Goal: Task Accomplishment & Management: Complete application form

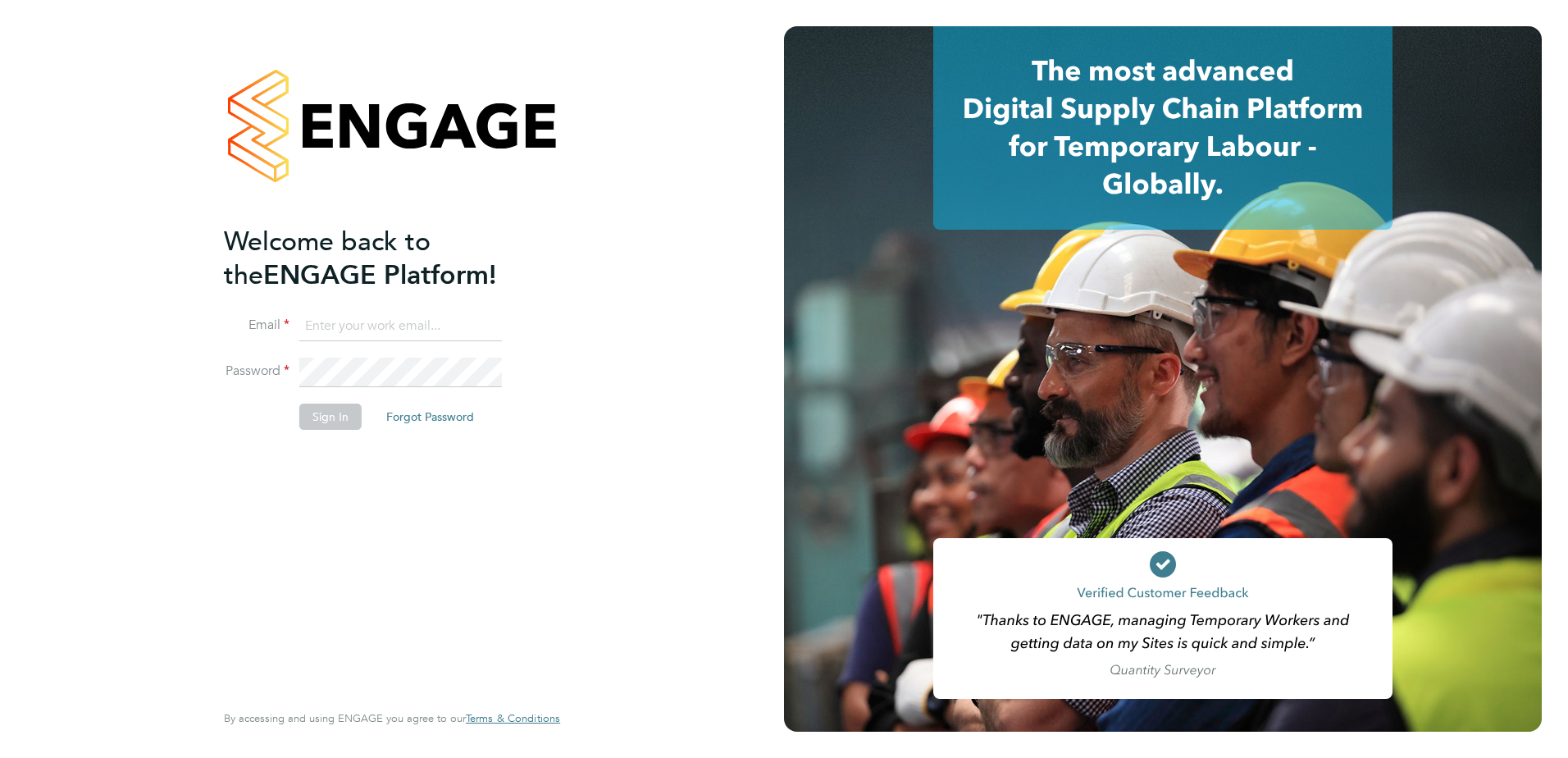
type input "[EMAIL_ADDRESS][DOMAIN_NAME]"
click at [306, 420] on button "Sign In" at bounding box center [331, 417] width 63 height 26
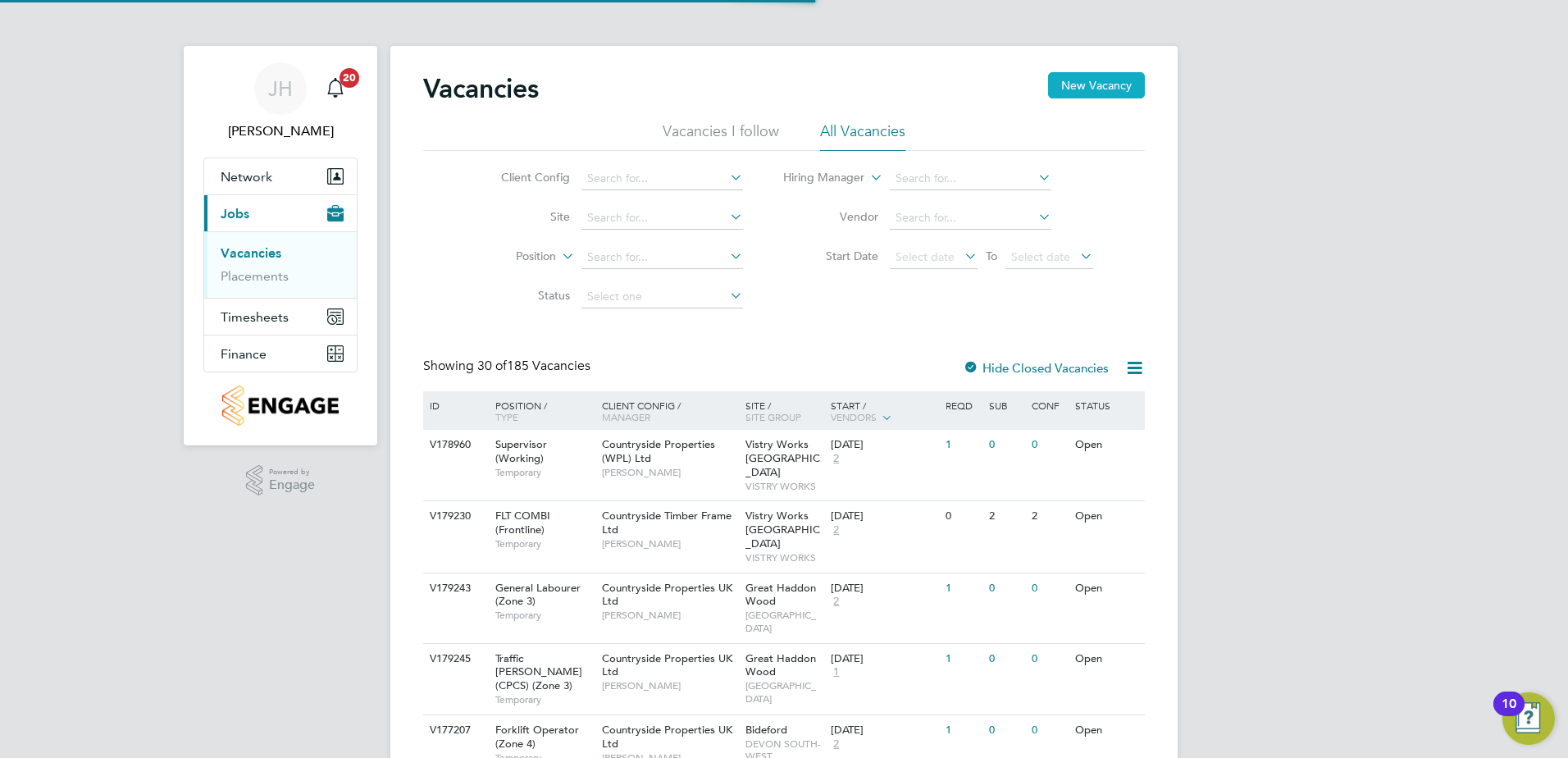
click at [1078, 86] on button "New Vacancy" at bounding box center [1096, 85] width 97 height 26
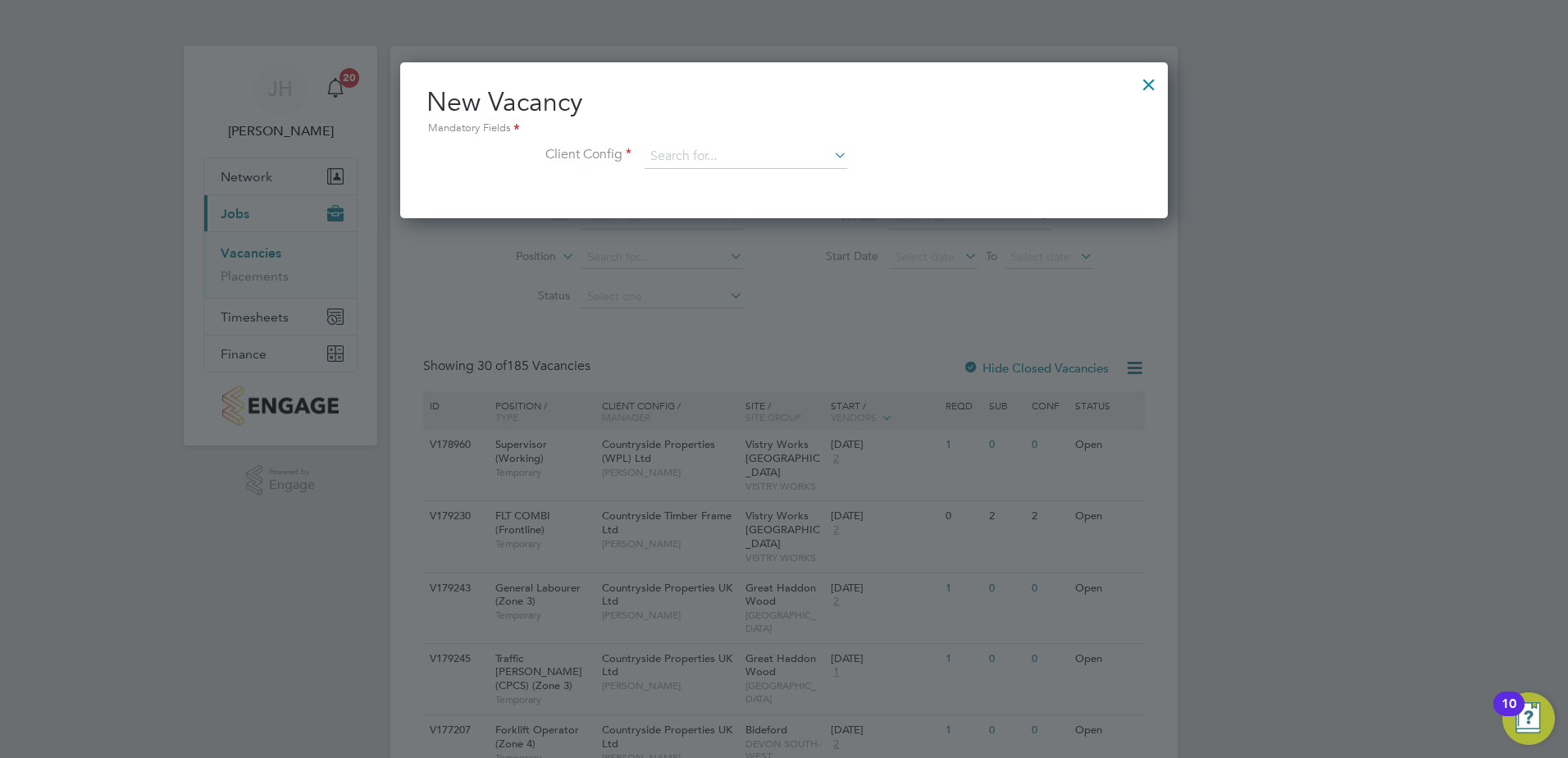
scroll to position [156, 768]
click at [685, 155] on input at bounding box center [746, 157] width 203 height 24
click at [814, 352] on li "Countryside Properties UK Ltd" at bounding box center [854, 358] width 420 height 22
type input "Countryside Properties UK Ltd"
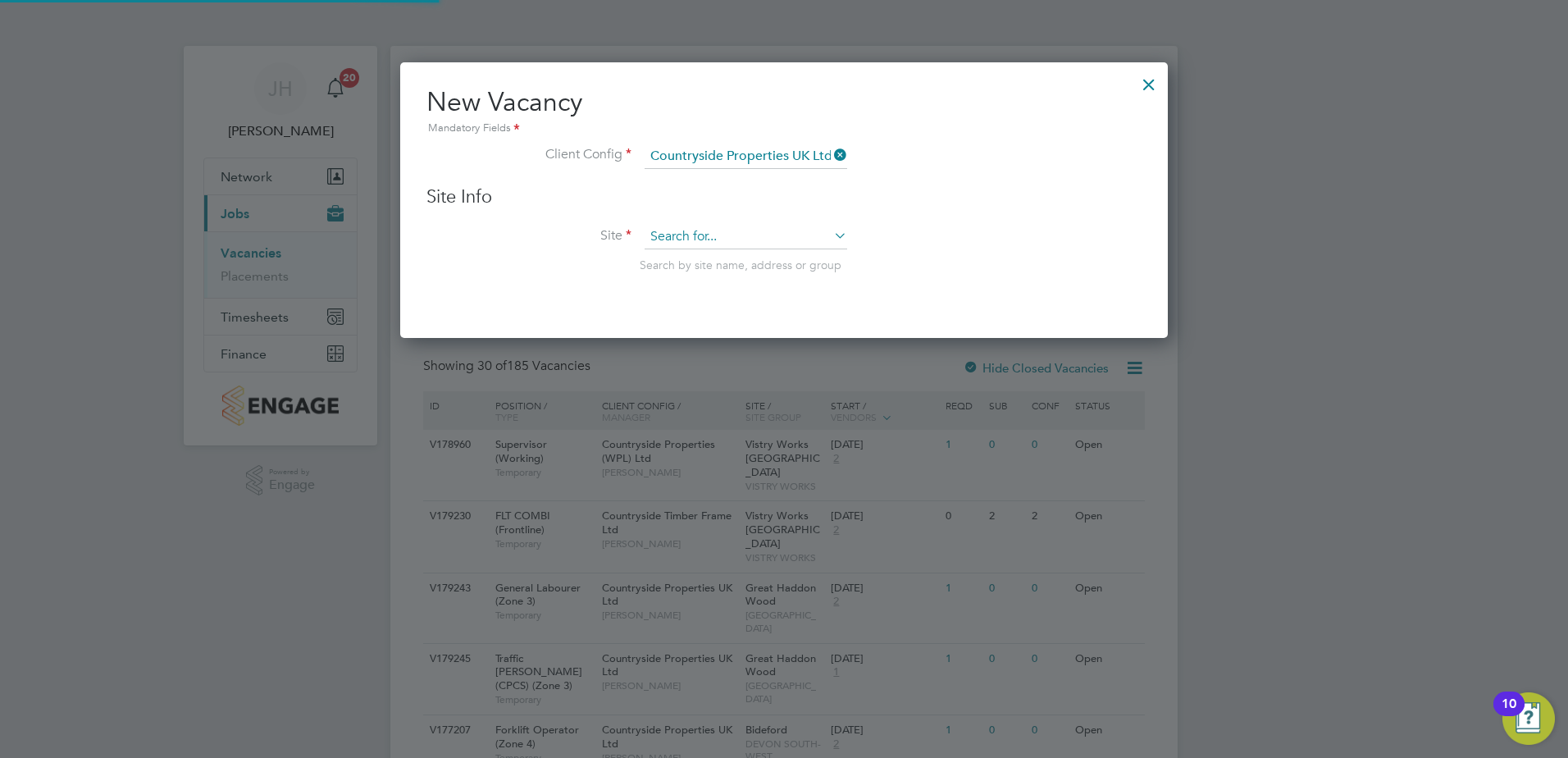
click at [692, 243] on input at bounding box center [746, 237] width 203 height 24
click at [777, 368] on li "North Whiteley Phase 9A" at bounding box center [746, 372] width 204 height 22
type input "North Whiteley Phase 9A"
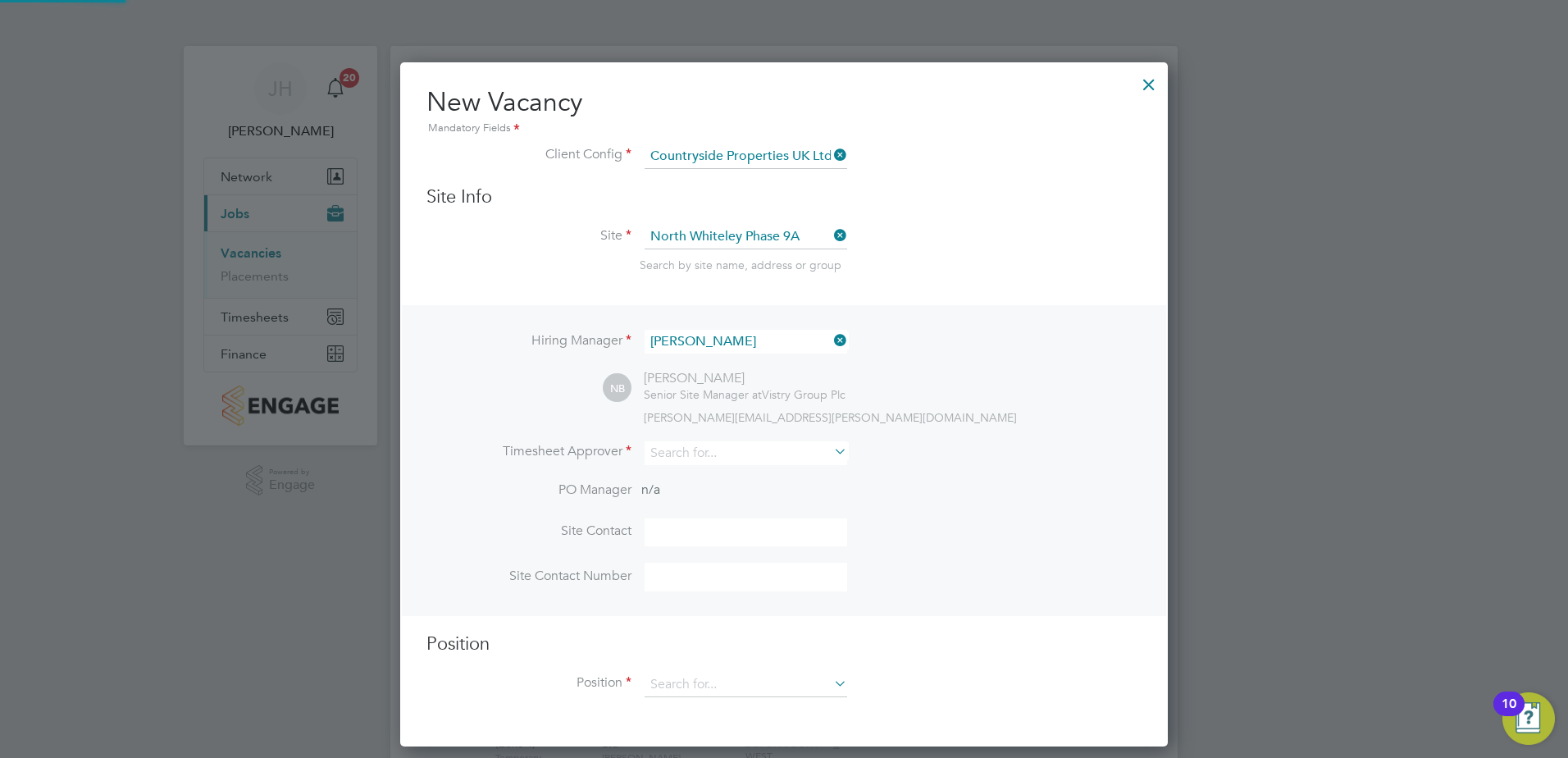
scroll to position [8, 8]
click at [712, 339] on input at bounding box center [746, 341] width 203 height 23
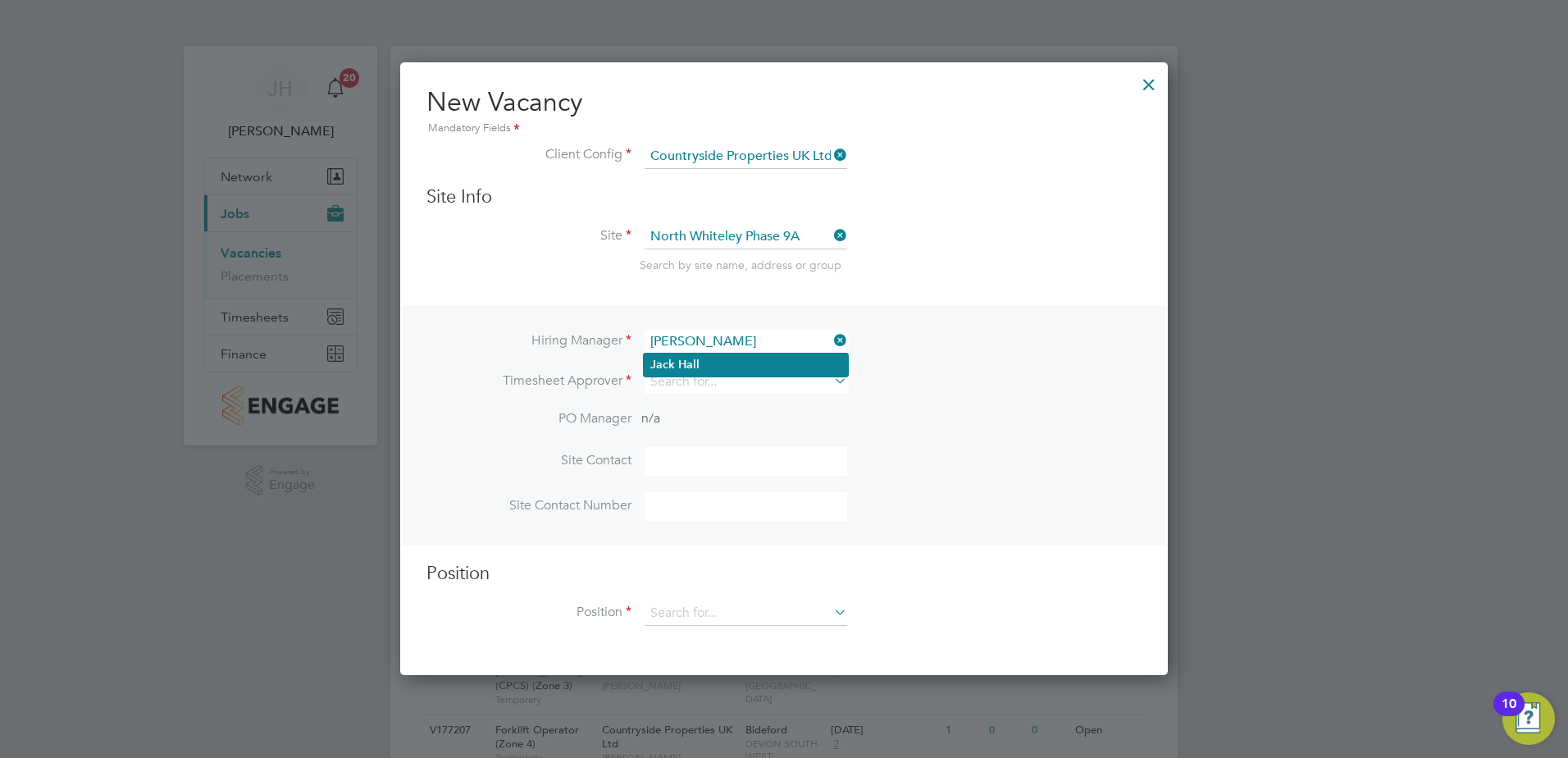
type input "[PERSON_NAME]"
click at [722, 358] on li "Jack Hall" at bounding box center [746, 364] width 204 height 22
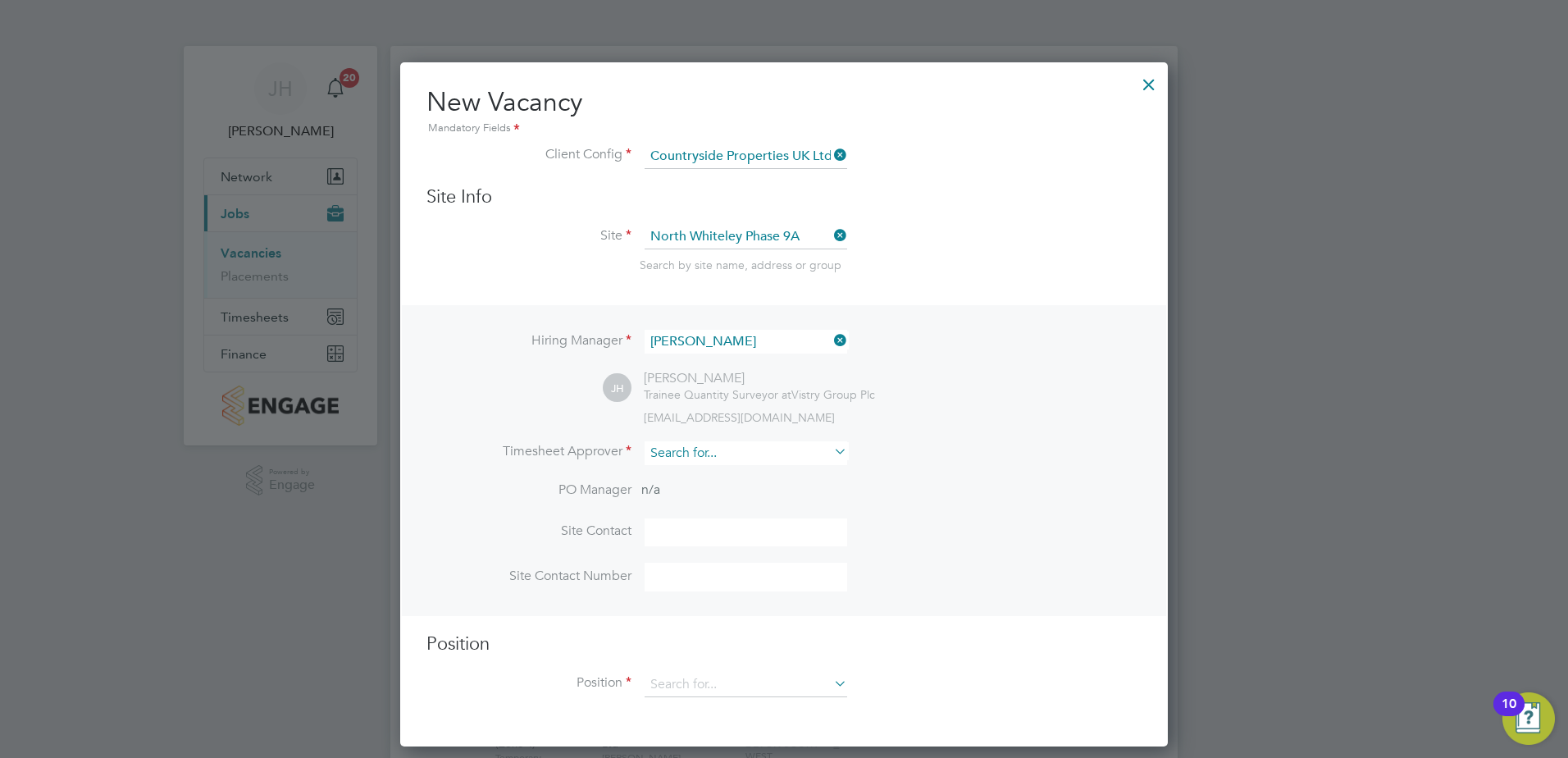
click at [724, 450] on input at bounding box center [746, 453] width 203 height 23
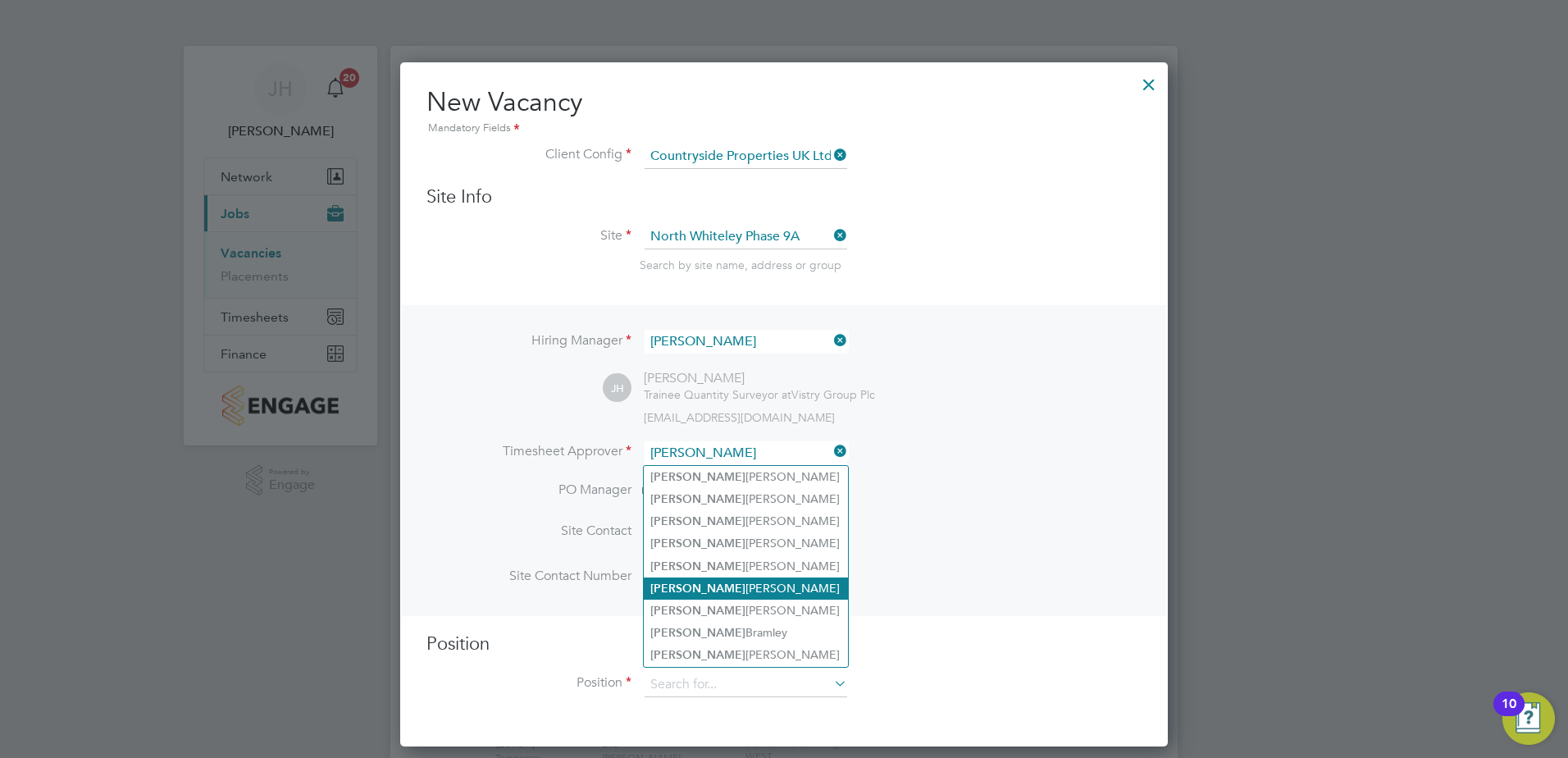
click at [682, 579] on li "Neil Bickel" at bounding box center [746, 588] width 204 height 22
type input "Neil Bickel"
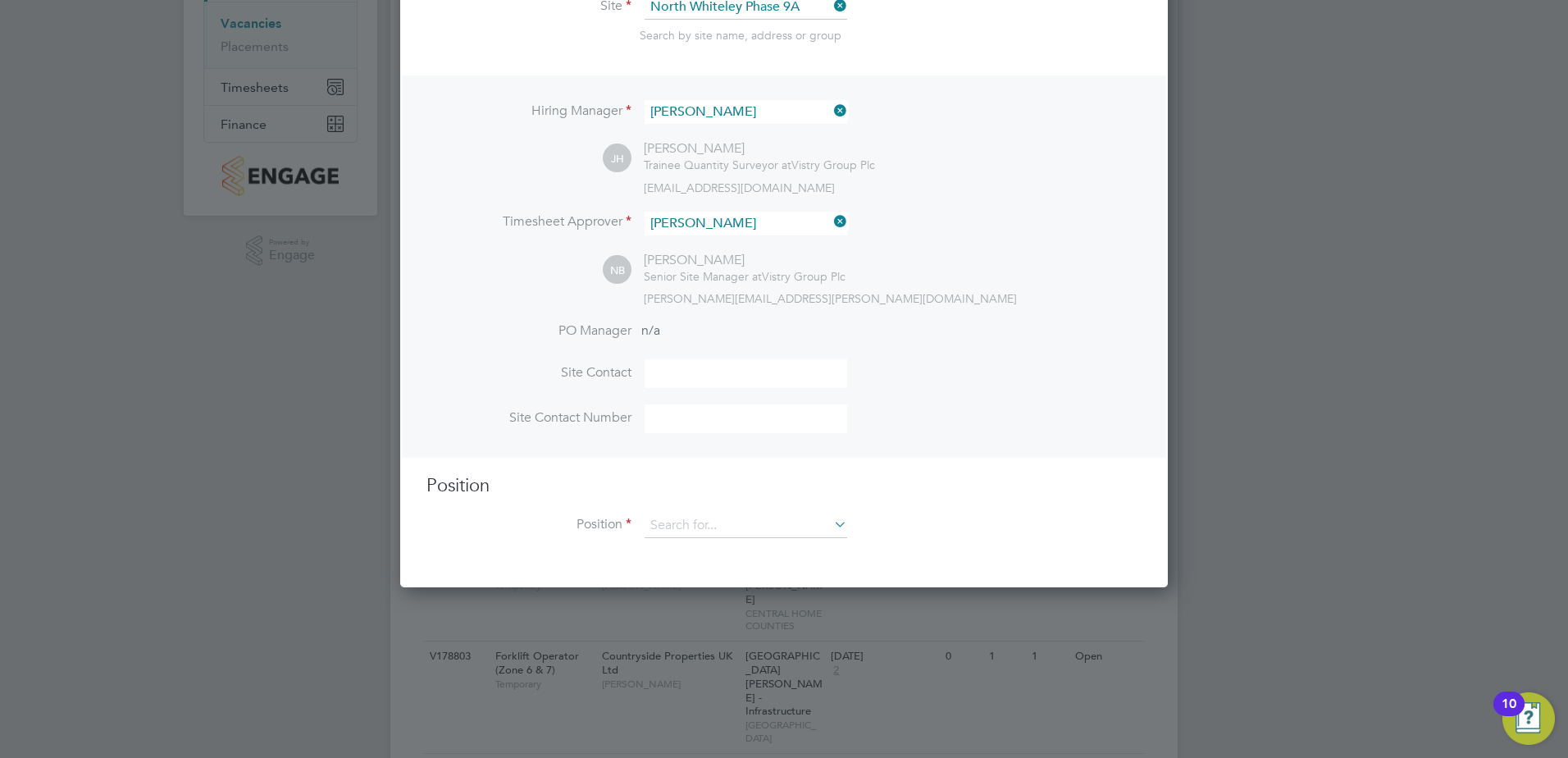
scroll to position [574, 0]
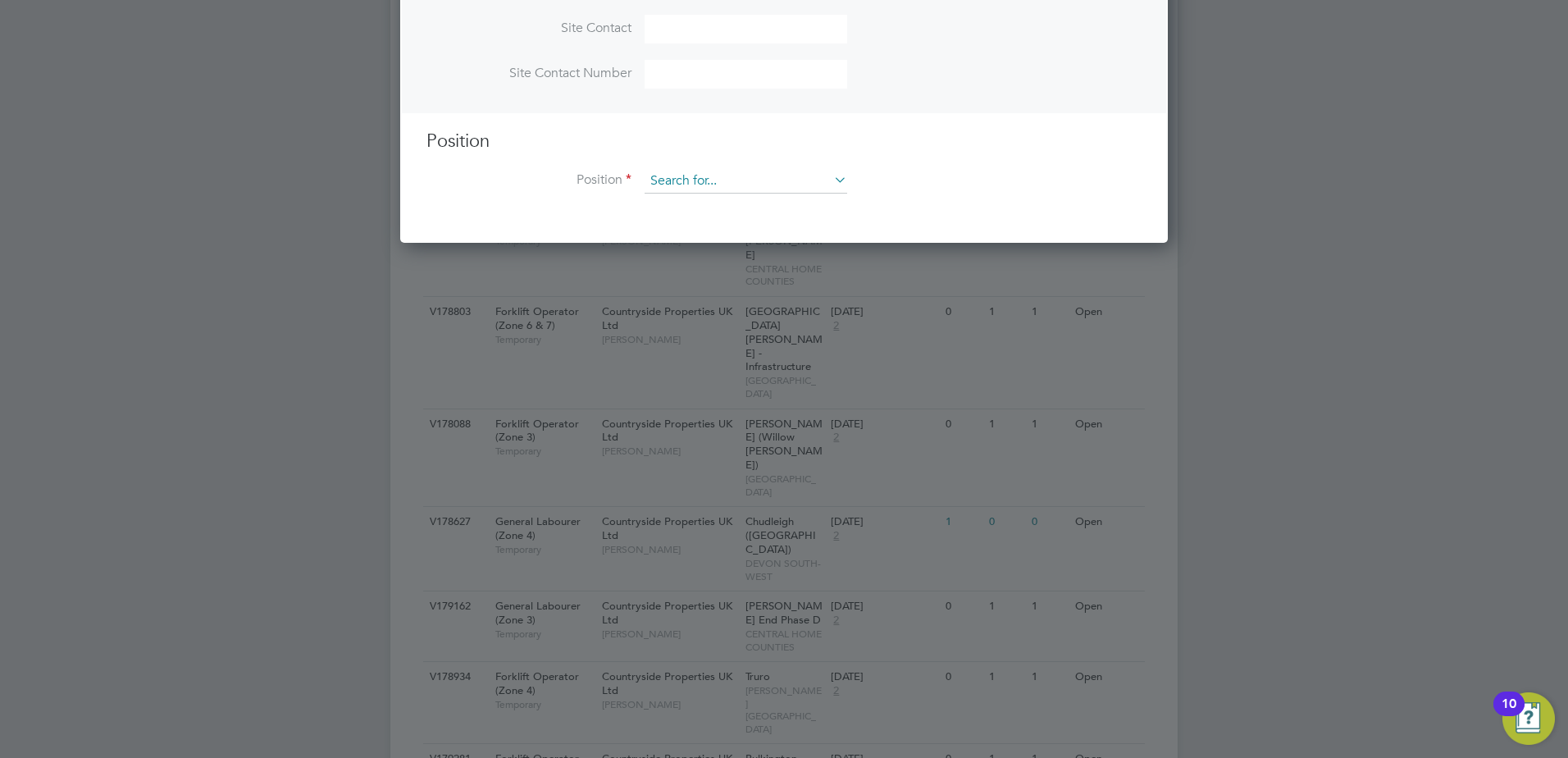
click at [695, 181] on input at bounding box center [746, 181] width 203 height 24
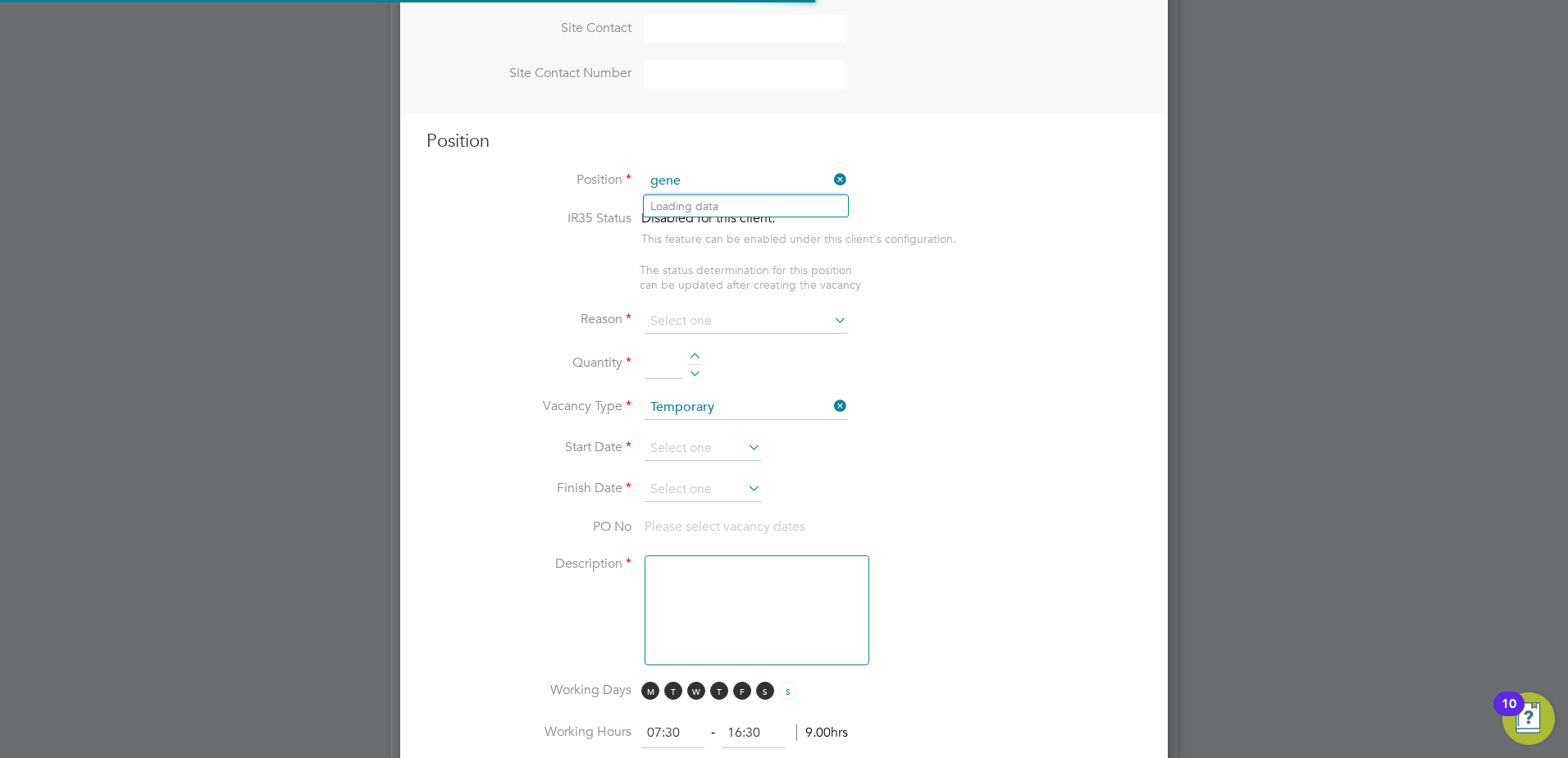
scroll to position [2365, 768]
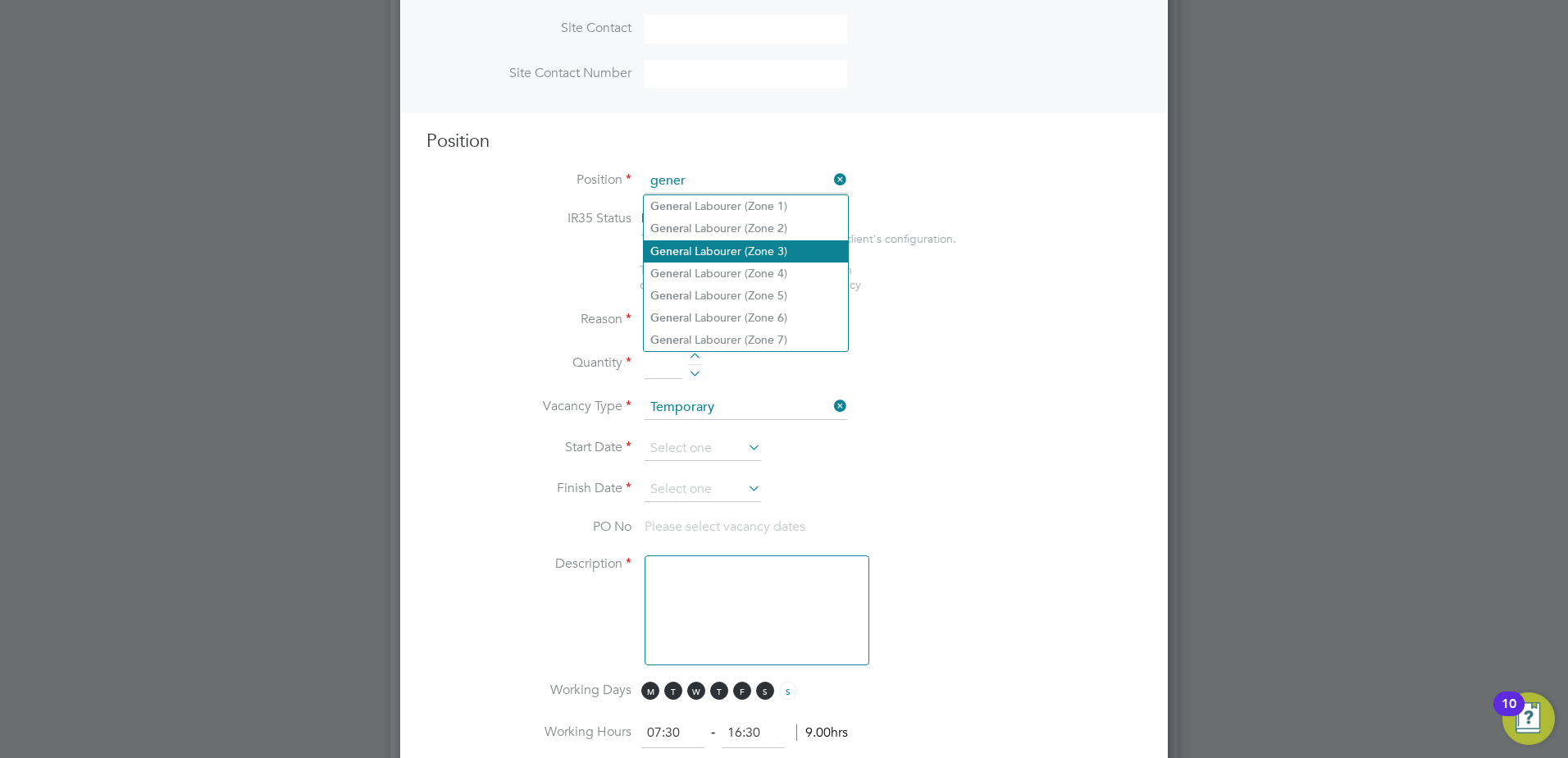
click at [762, 245] on li "Gener al Labourer (Zone 3)" at bounding box center [746, 251] width 204 height 22
type input "General Labourer (Zone 3)"
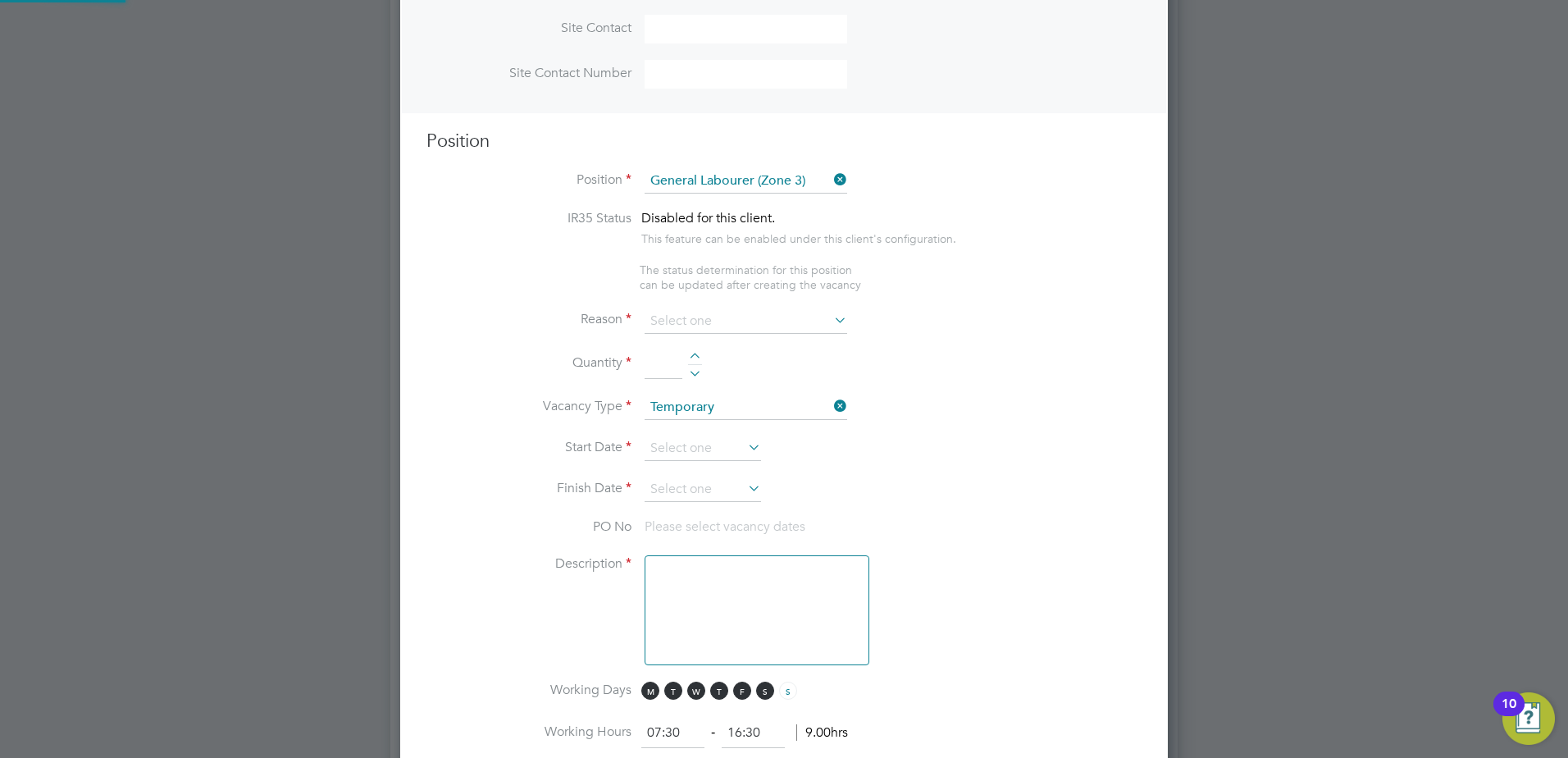
type textarea "- General labouring duties - Supporting the trades on site - Moving materials a…"
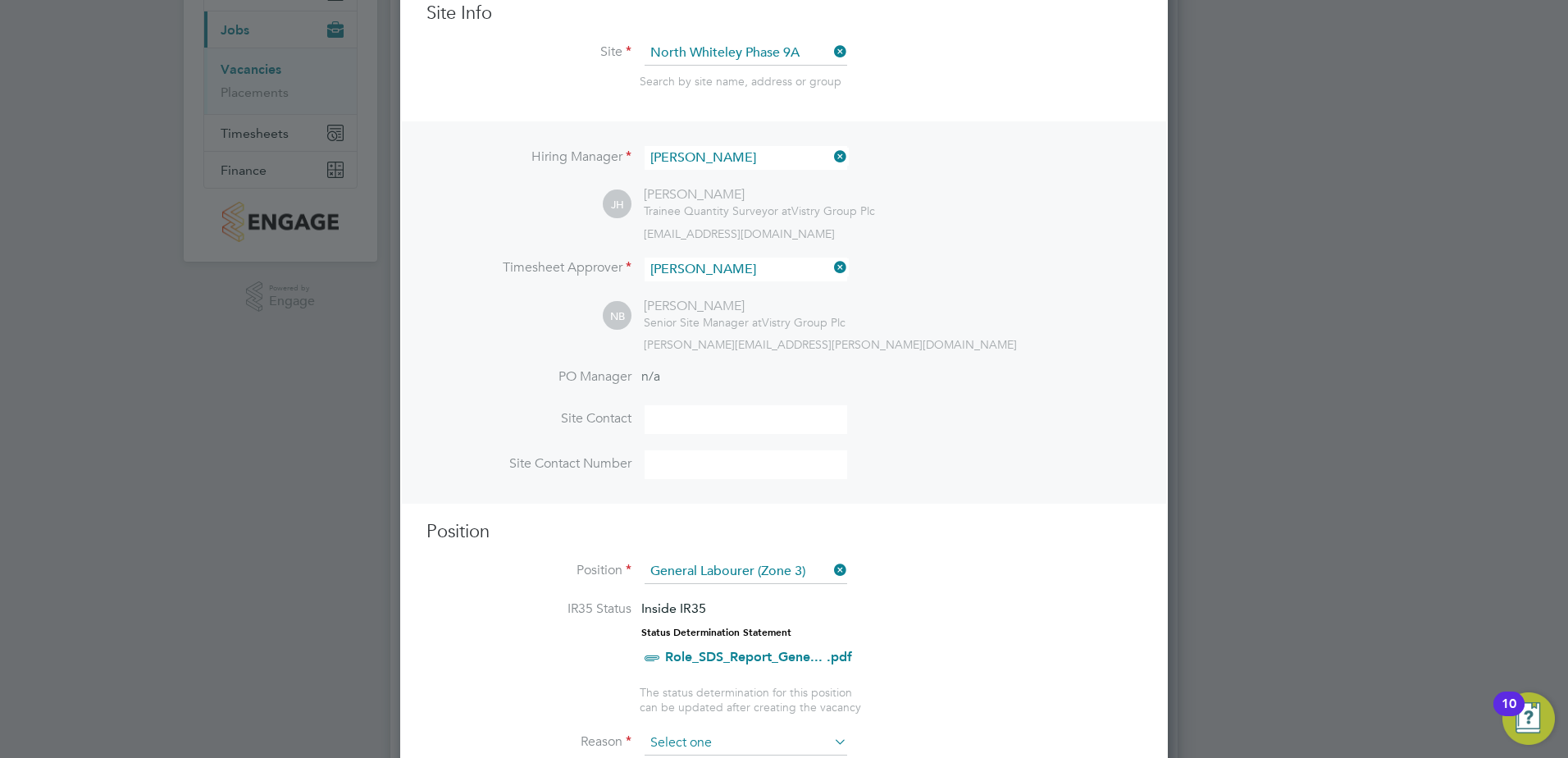
scroll to position [164, 0]
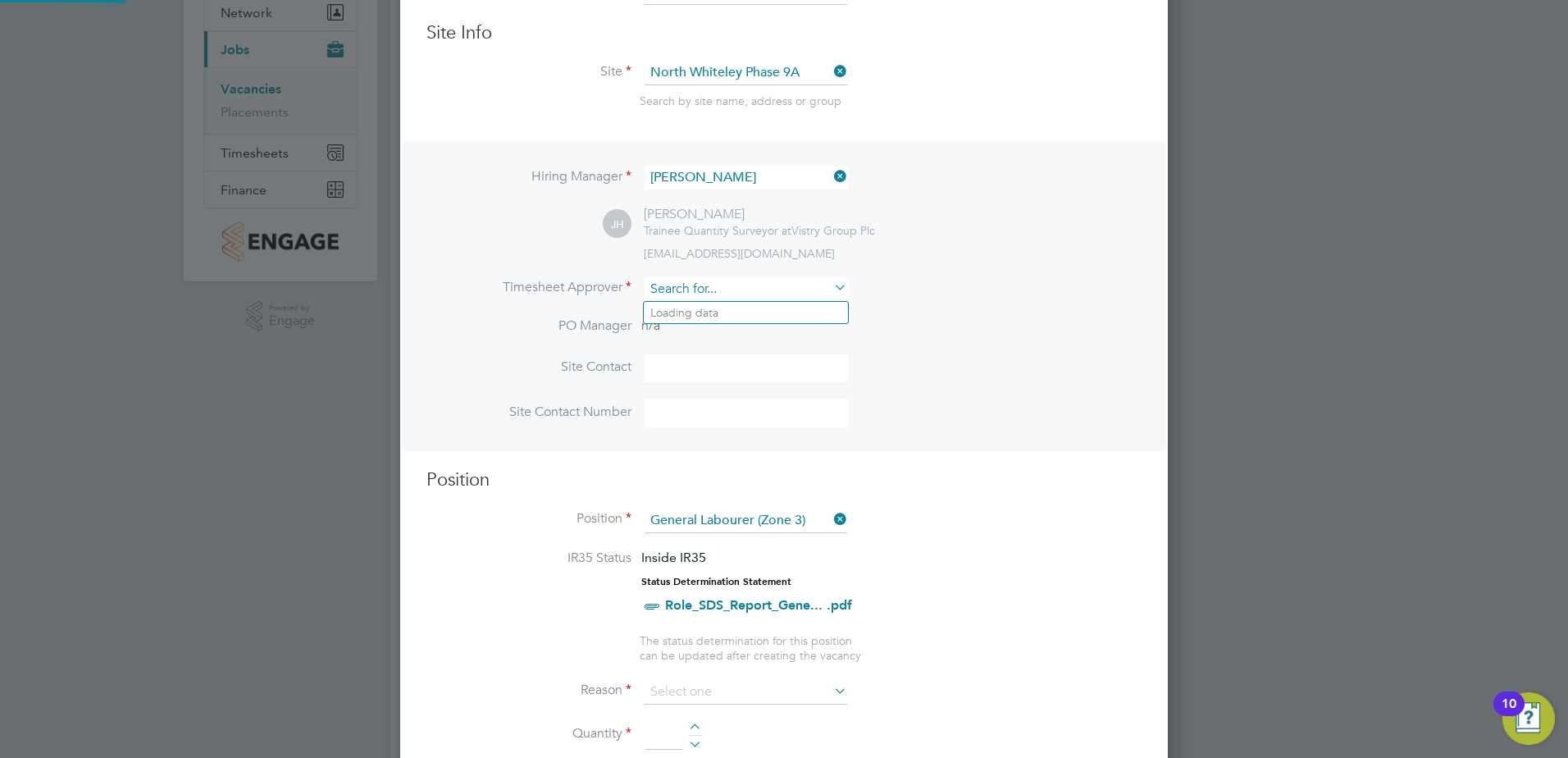
click at [747, 292] on input at bounding box center [746, 289] width 203 height 23
click at [715, 442] on li "Joe Nicklin" at bounding box center [747, 446] width 208 height 22
type input "Joe Nicklin"
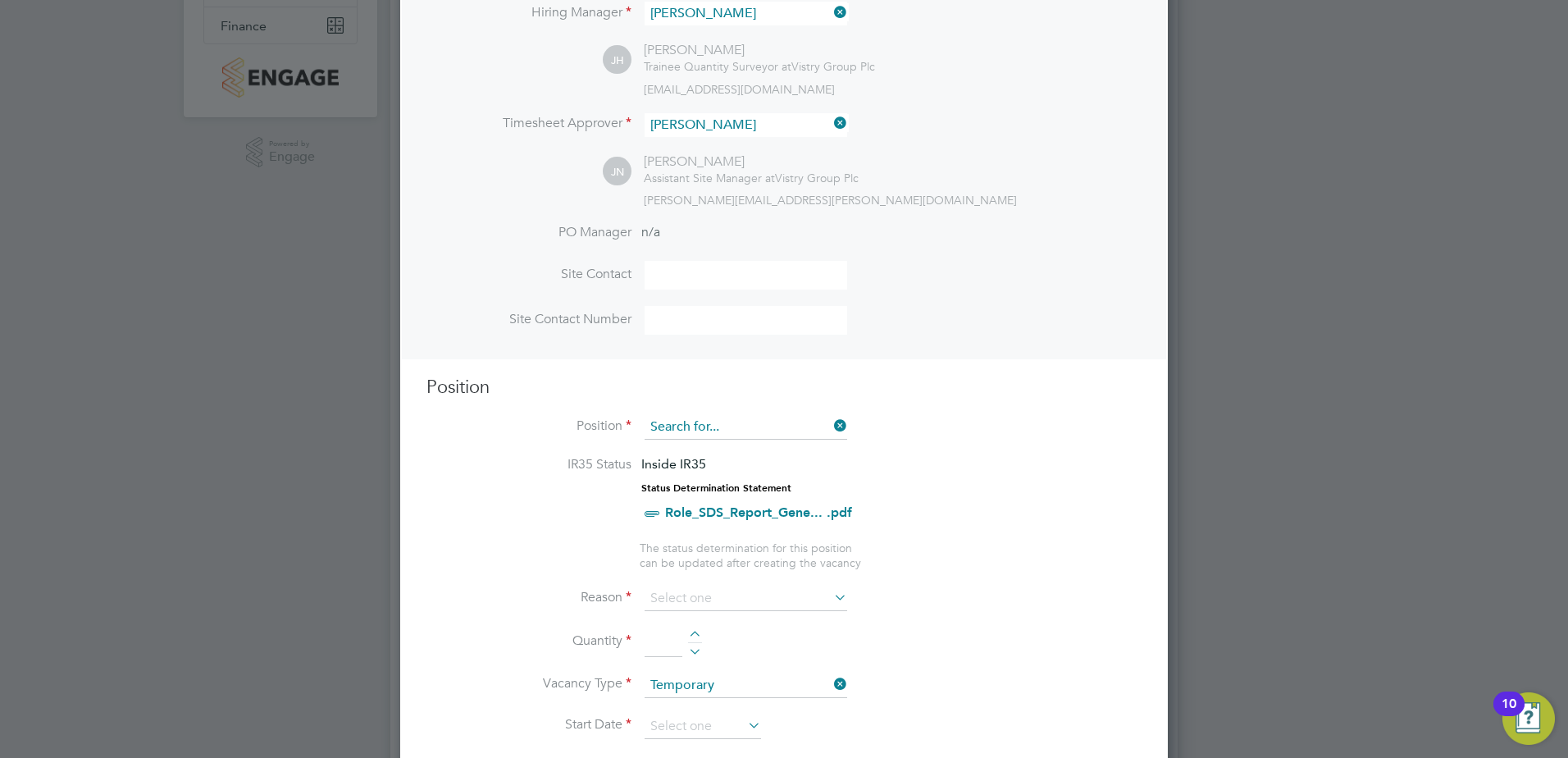
scroll to position [757, 768]
click at [794, 430] on input at bounding box center [746, 427] width 203 height 24
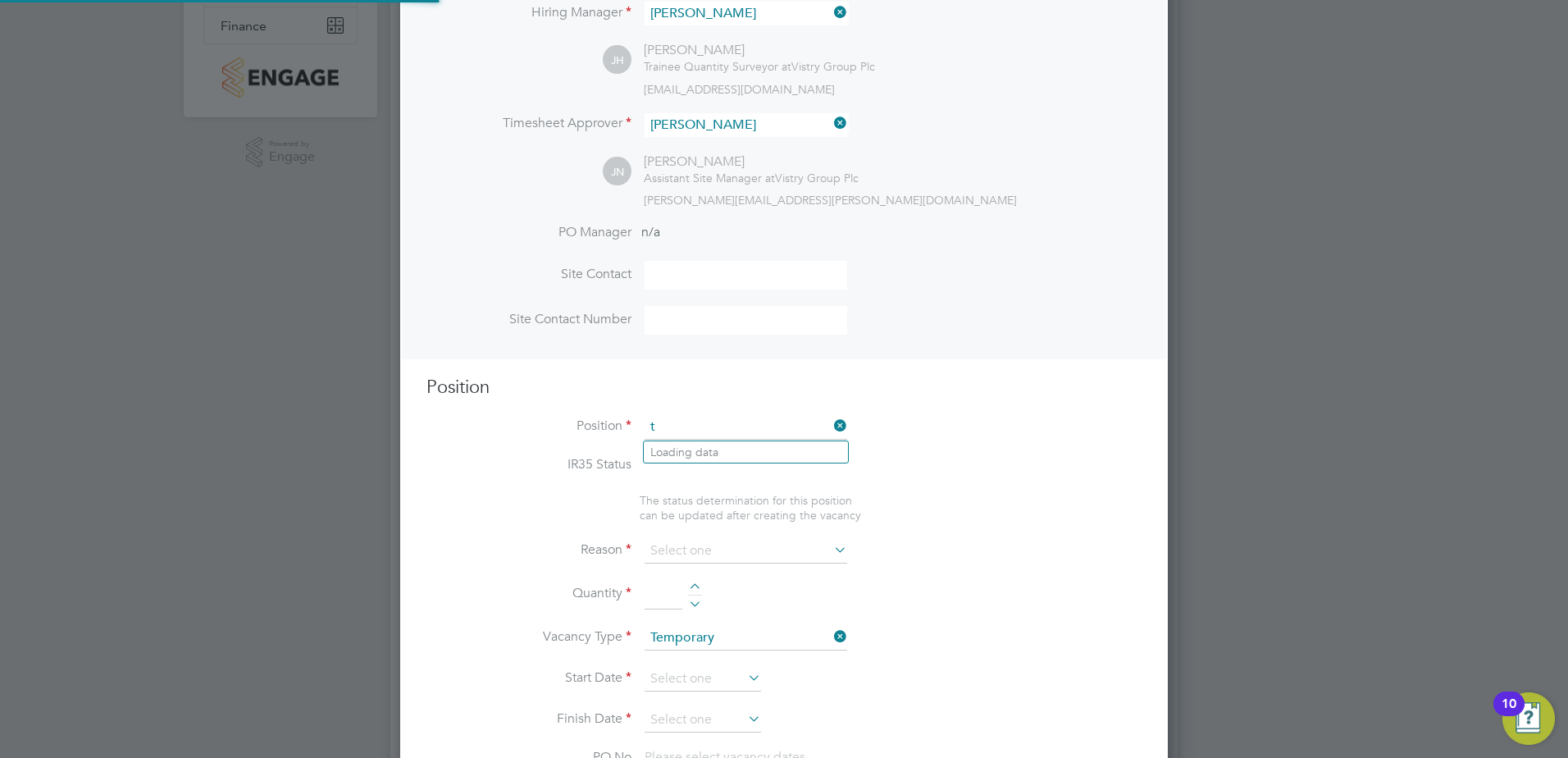
scroll to position [49, 86]
type input "t"
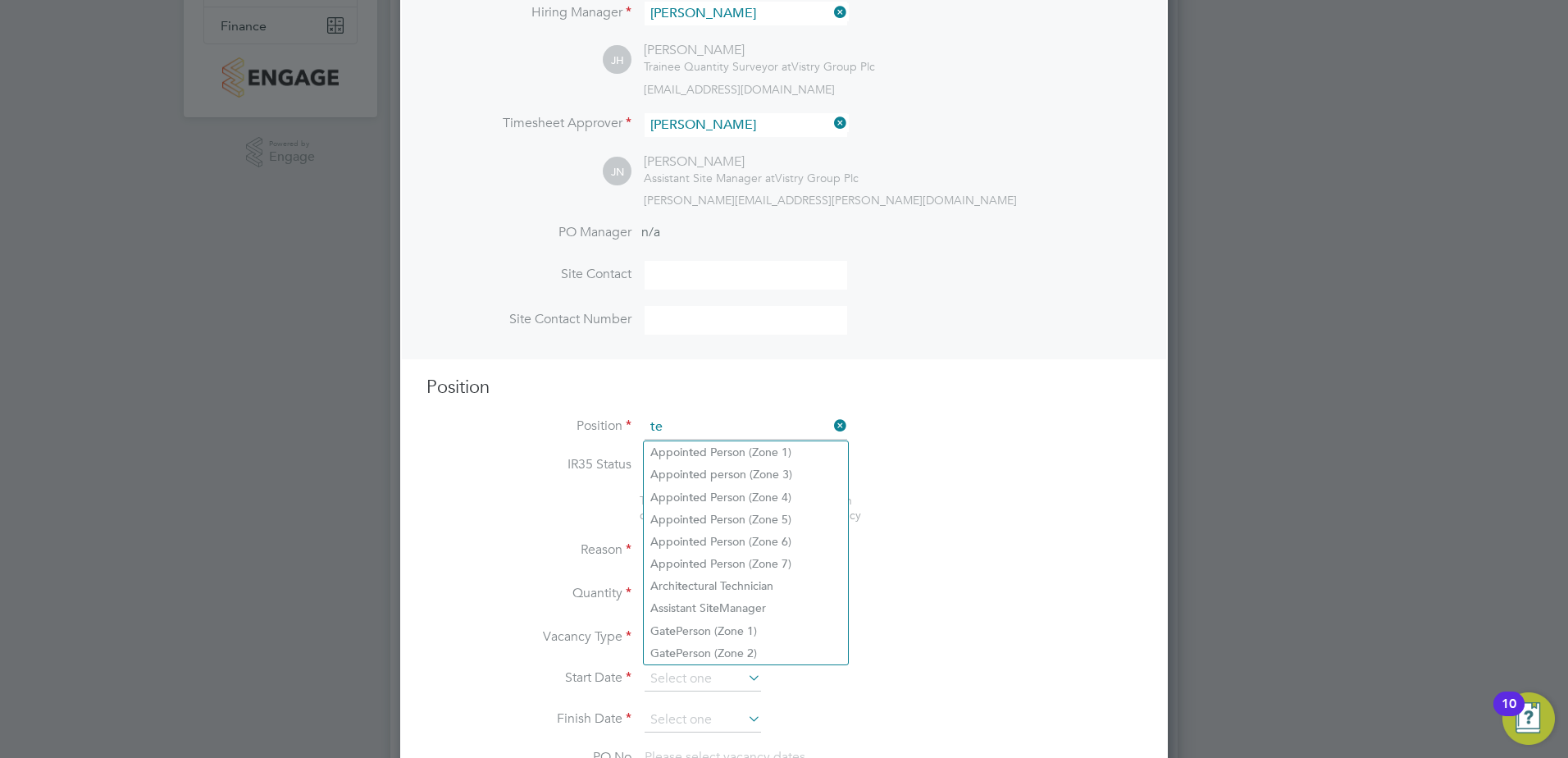
type input "t"
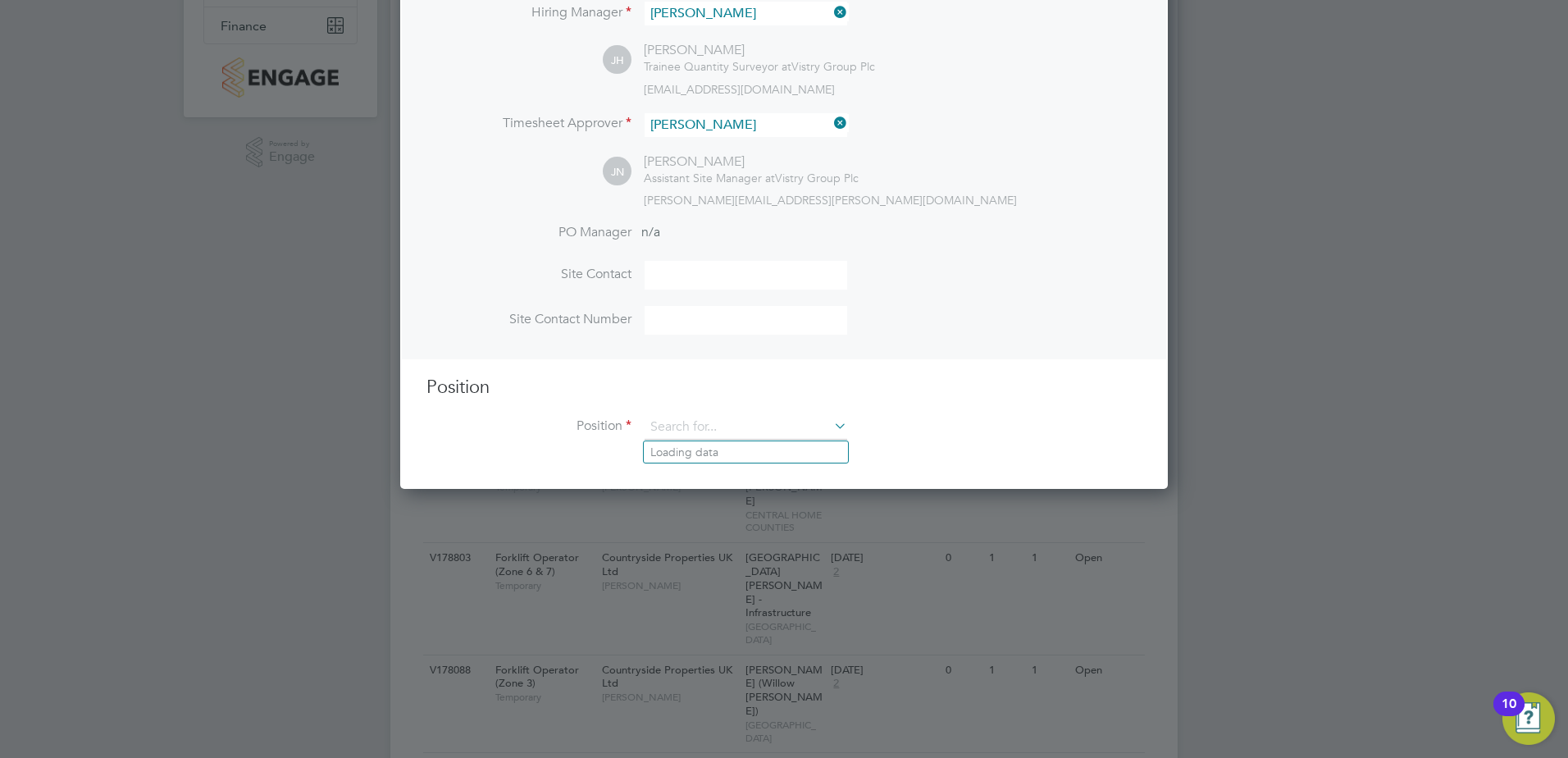
scroll to position [757, 768]
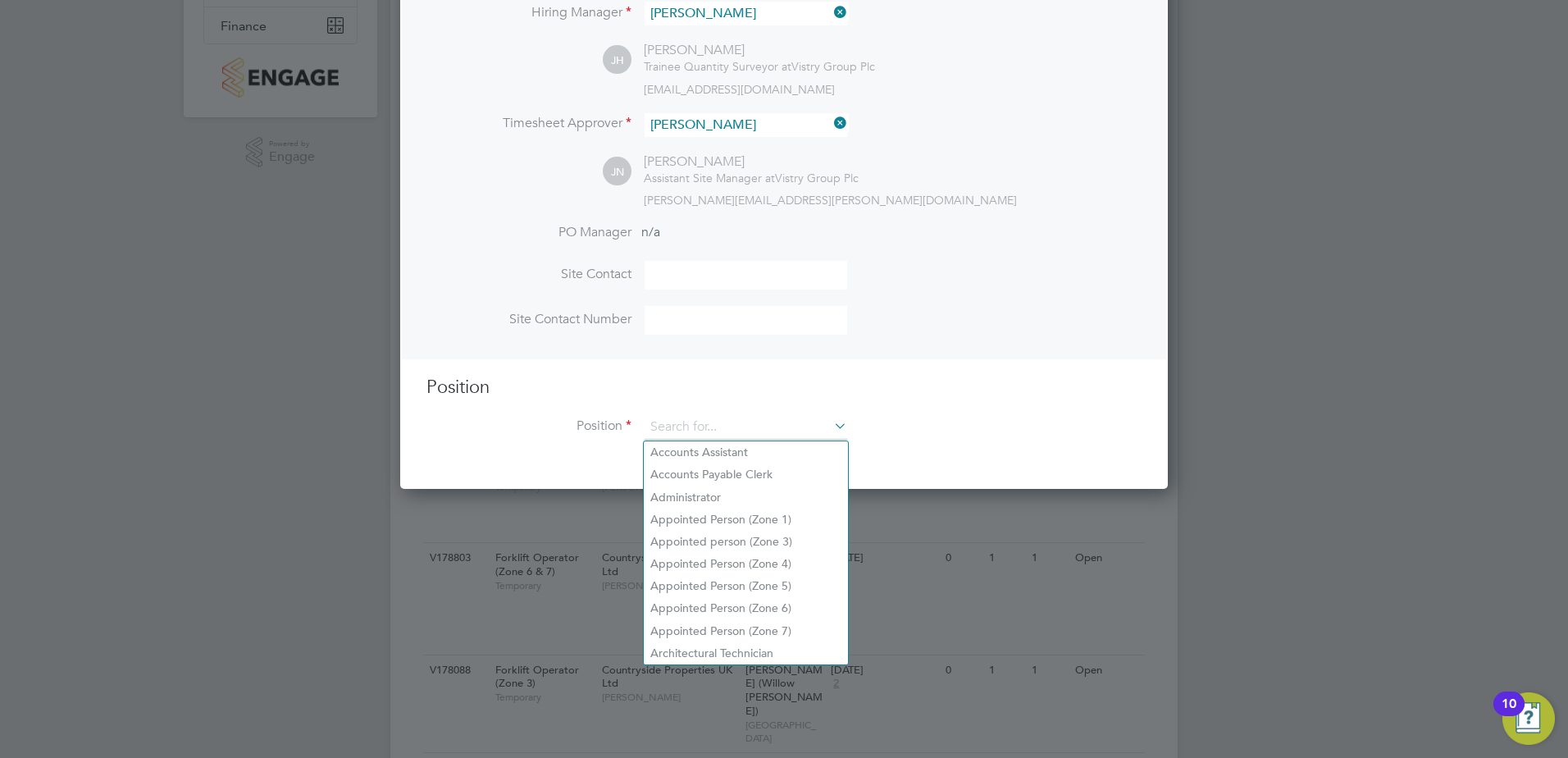
click at [747, 275] on input at bounding box center [746, 275] width 203 height 29
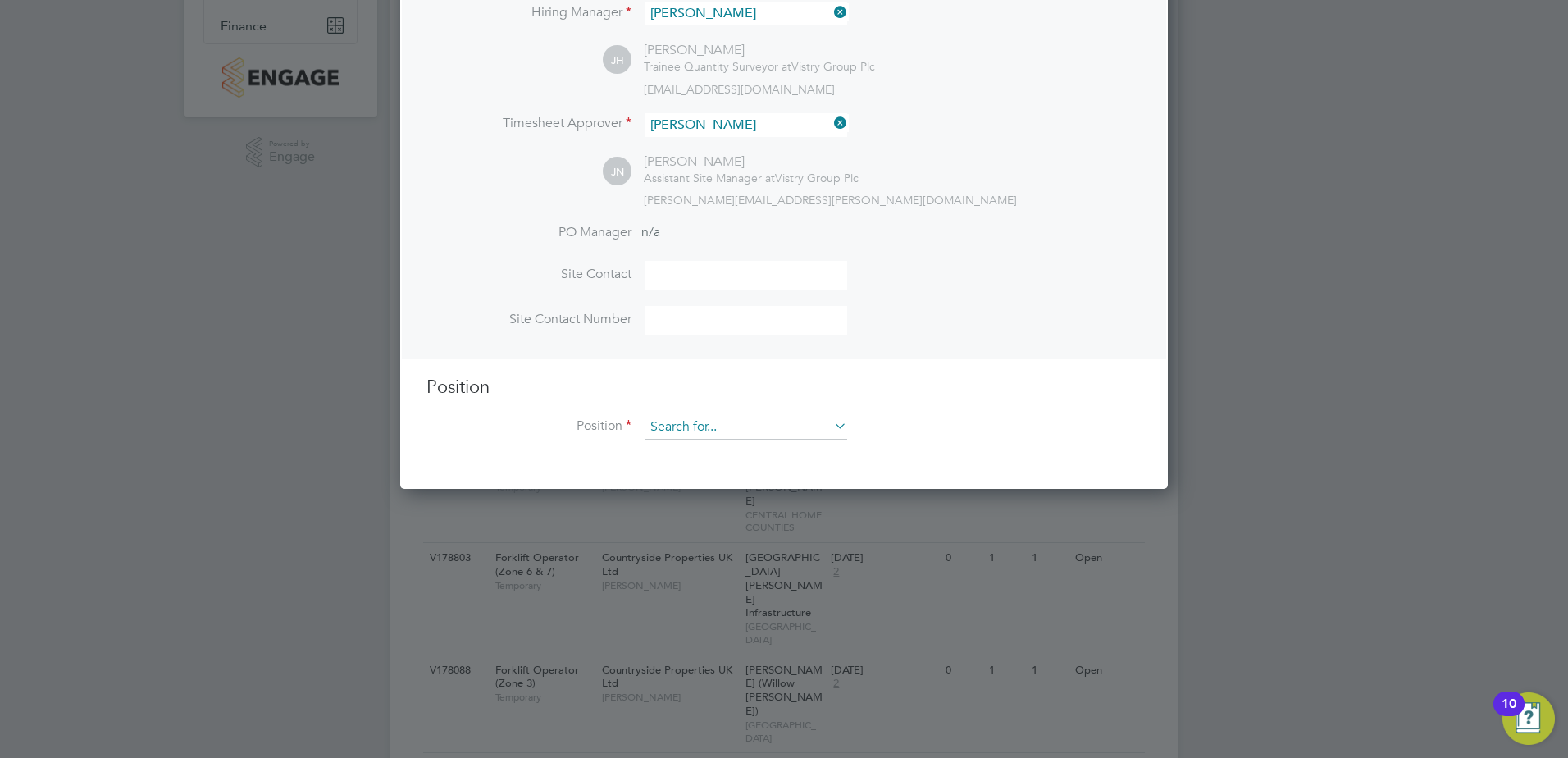
click at [718, 419] on input at bounding box center [746, 427] width 203 height 24
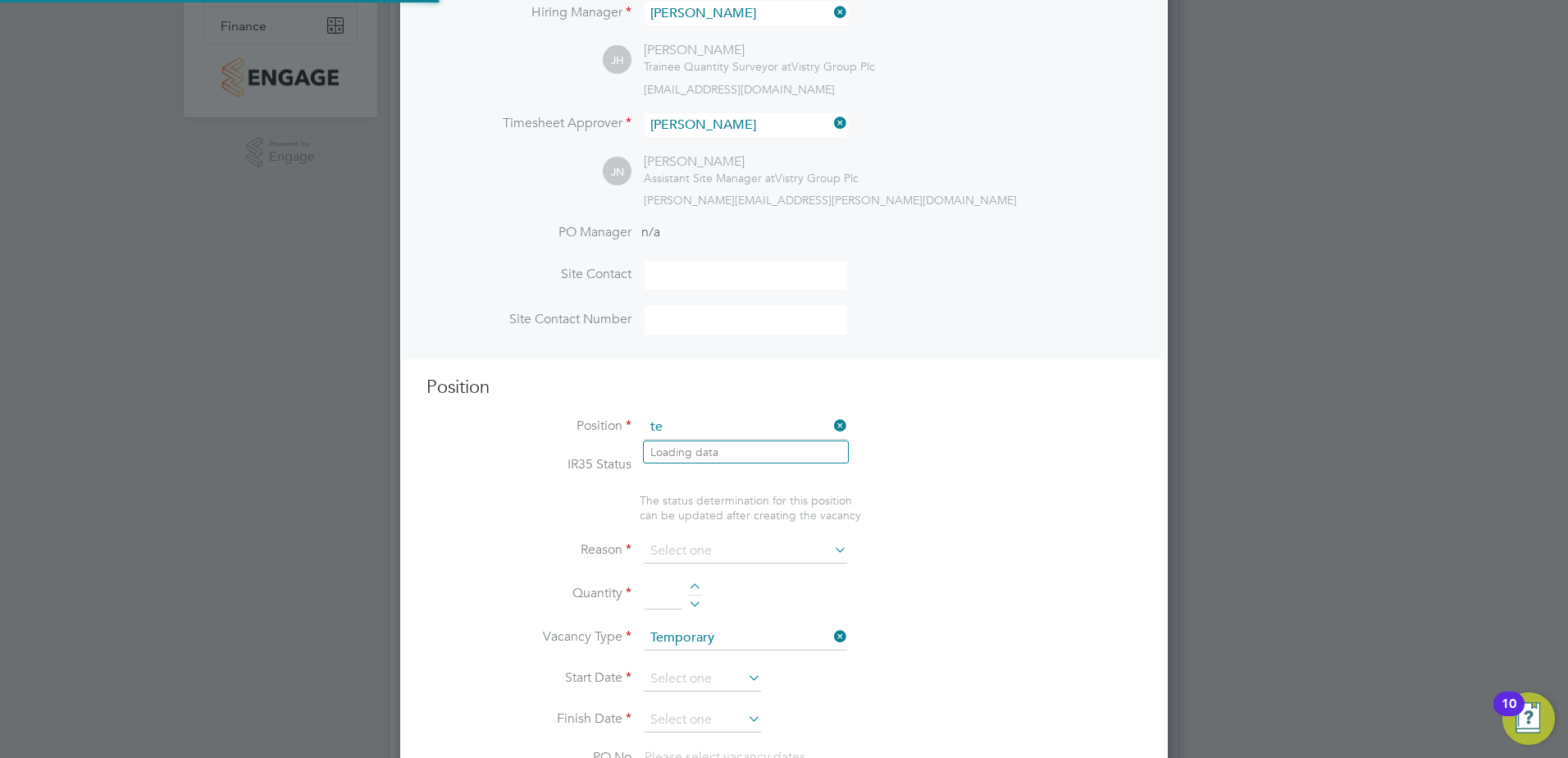
scroll to position [49, 86]
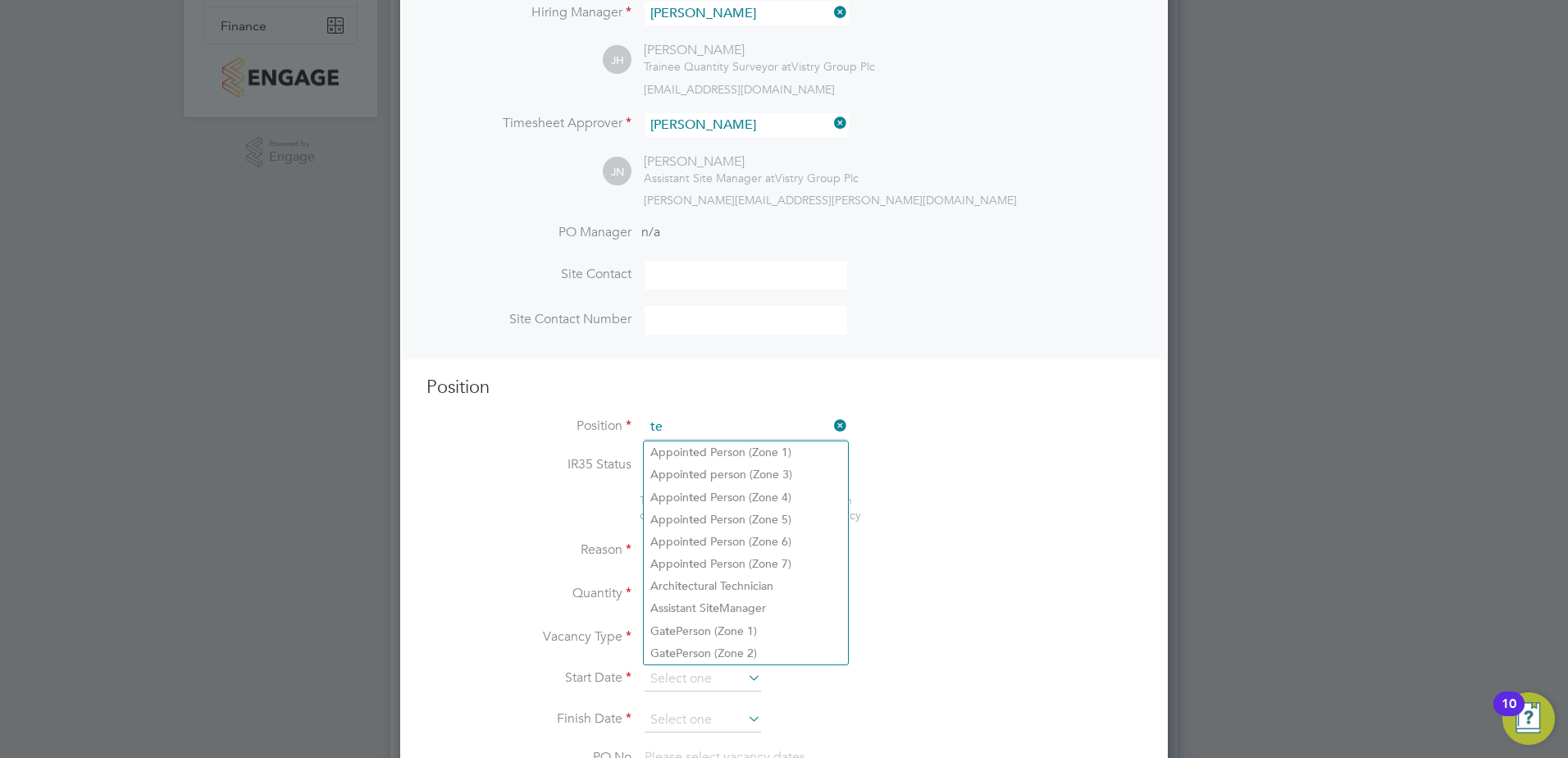
type input "t"
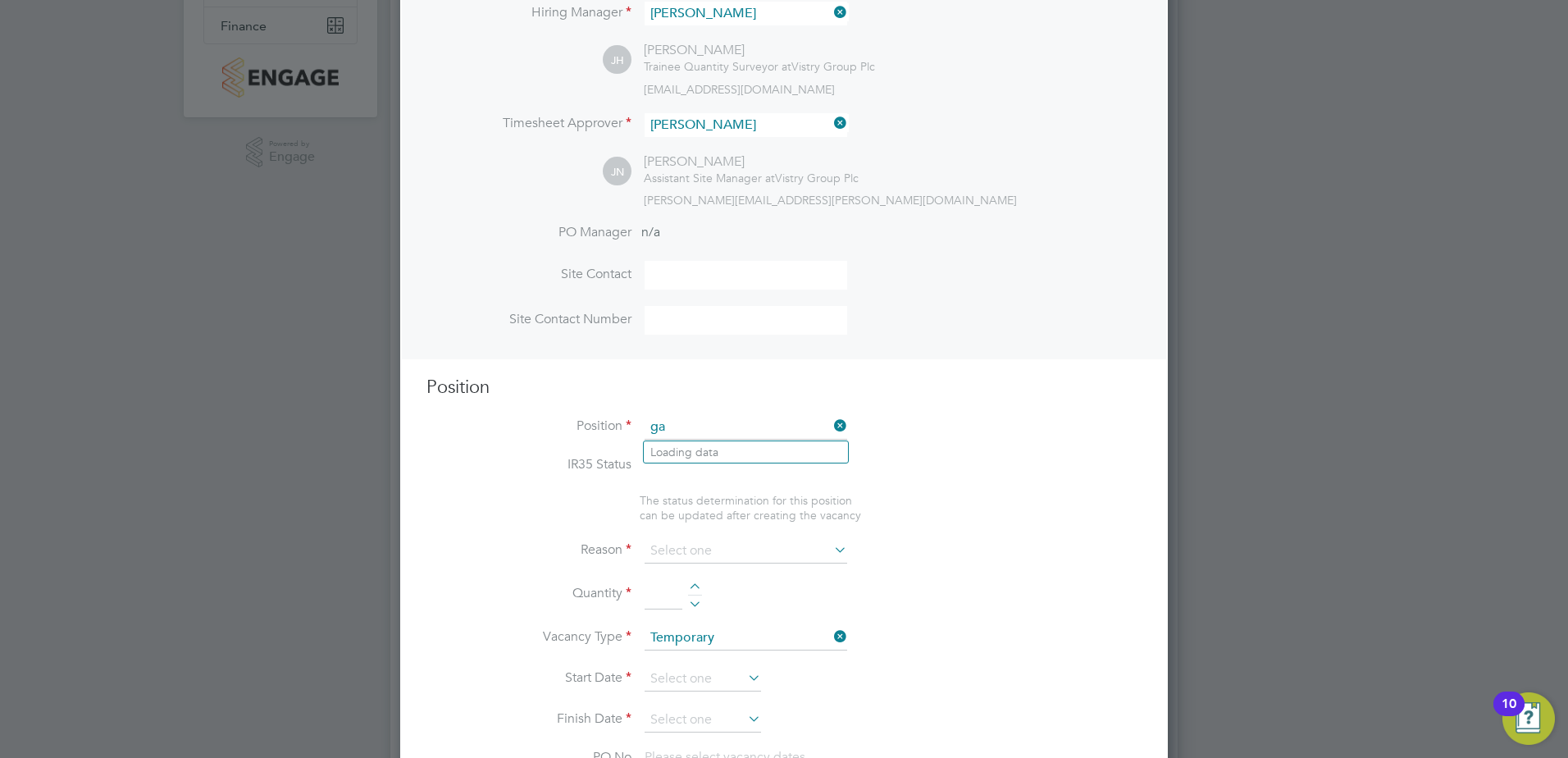
type input "g"
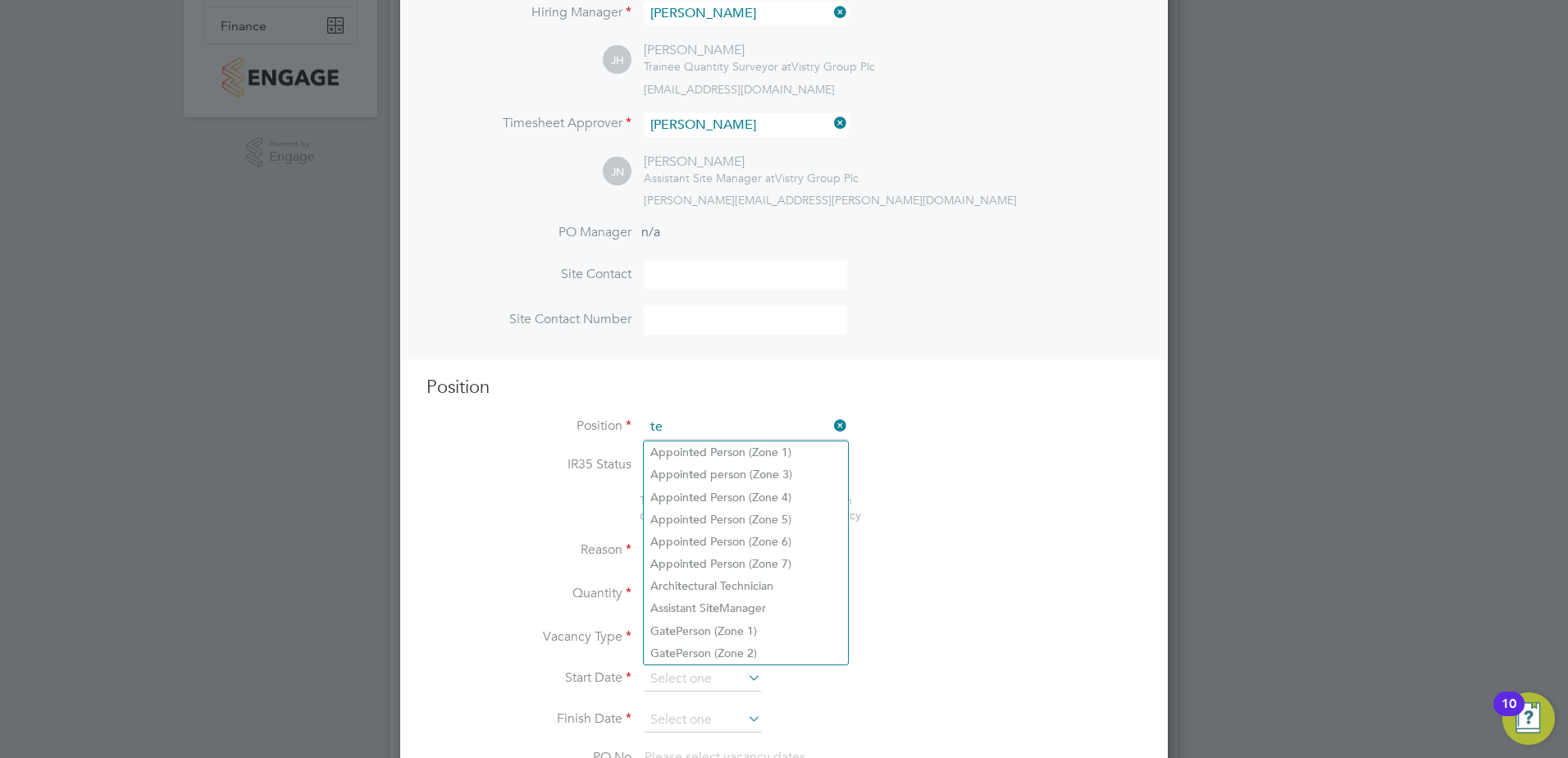
type input "t"
type input "f"
type input "i"
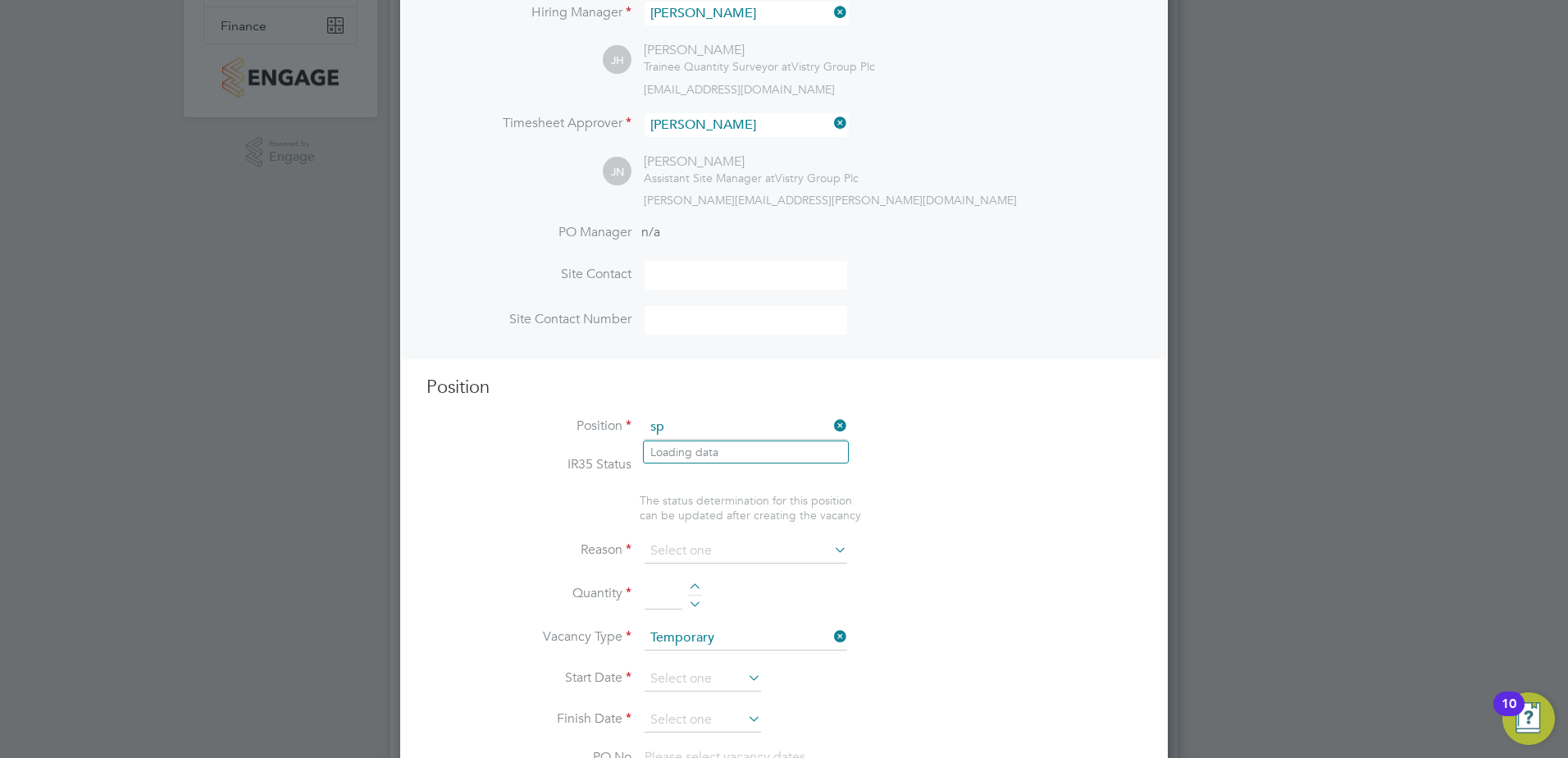
type input "s"
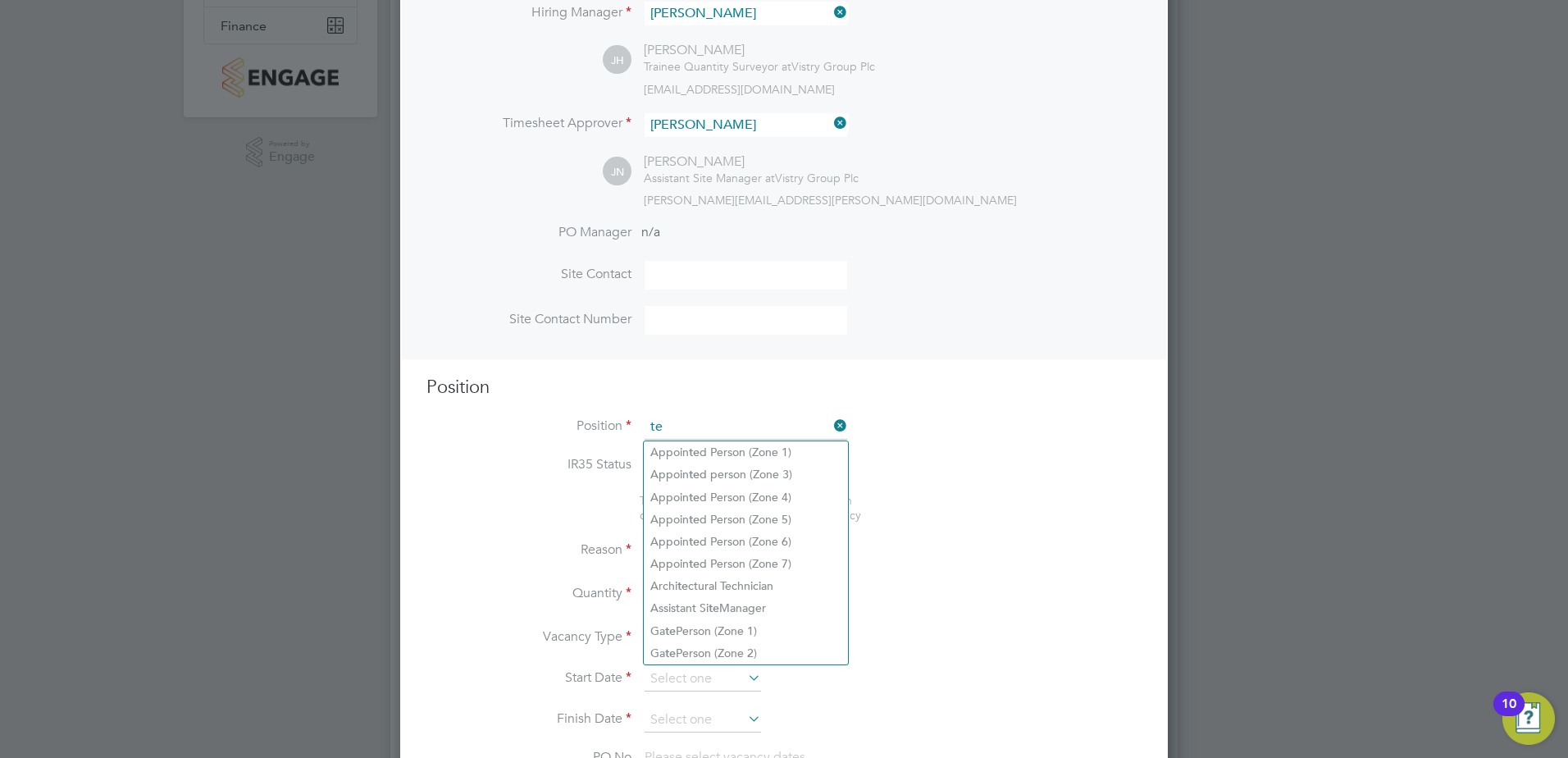
type input "t"
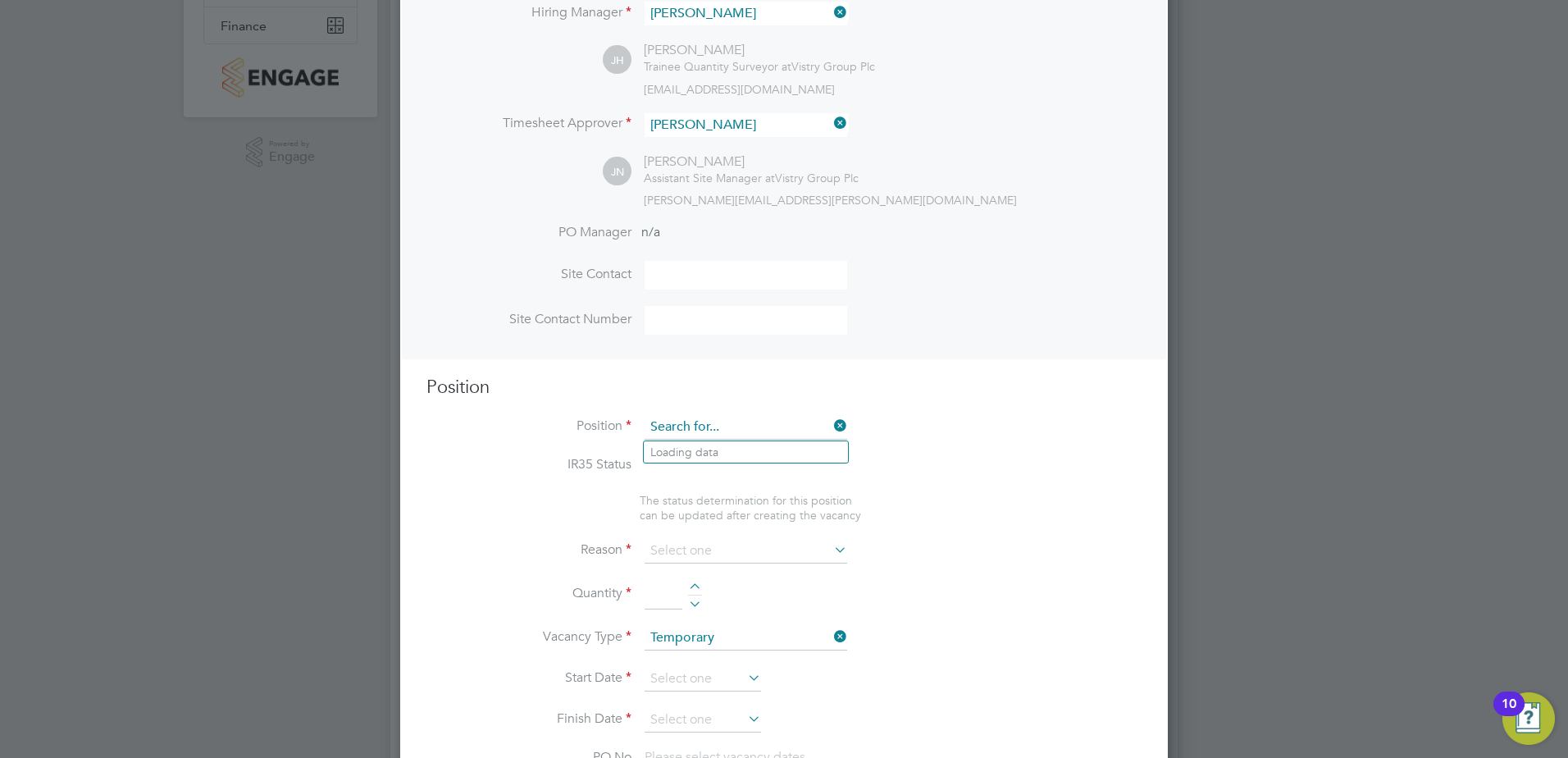
scroll to position [757, 768]
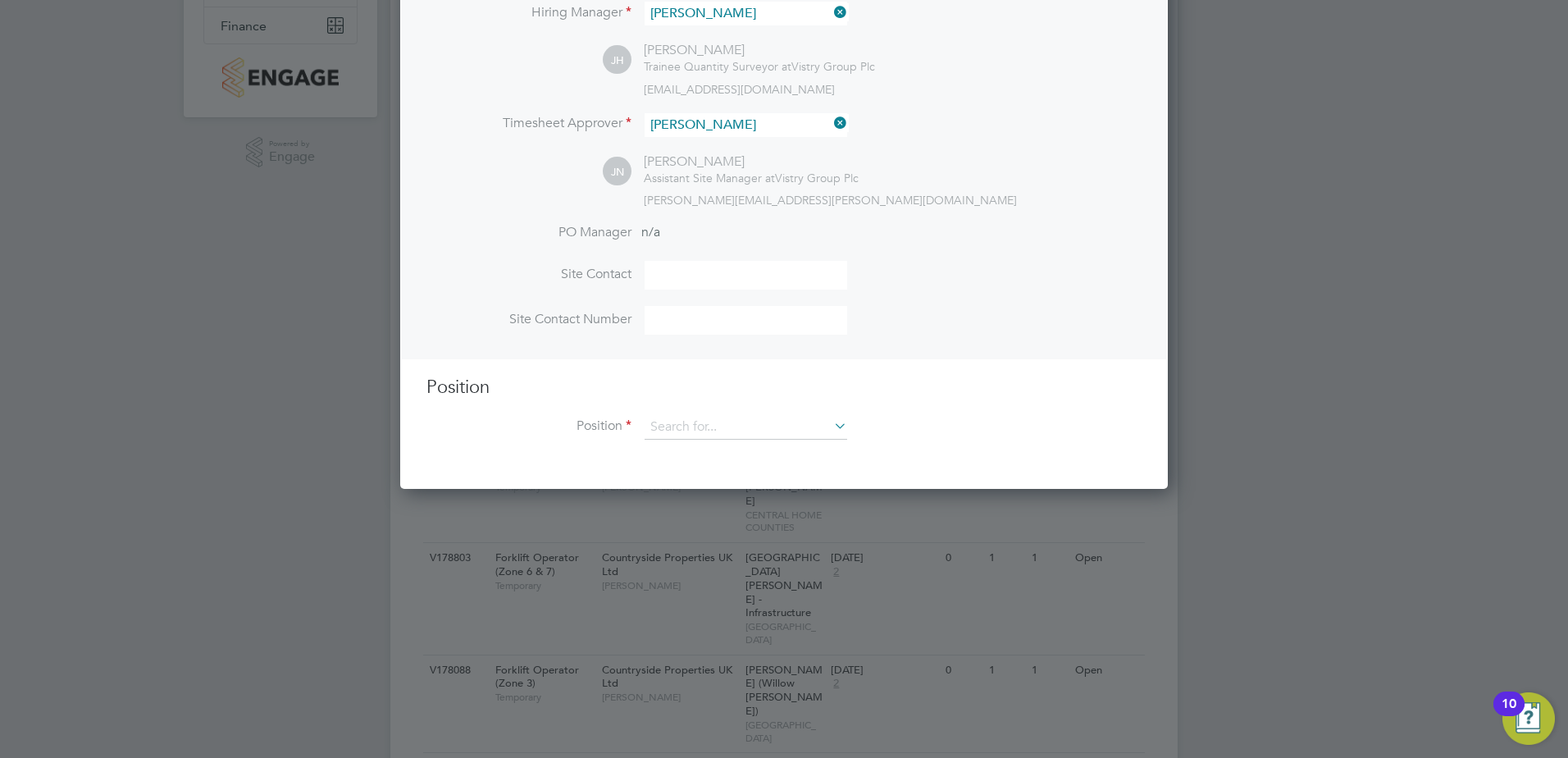
click at [963, 409] on div "Position Position" at bounding box center [784, 416] width 715 height 81
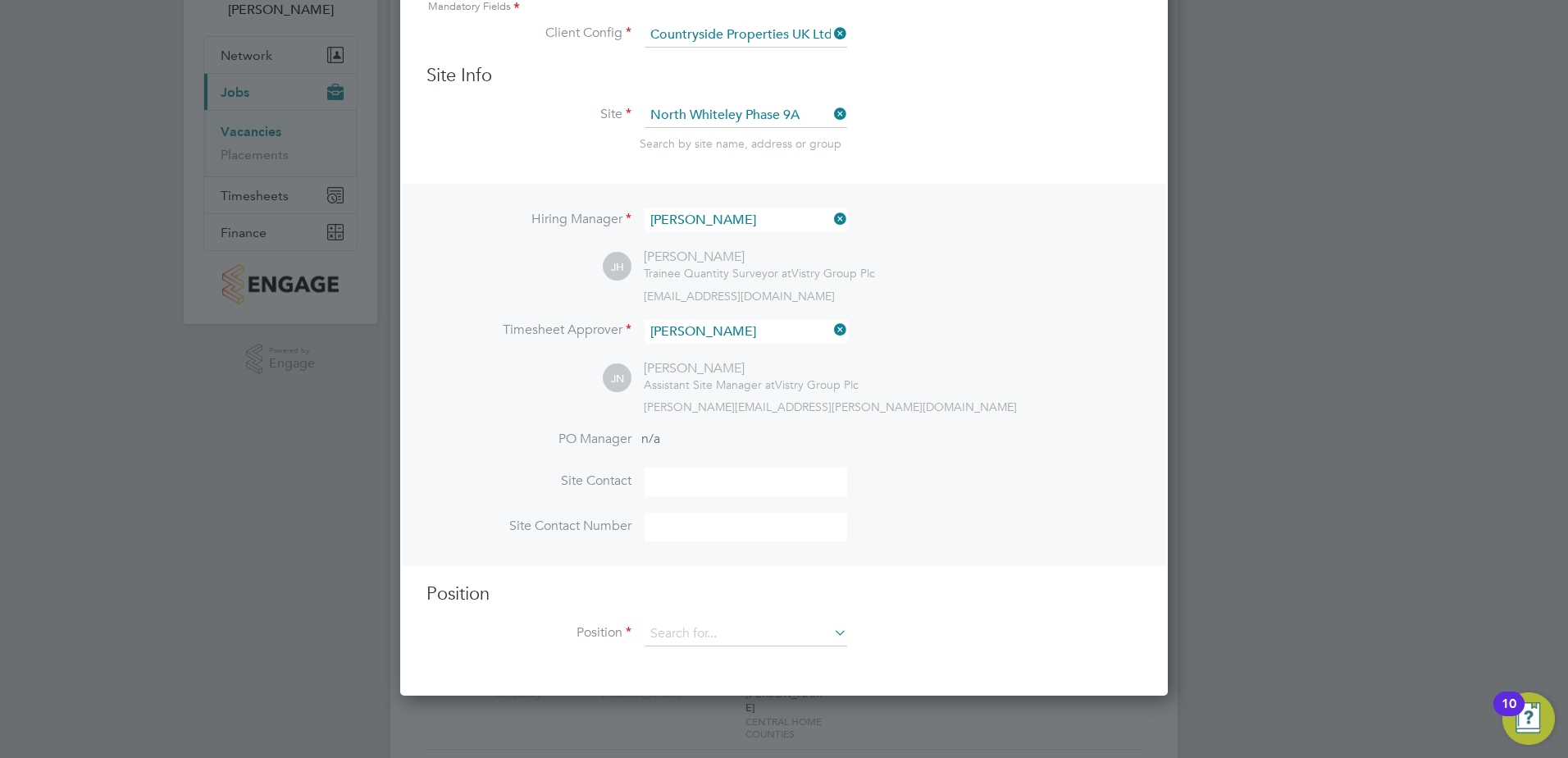
scroll to position [0, 0]
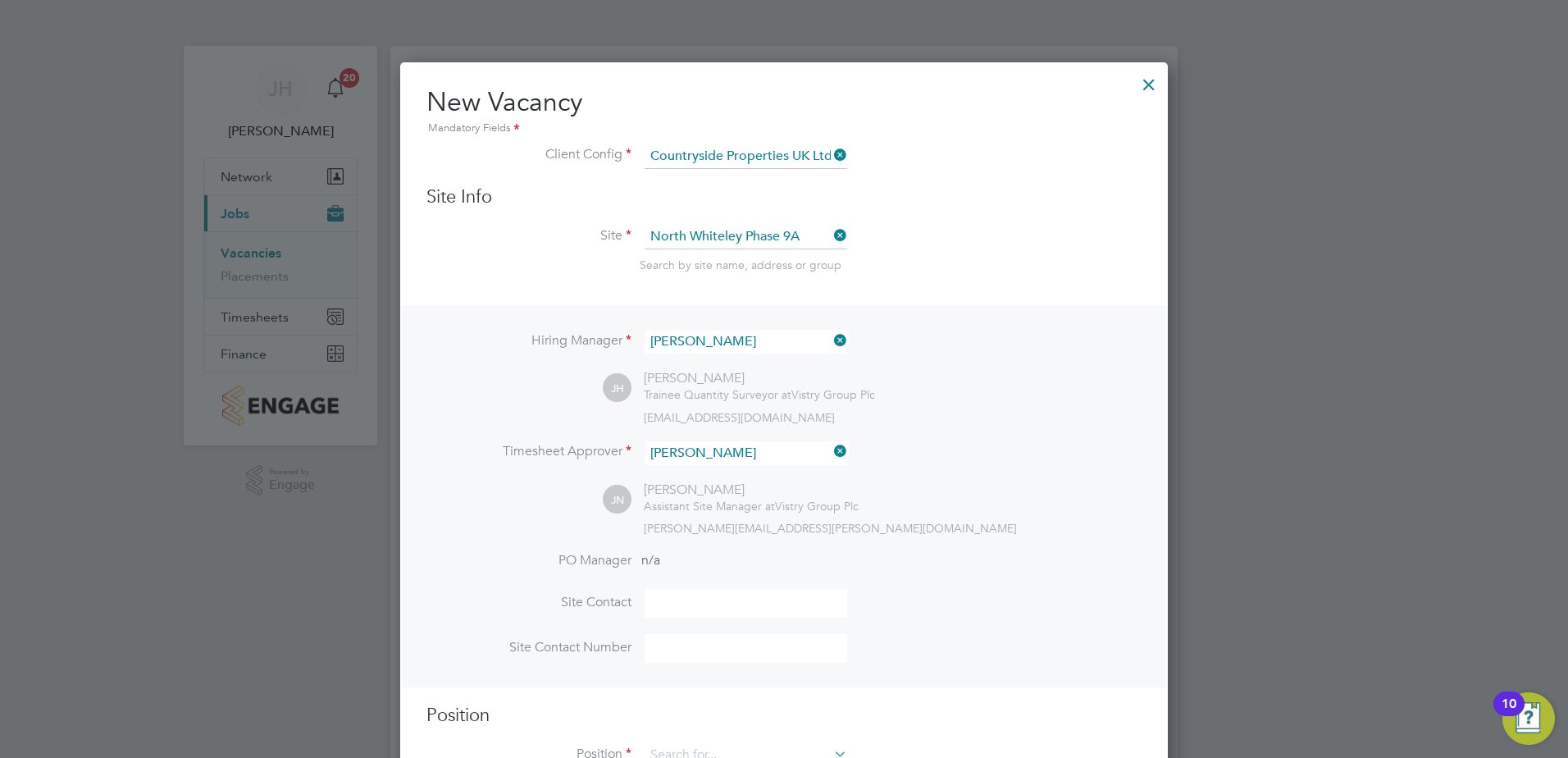
click at [1156, 87] on div at bounding box center [1149, 80] width 30 height 30
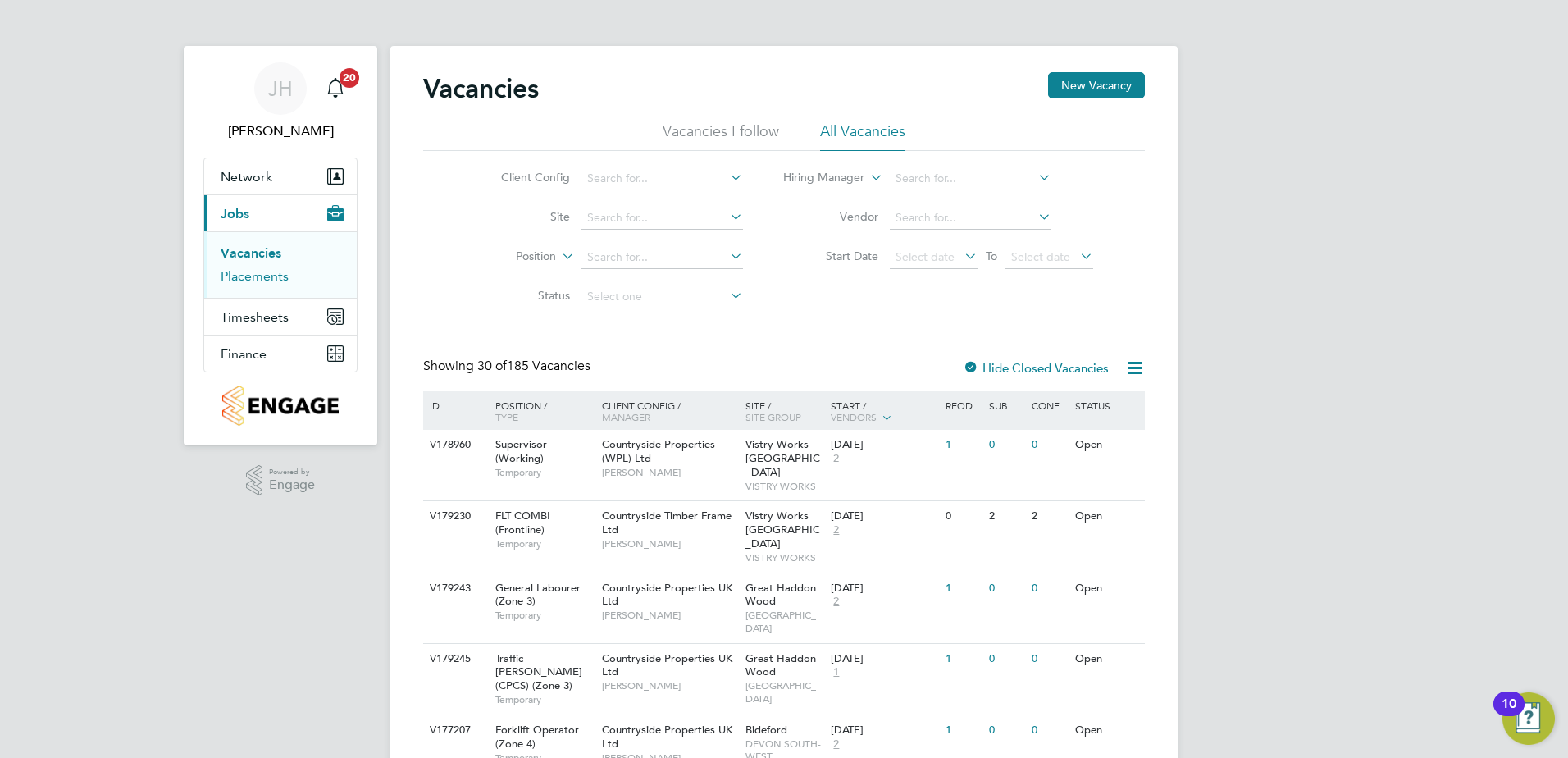
click at [283, 275] on link "Placements" at bounding box center [255, 276] width 68 height 16
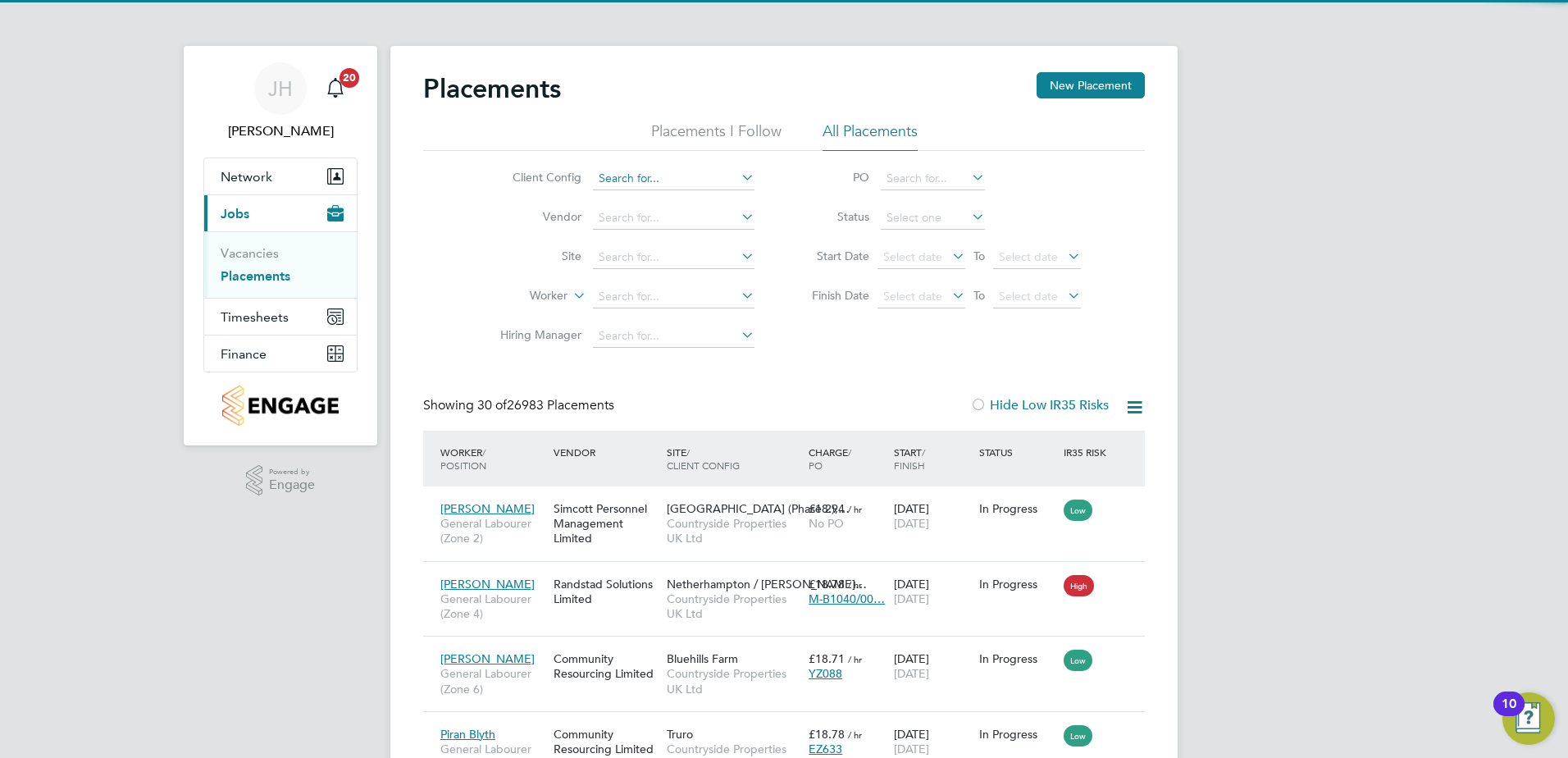
click at [678, 171] on input at bounding box center [673, 178] width 162 height 23
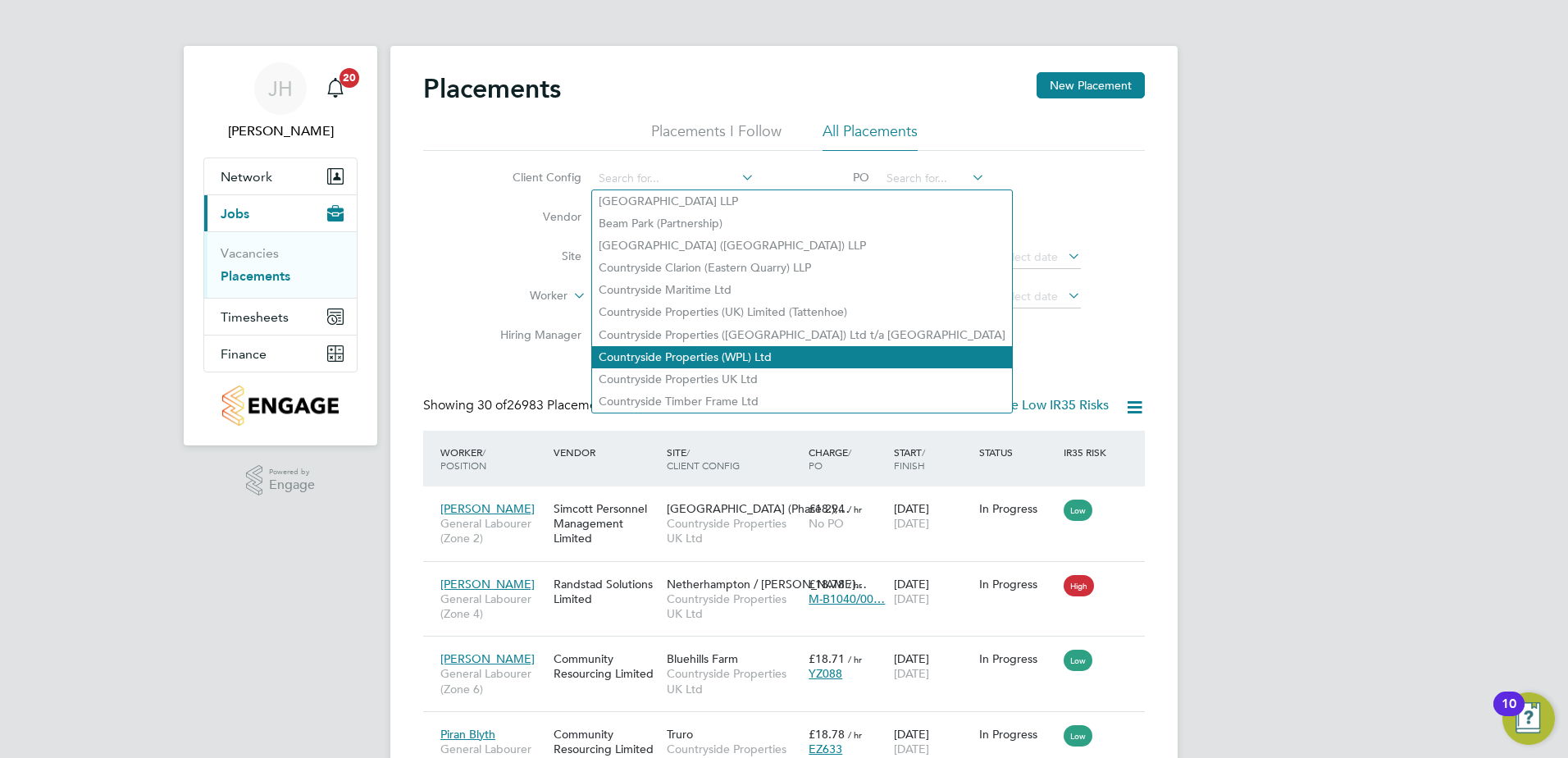
drag, startPoint x: 727, startPoint y: 371, endPoint x: 720, endPoint y: 359, distance: 13.9
click at [727, 372] on li "Countryside Properties UK Ltd" at bounding box center [802, 379] width 420 height 22
type input "Countryside Properties UK Ltd"
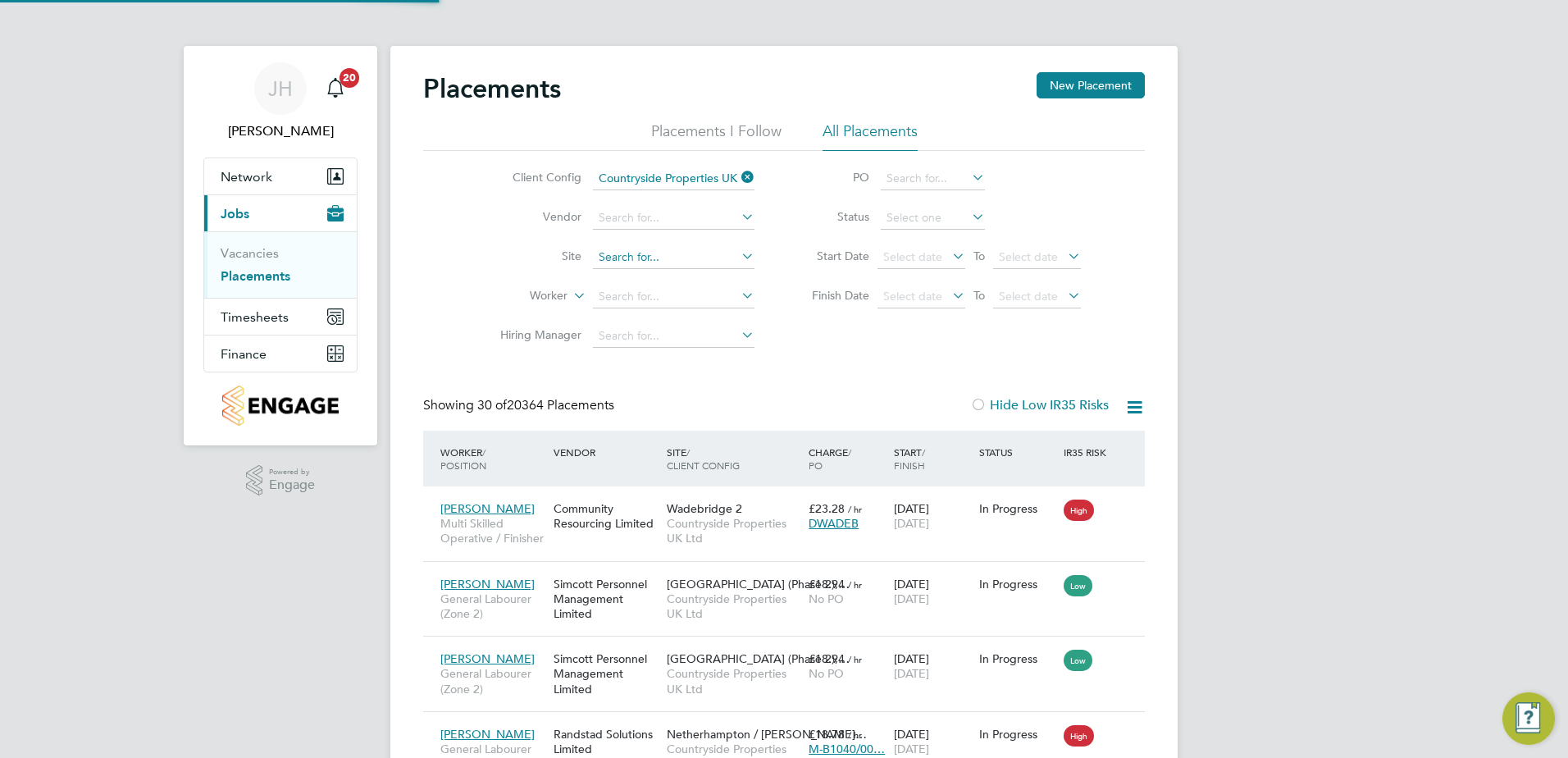
click at [675, 255] on input at bounding box center [673, 258] width 162 height 23
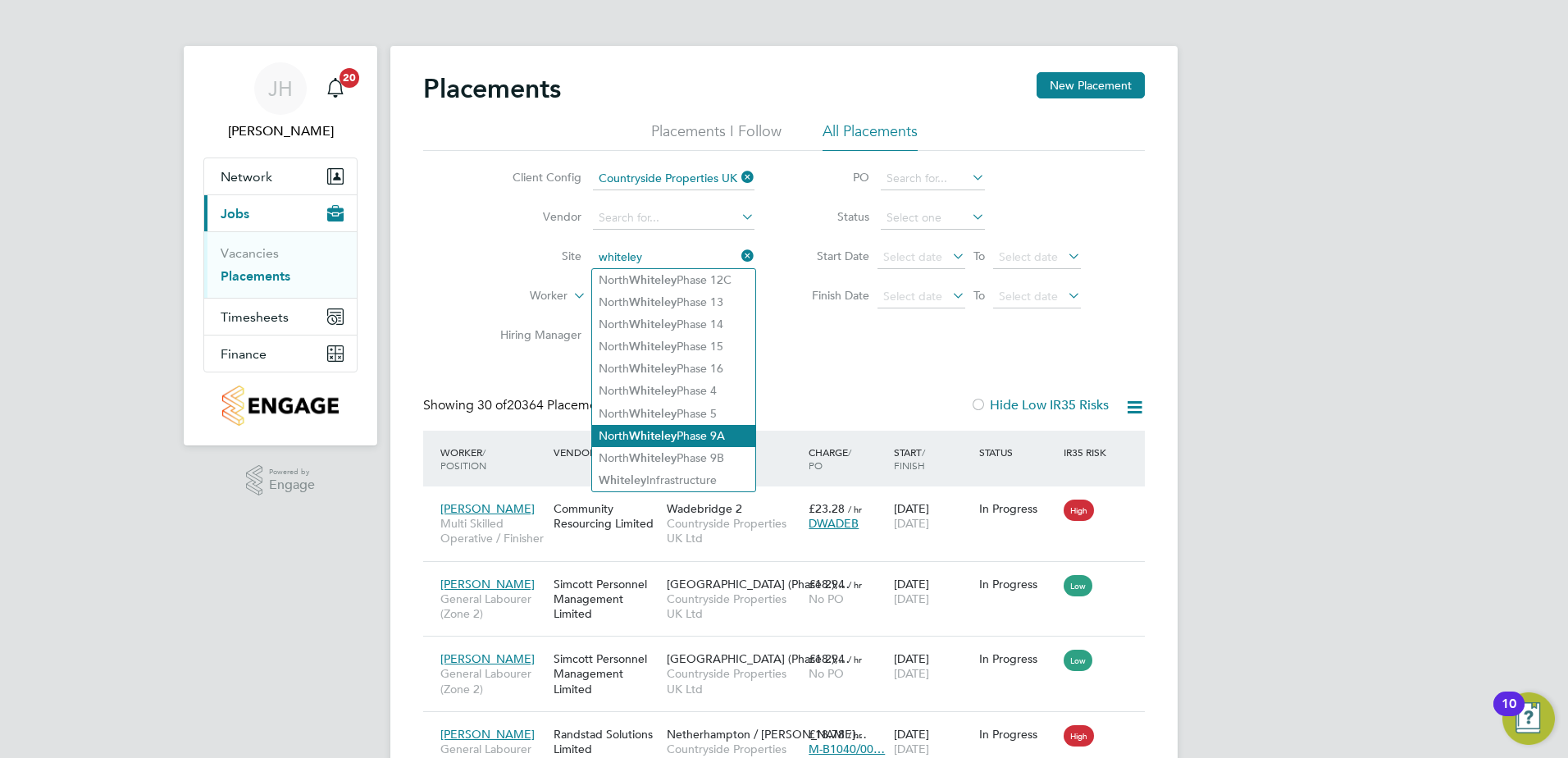
click at [714, 433] on li "North Whiteley Phase 9A" at bounding box center [674, 435] width 164 height 22
type input "North Whiteley Phase 9A"
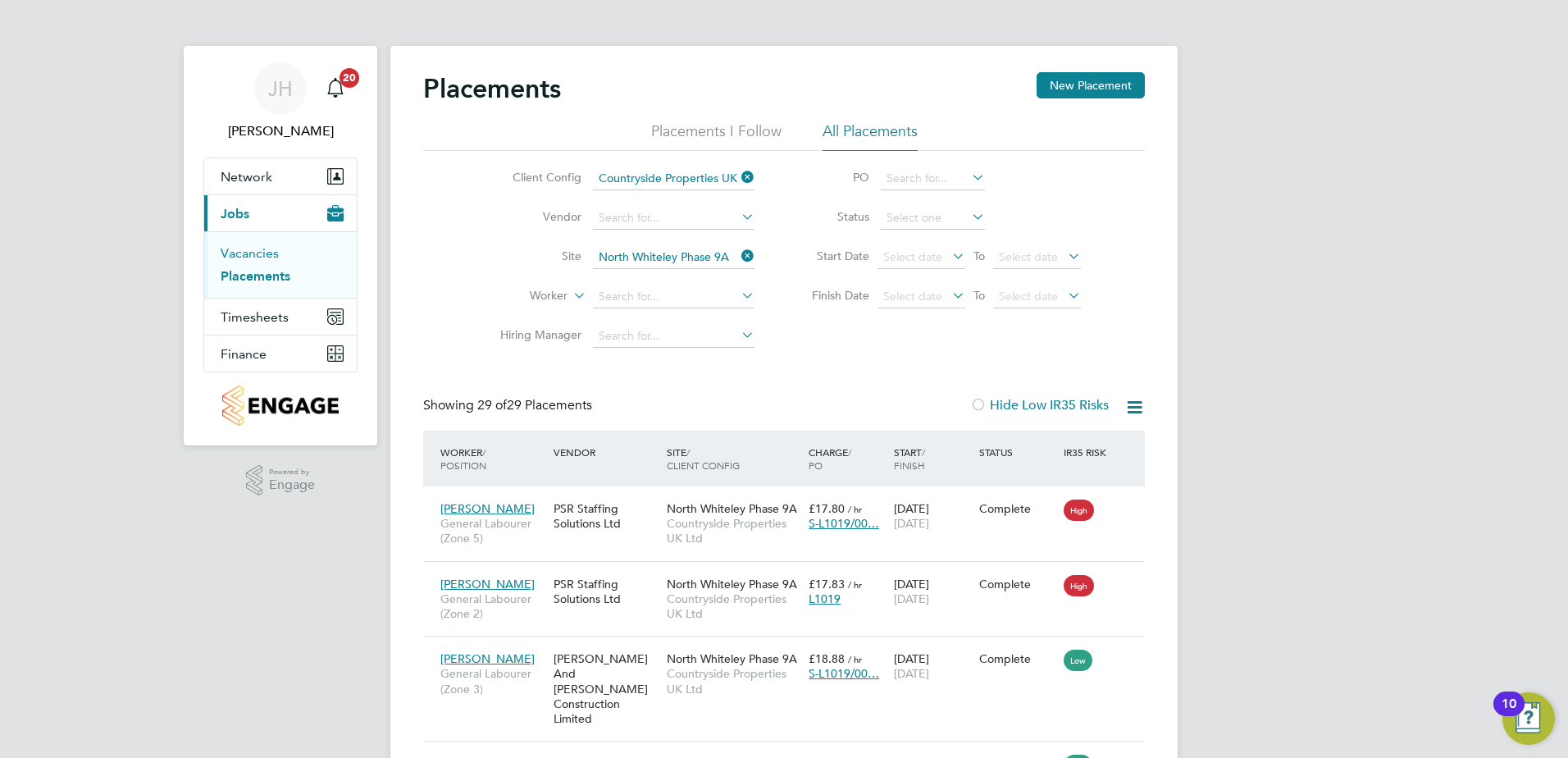
click at [244, 255] on link "Vacancies" at bounding box center [250, 253] width 58 height 16
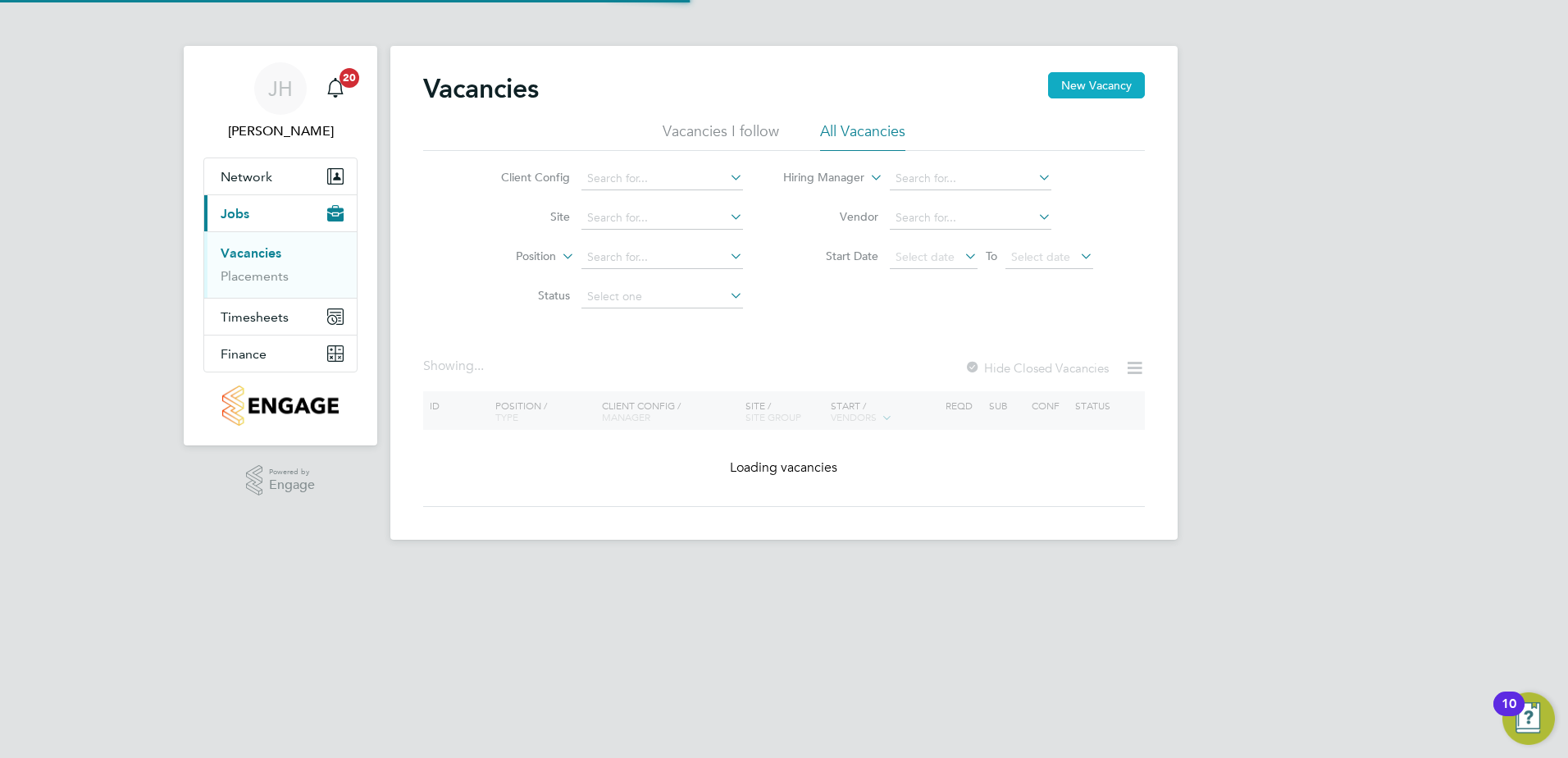
click at [1113, 84] on button "New Vacancy" at bounding box center [1096, 85] width 97 height 26
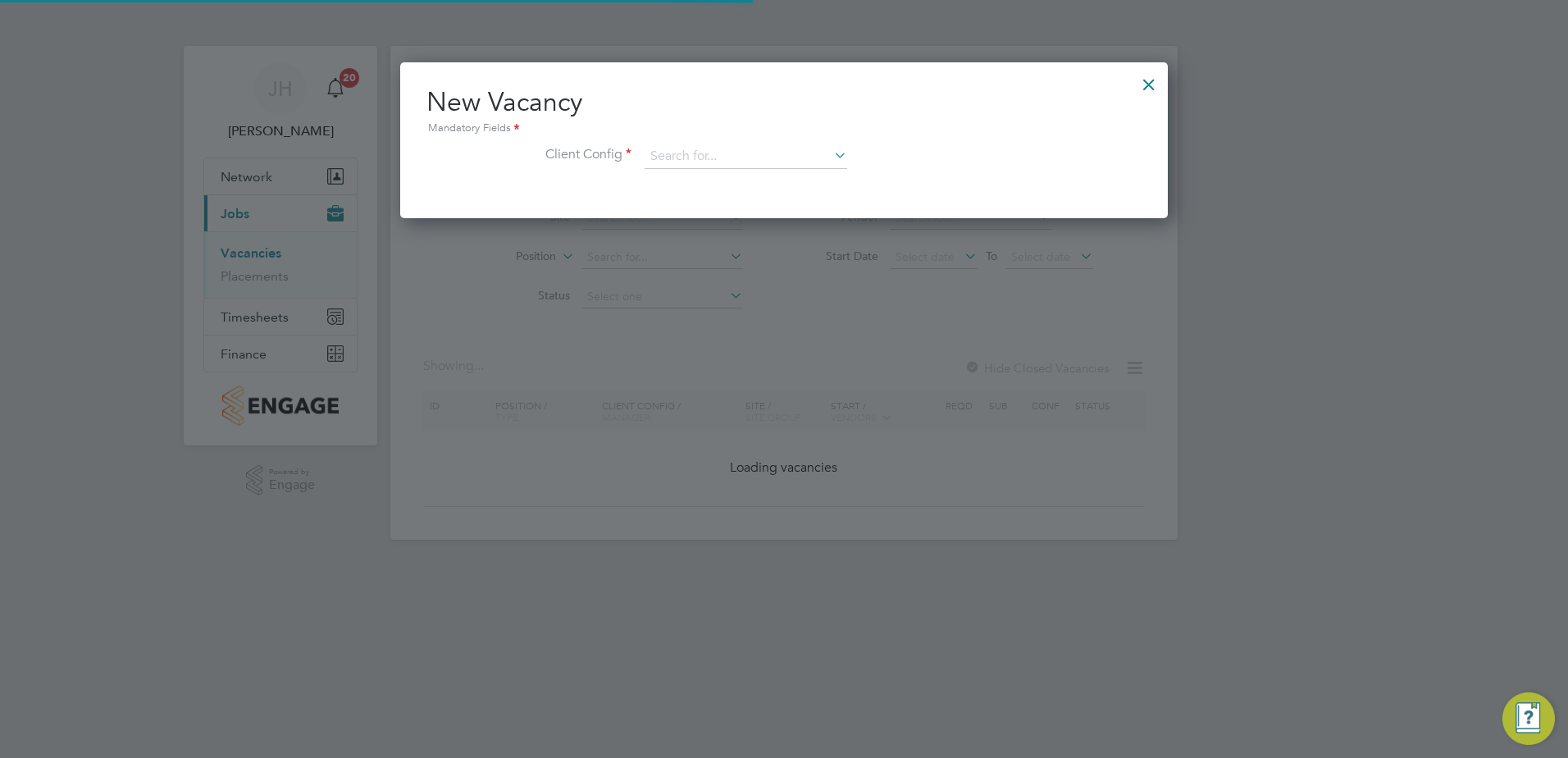
scroll to position [156, 768]
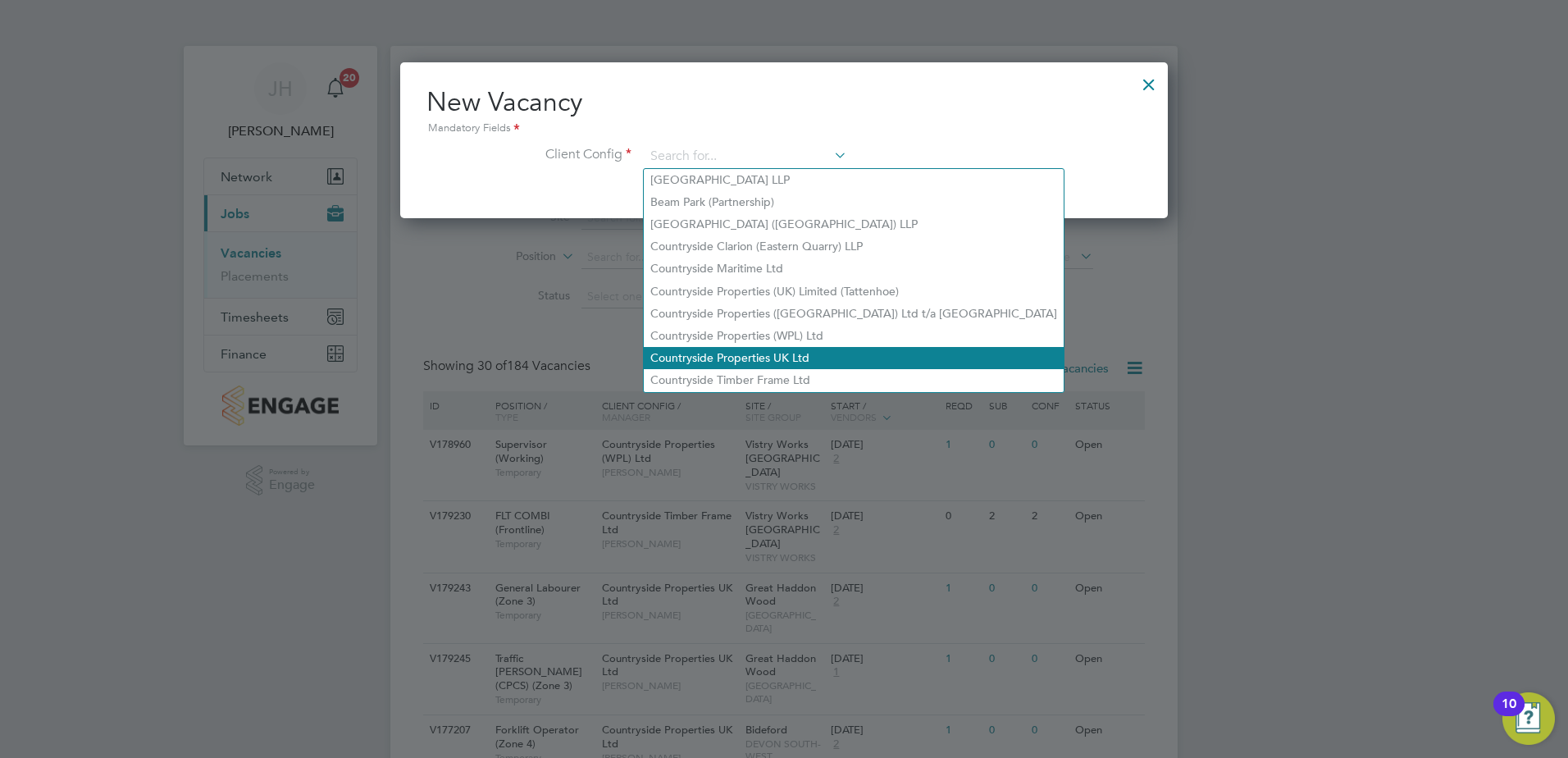
click at [768, 348] on li "Countryside Properties UK Ltd" at bounding box center [854, 358] width 420 height 22
type input "Countryside Properties UK Ltd"
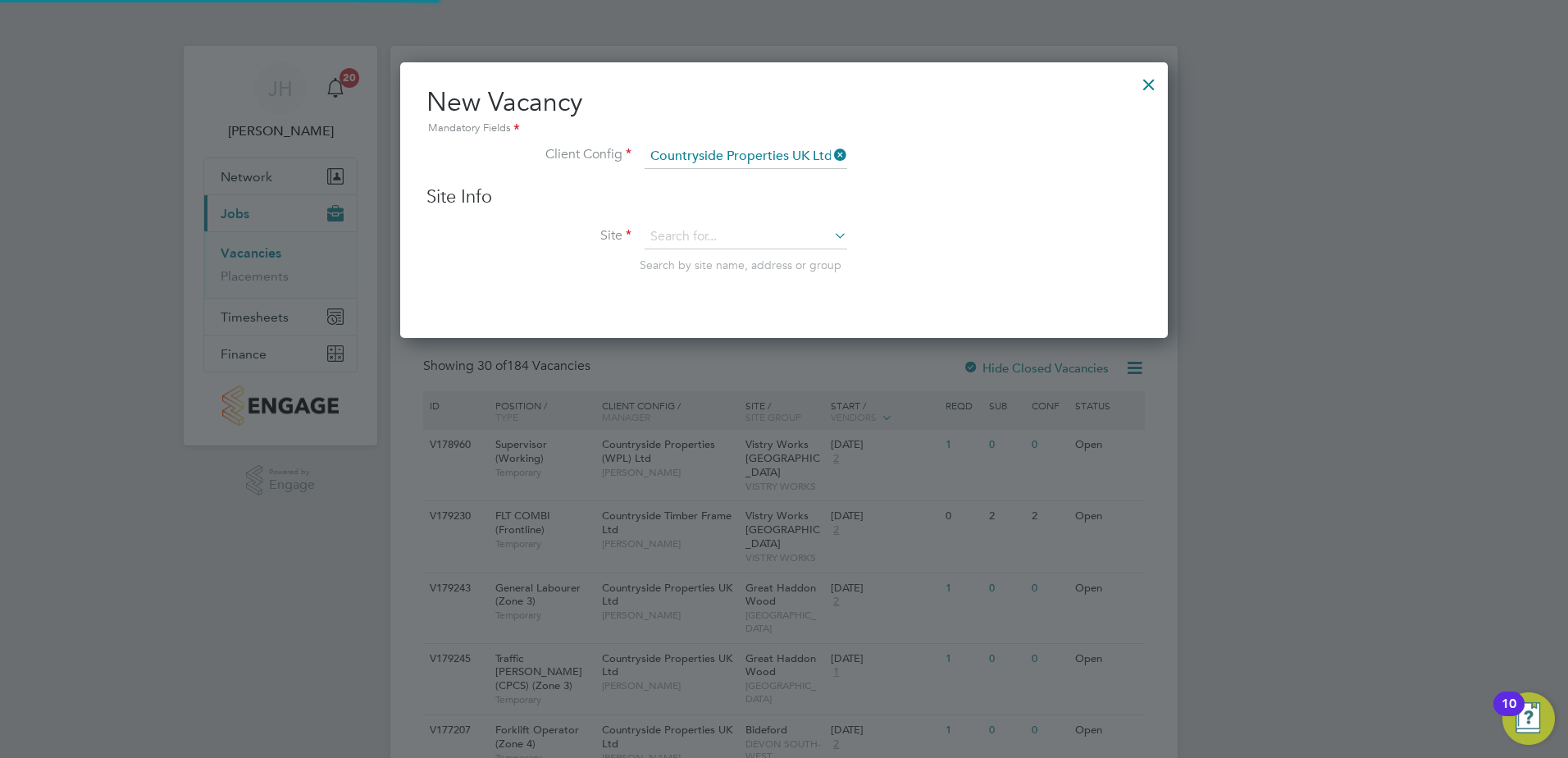
scroll to position [278, 768]
click at [731, 247] on input at bounding box center [746, 237] width 203 height 24
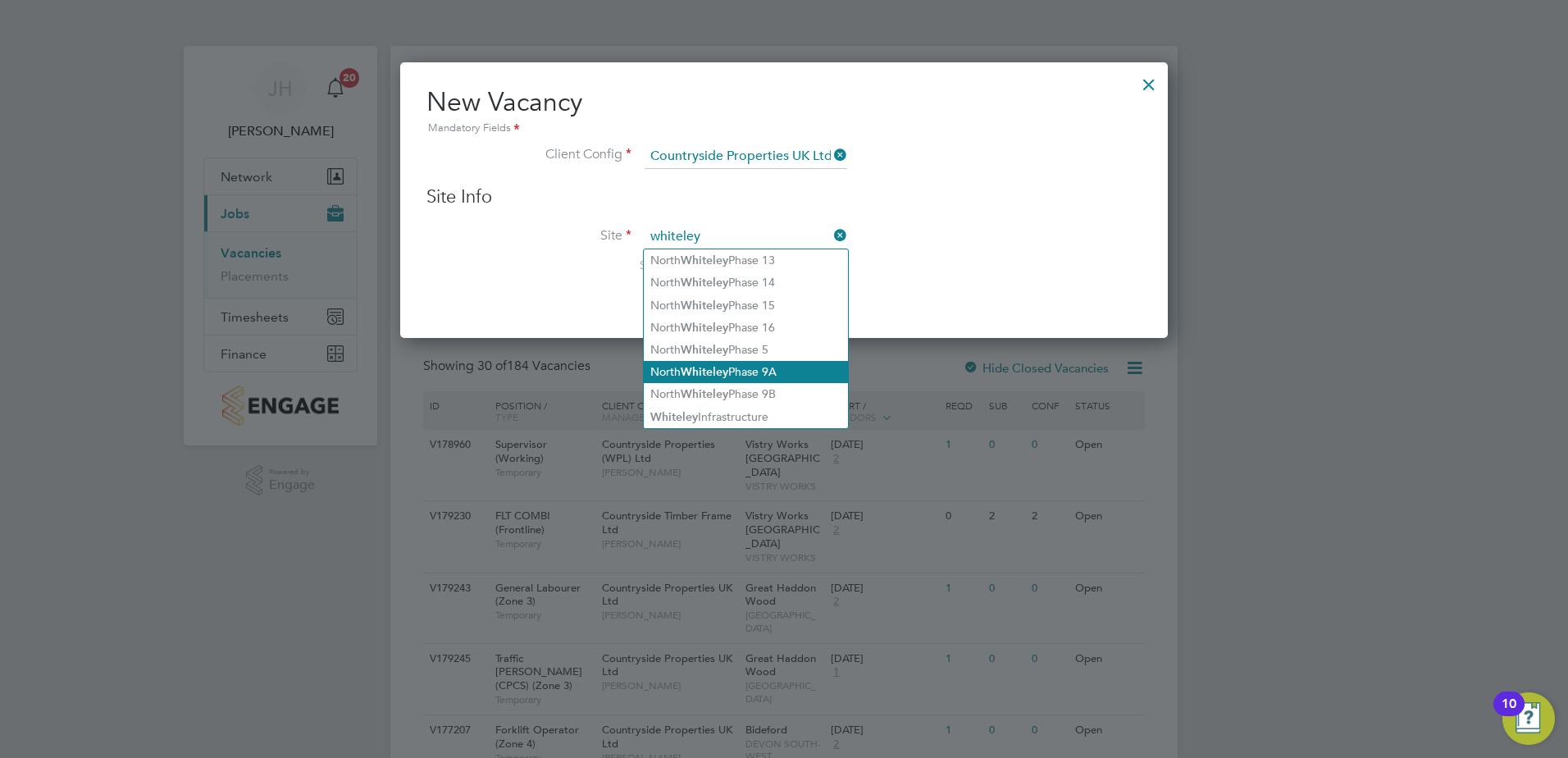
click at [787, 363] on li "North Whiteley Phase 9A" at bounding box center [746, 372] width 204 height 22
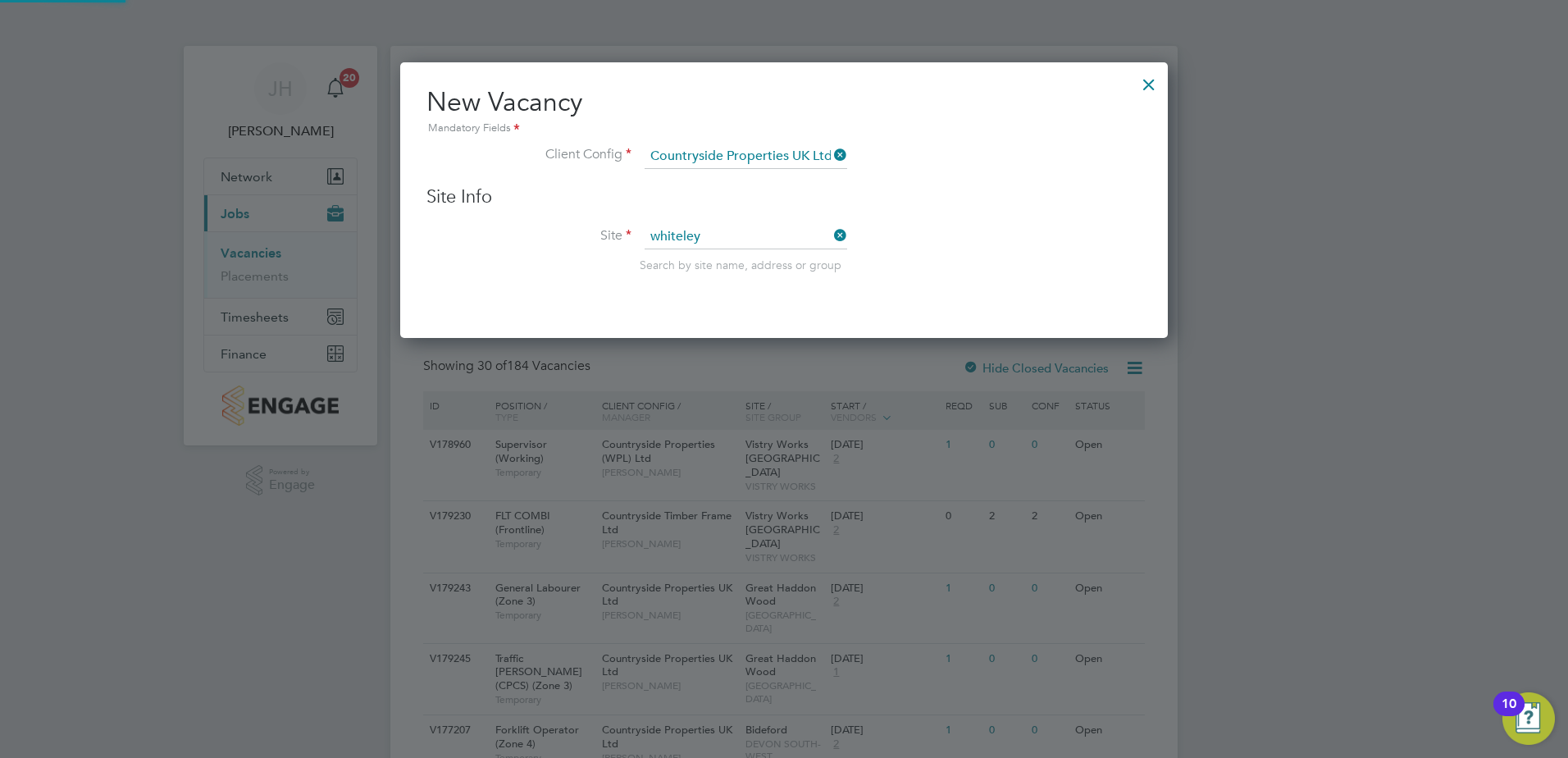
type input "North Whiteley Phase 9A"
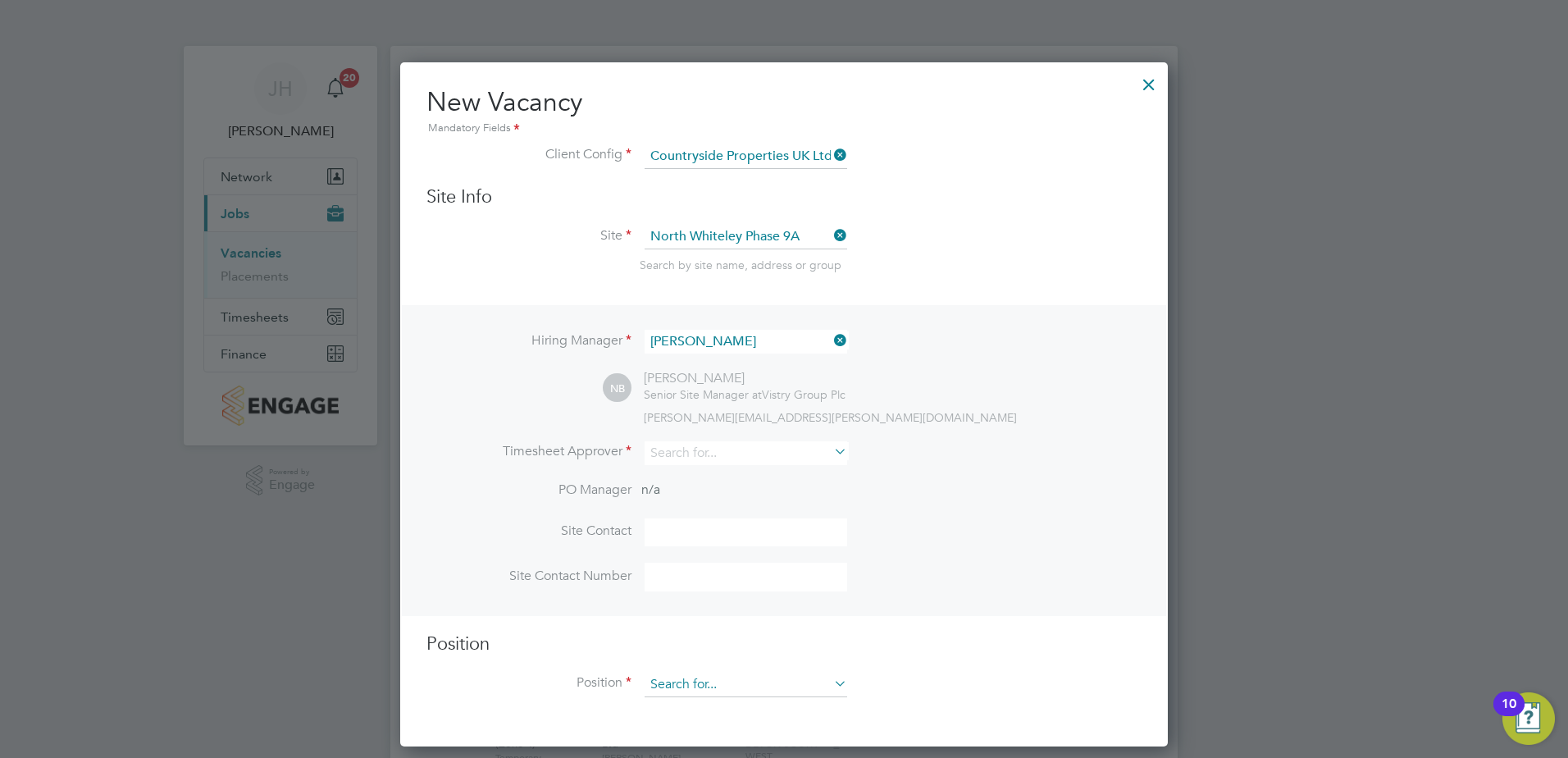
click at [706, 688] on input at bounding box center [746, 685] width 203 height 24
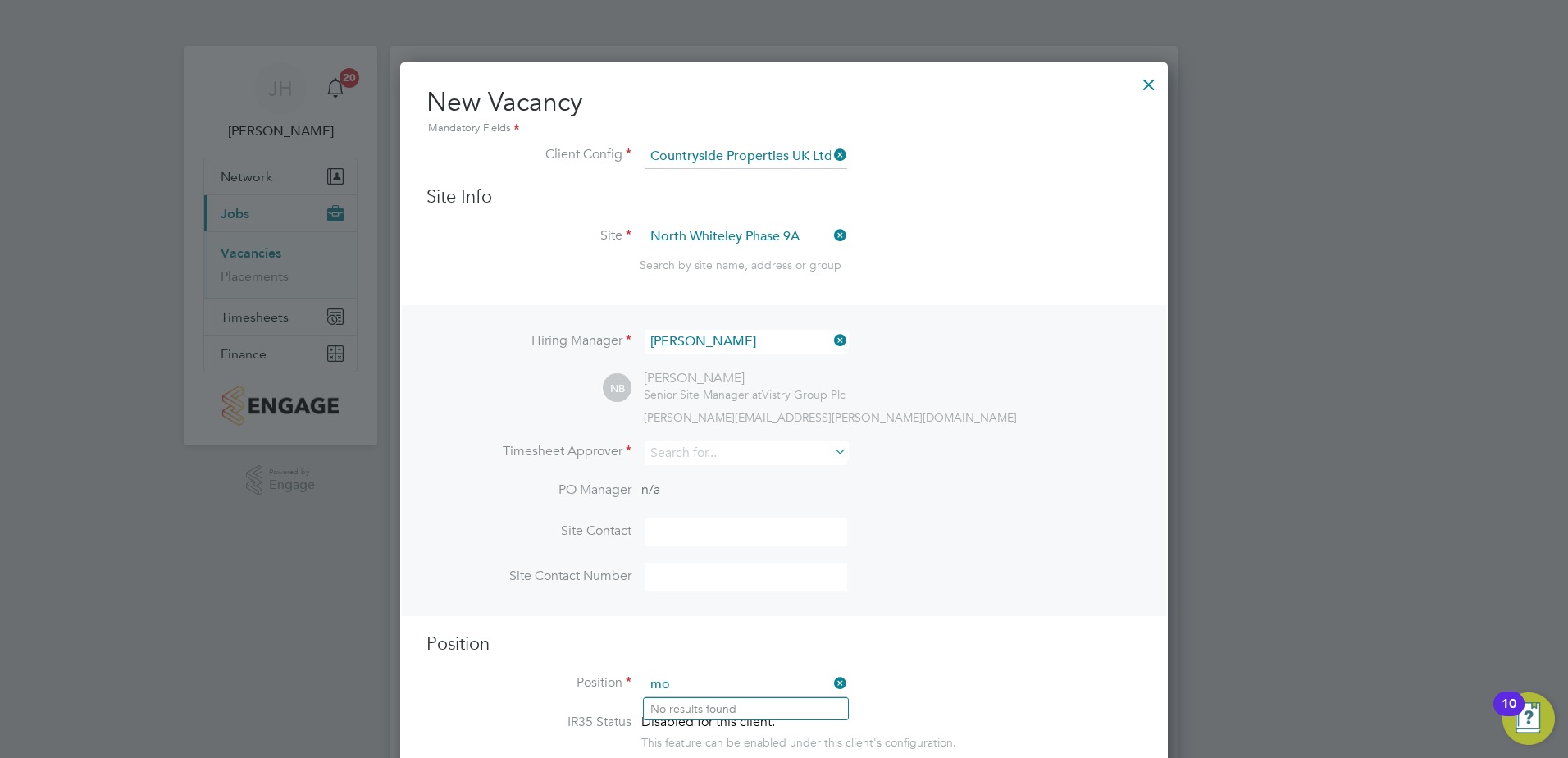
type input "mo"
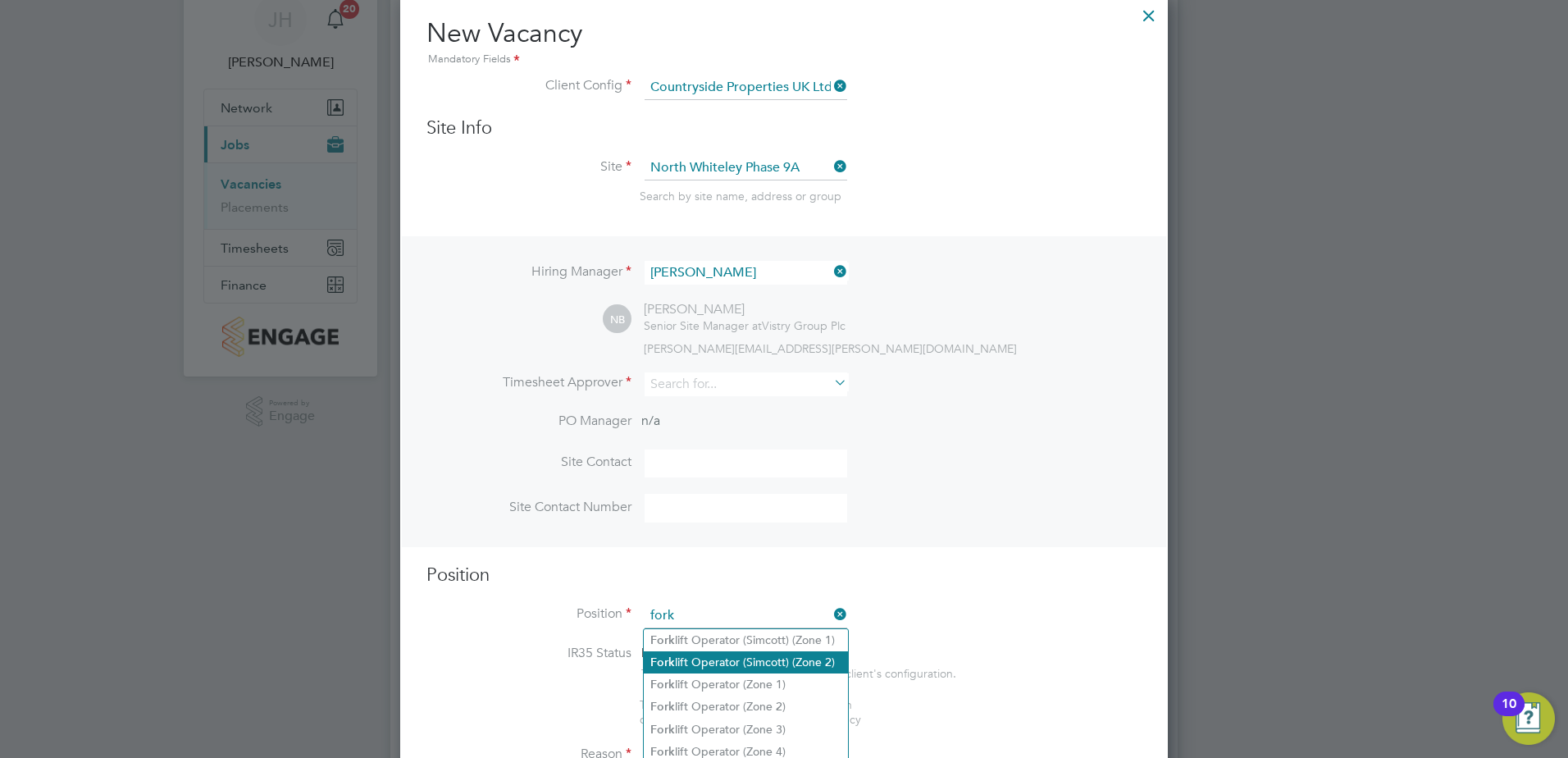
scroll to position [164, 0]
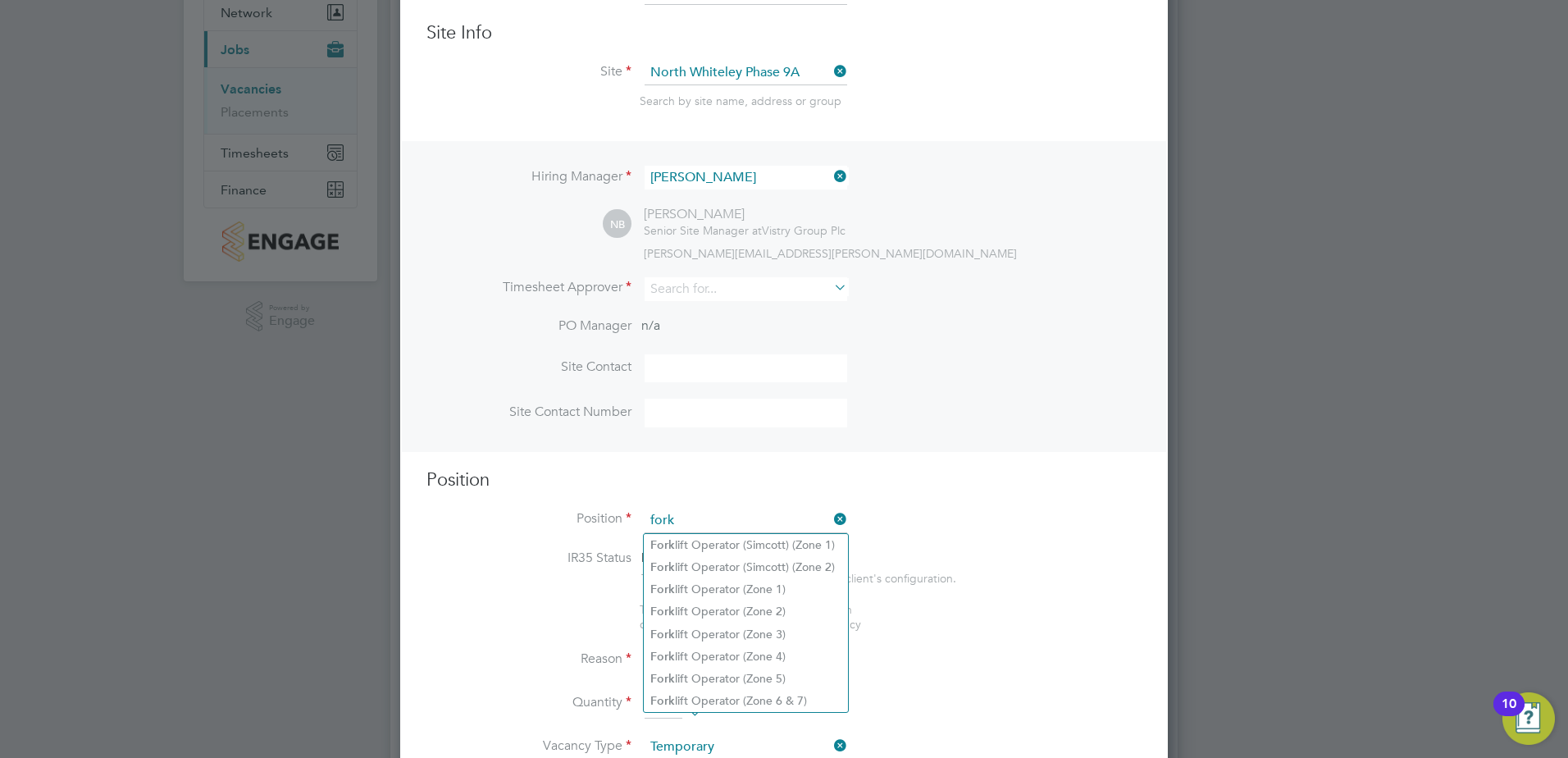
type input "fork"
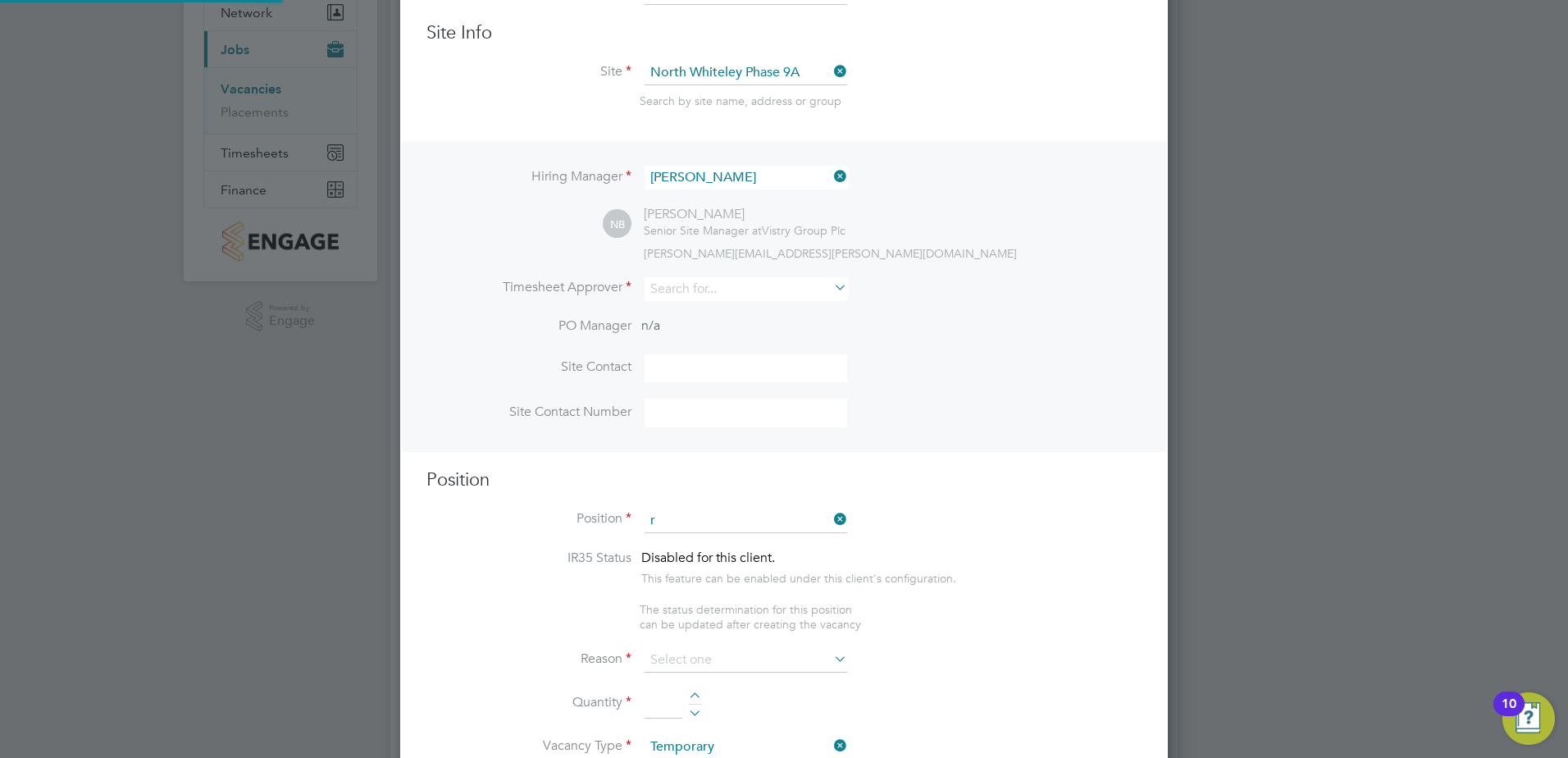
scroll to position [2292, 768]
type input "r"
type input "z"
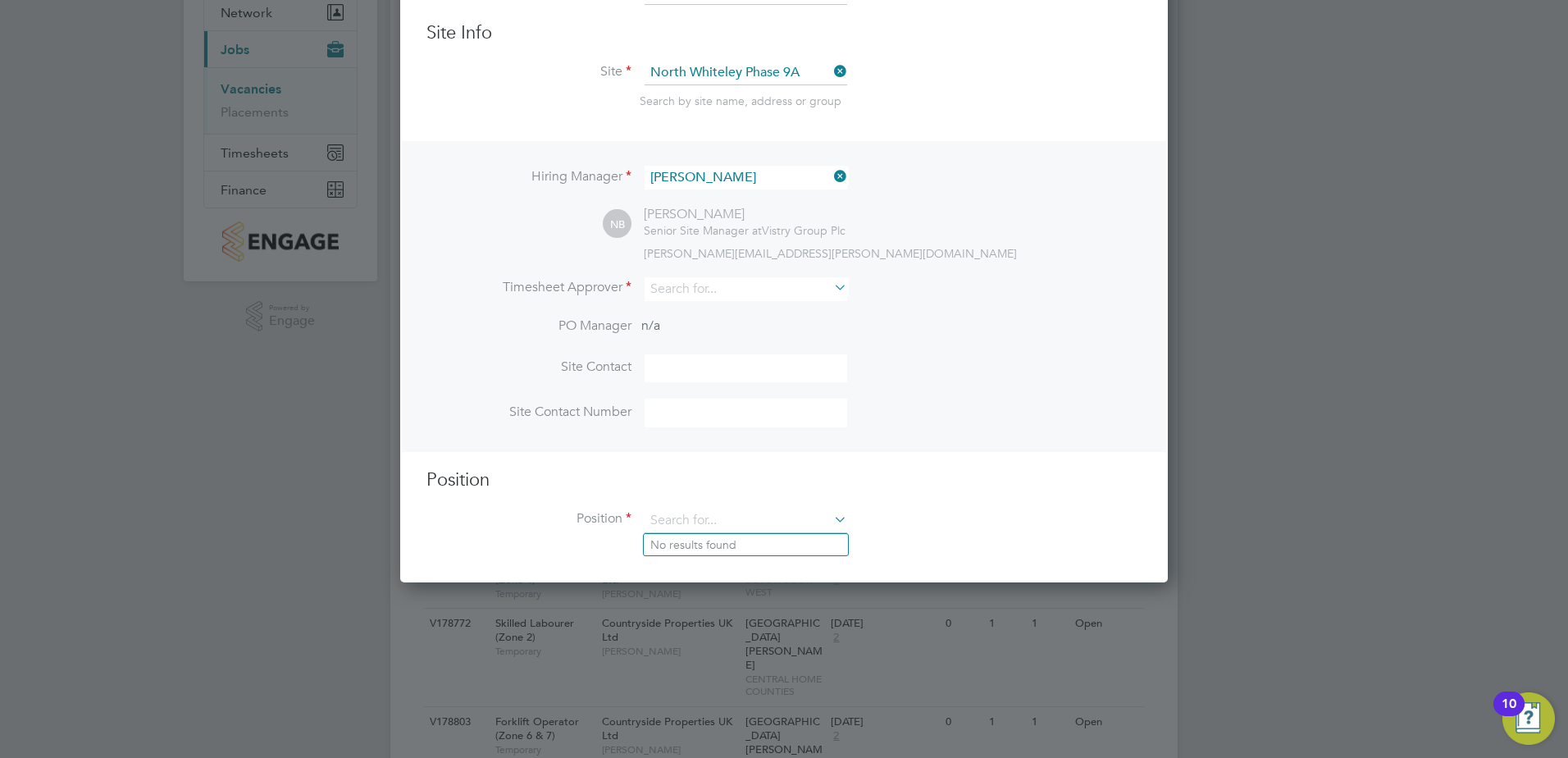
scroll to position [686, 768]
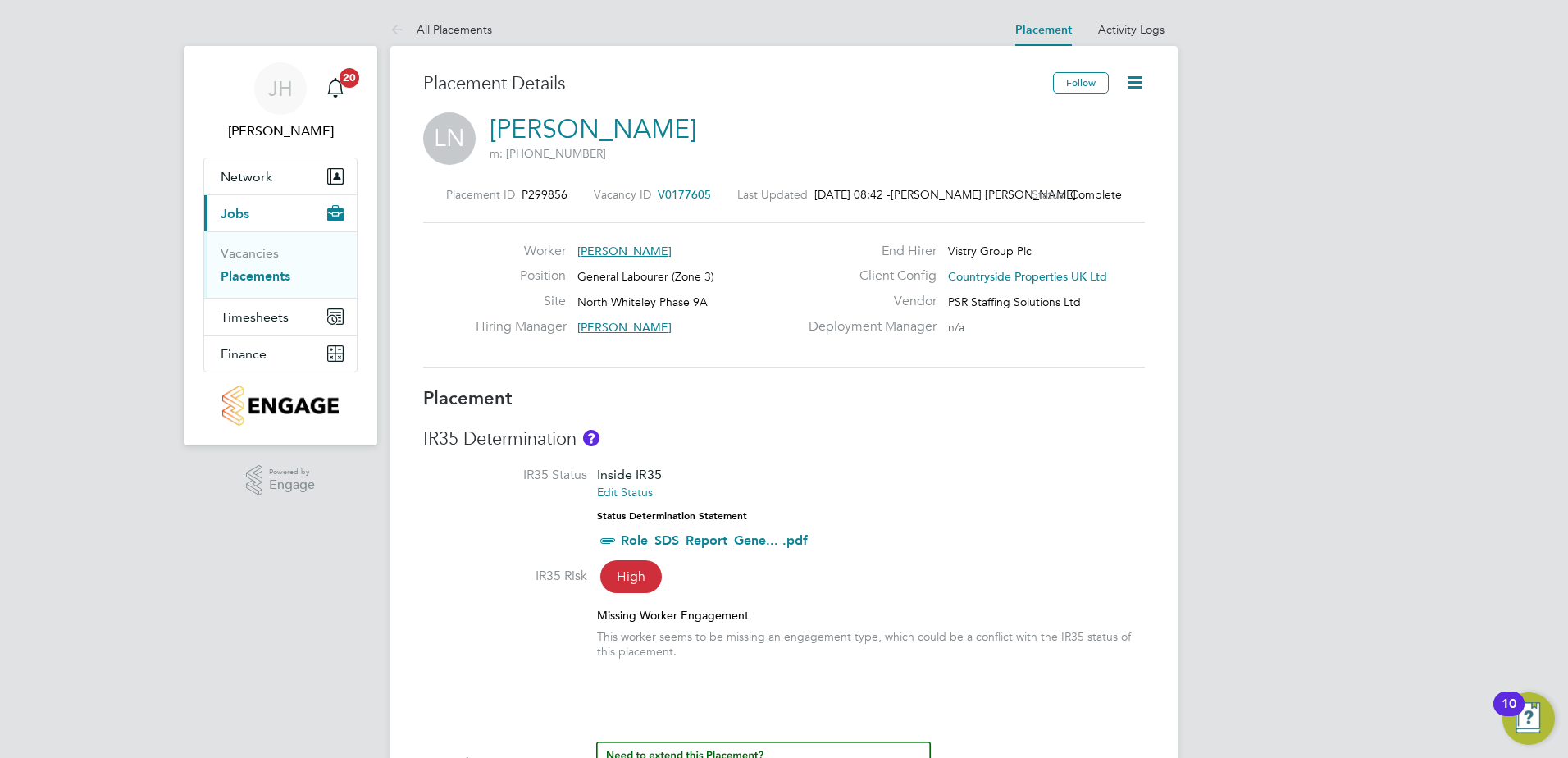
click at [1140, 84] on icon at bounding box center [1135, 83] width 21 height 21
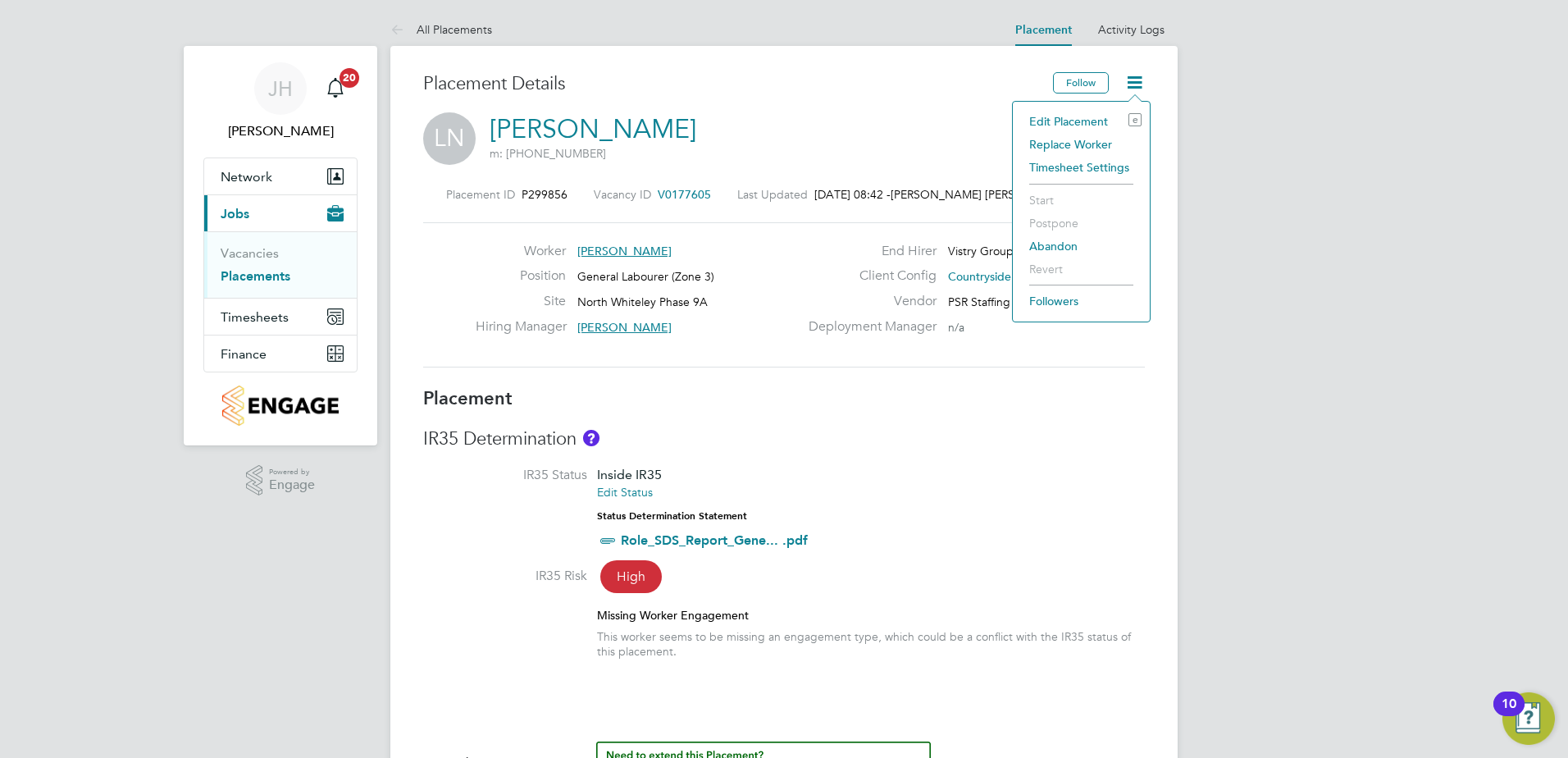
click at [1097, 118] on li "Edit Placement e" at bounding box center [1081, 121] width 121 height 23
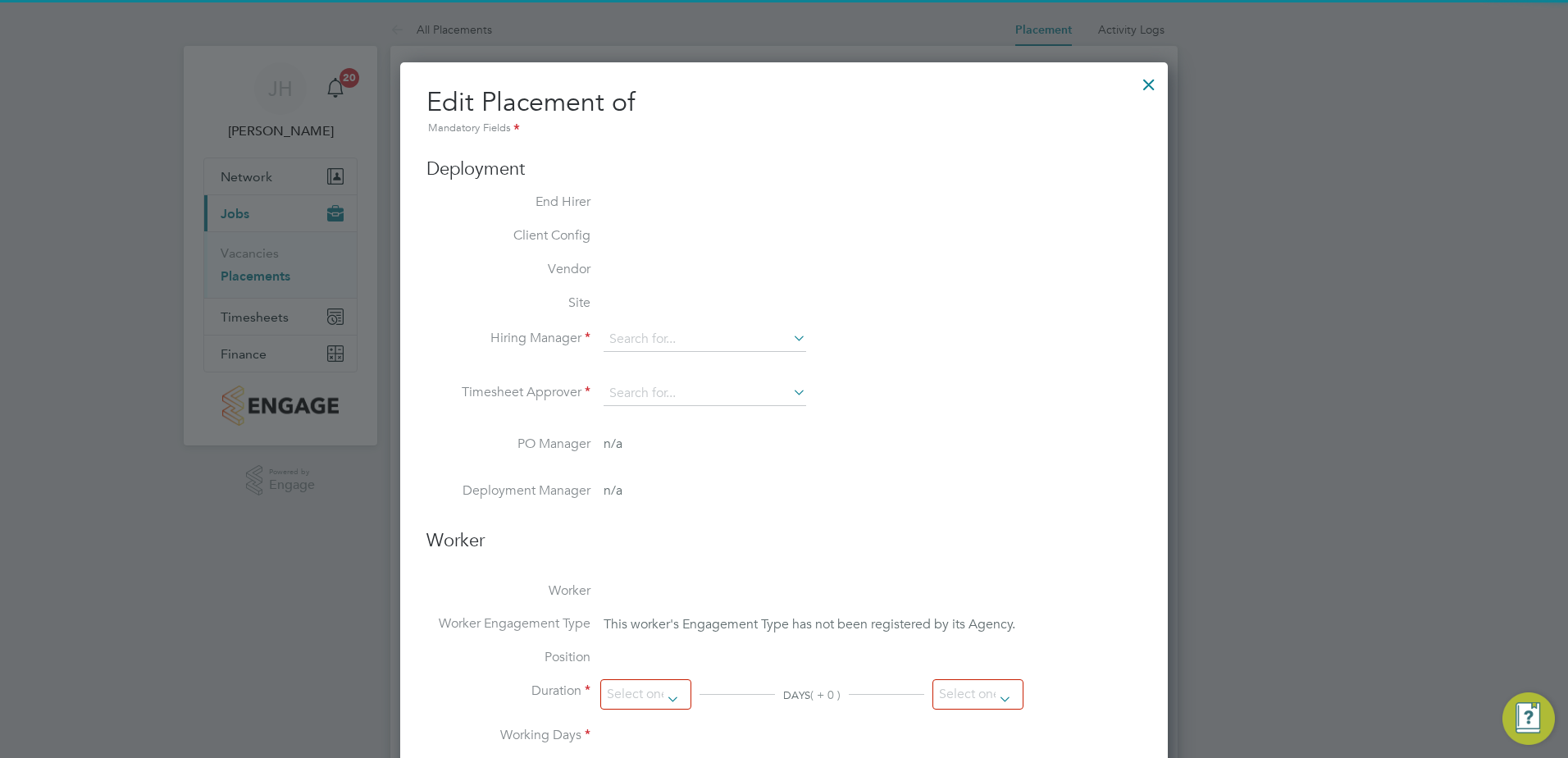
type input "[PERSON_NAME]"
type input "21 Jul 2025"
type input "16 Aug 2025"
type input "07:30"
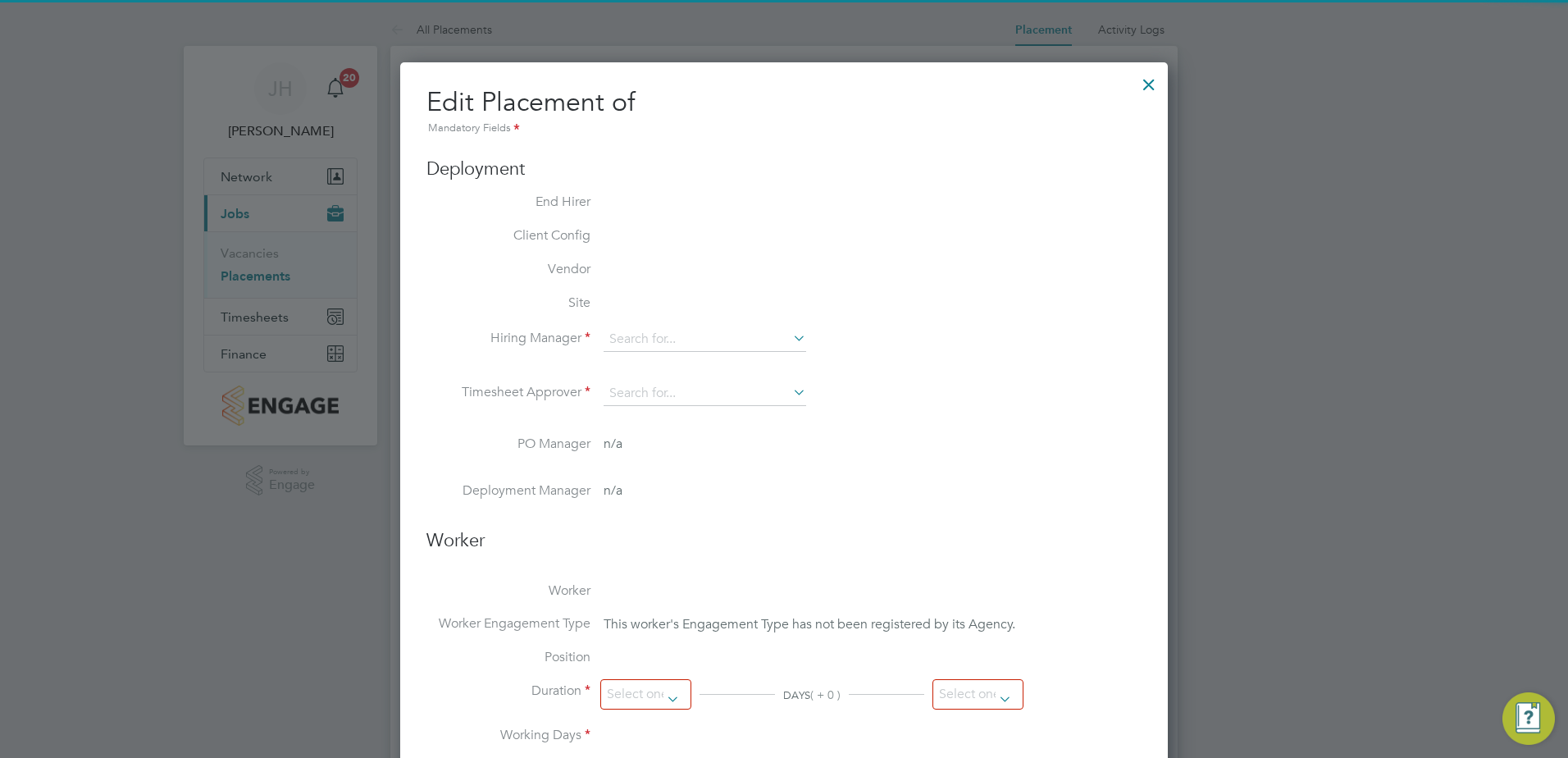
type input "16:30"
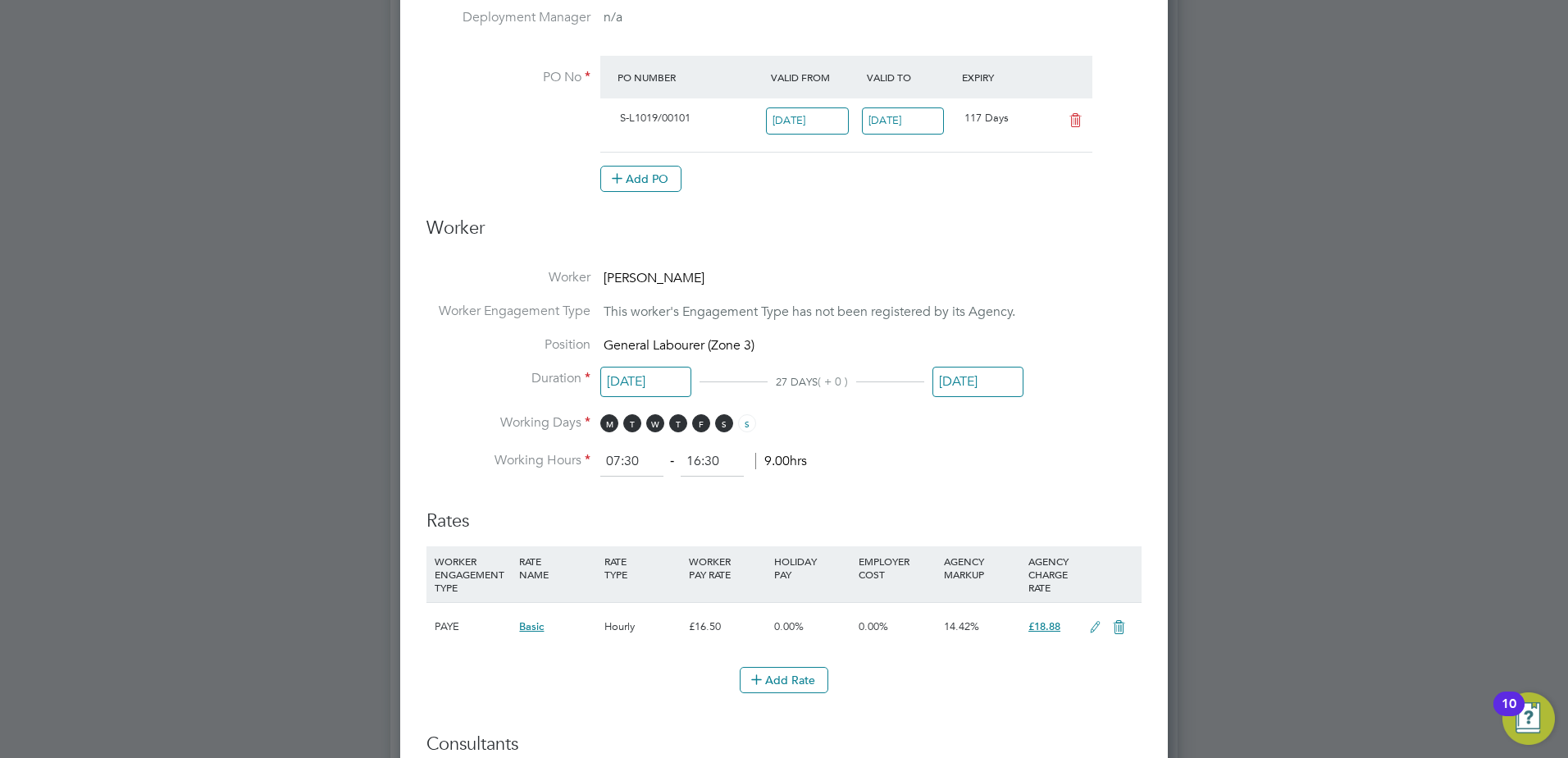
click at [958, 386] on input "16 Aug 2025" at bounding box center [978, 381] width 91 height 30
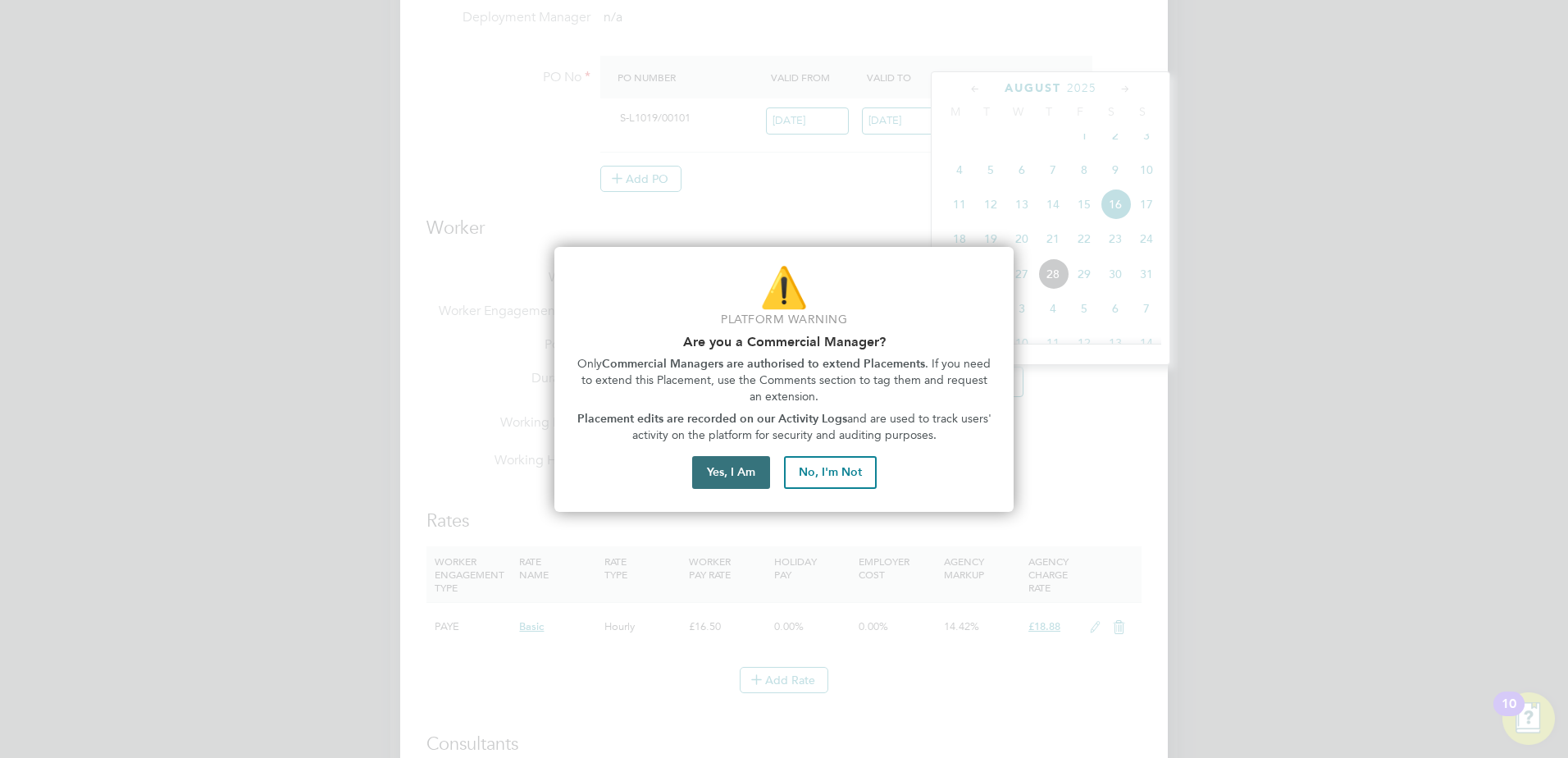
click at [743, 474] on button "Yes, I Am" at bounding box center [731, 473] width 78 height 33
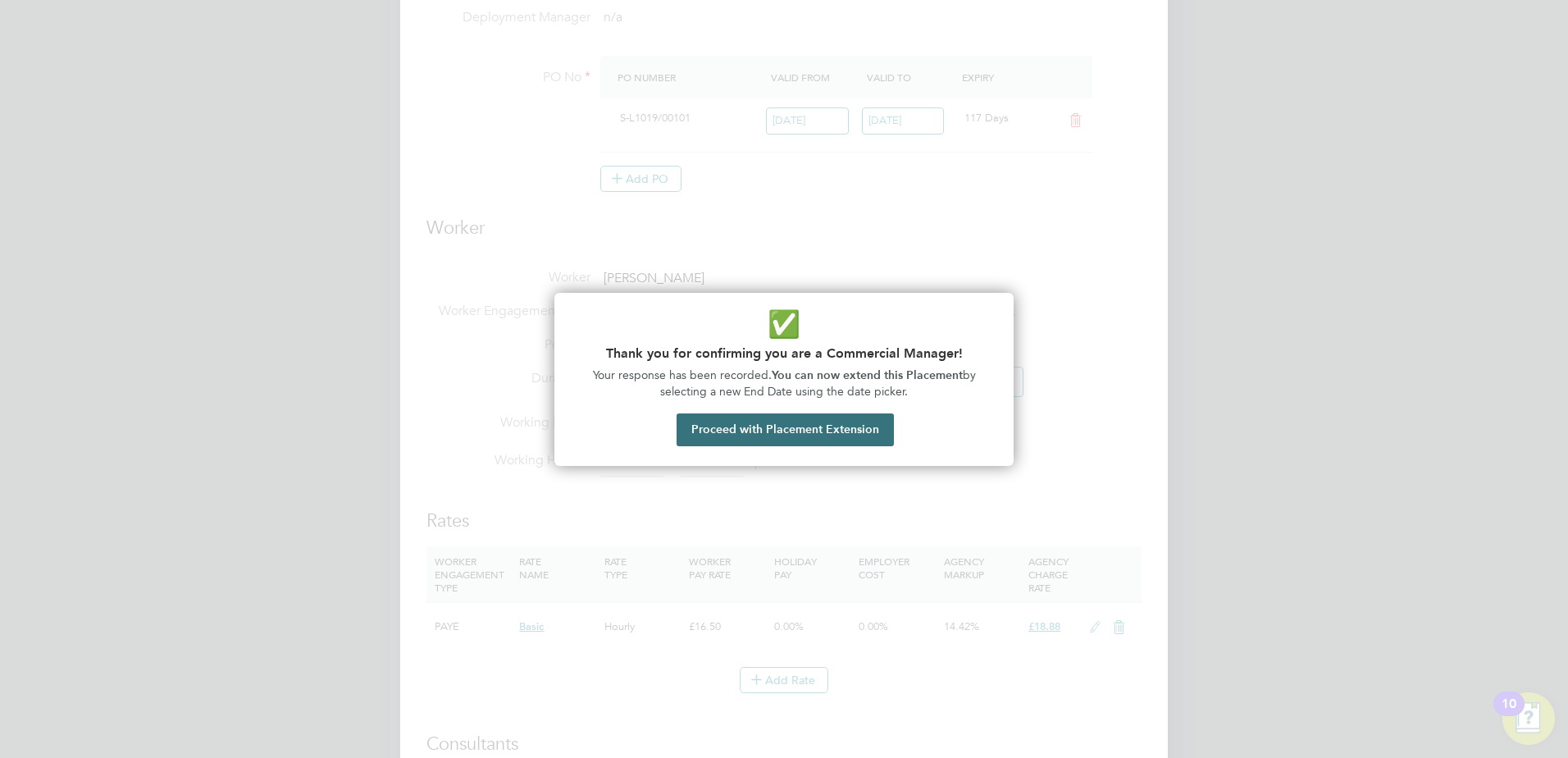
click at [763, 433] on button "Proceed with Placement Extension" at bounding box center [786, 430] width 218 height 33
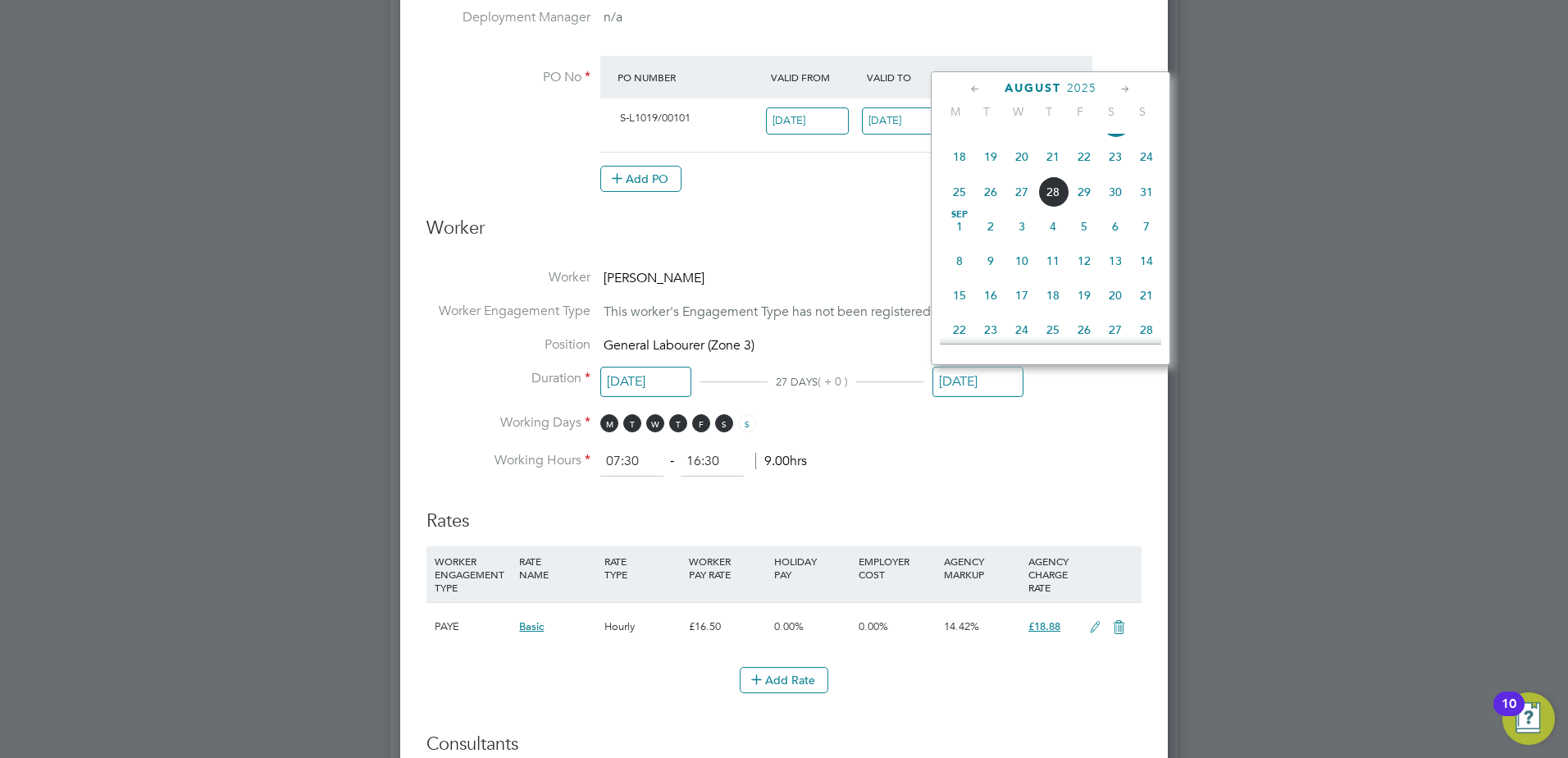
click at [958, 242] on span "Sep 1" at bounding box center [960, 226] width 31 height 31
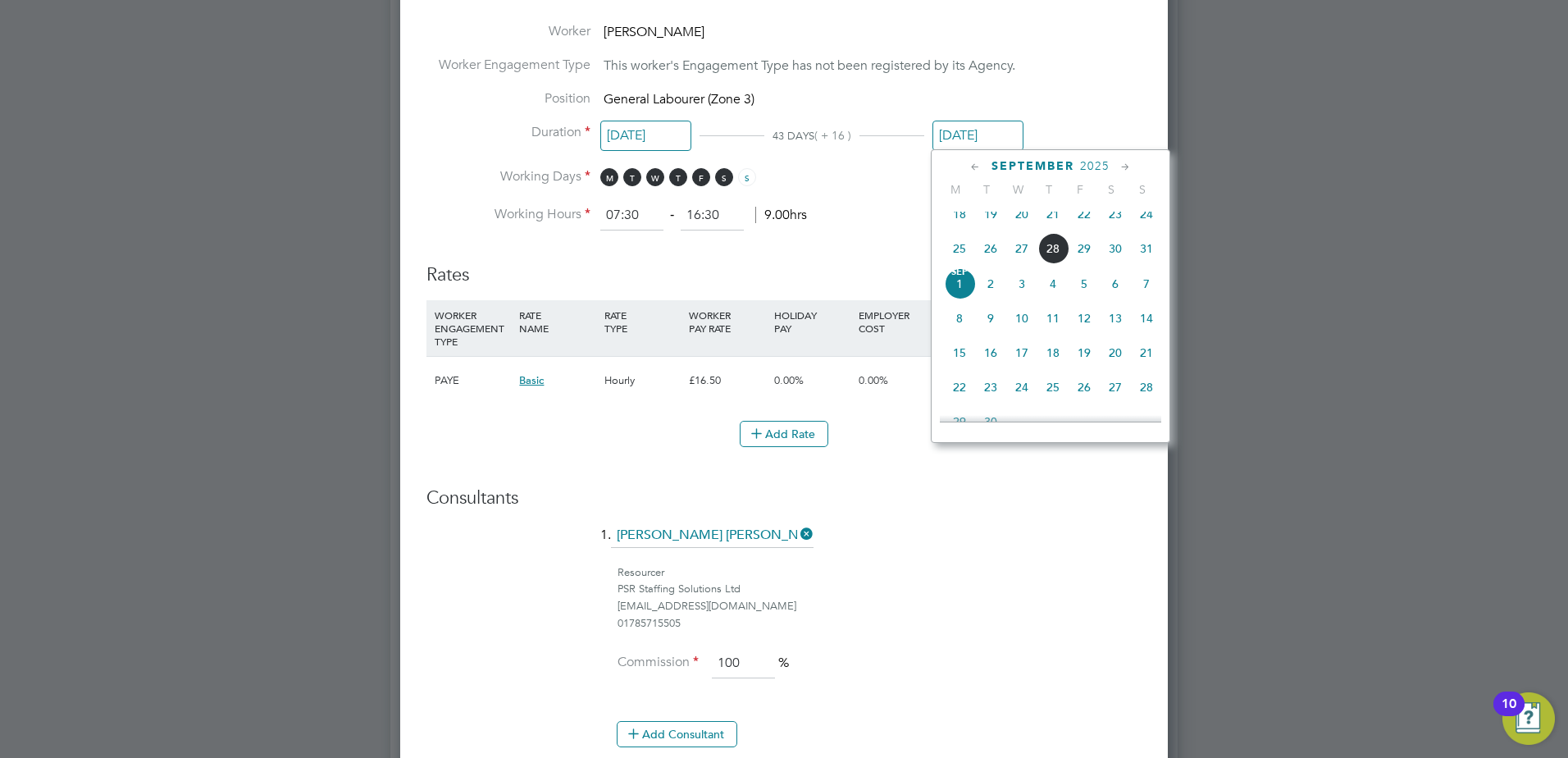
click at [992, 136] on input "01 Sep 2025" at bounding box center [978, 136] width 91 height 30
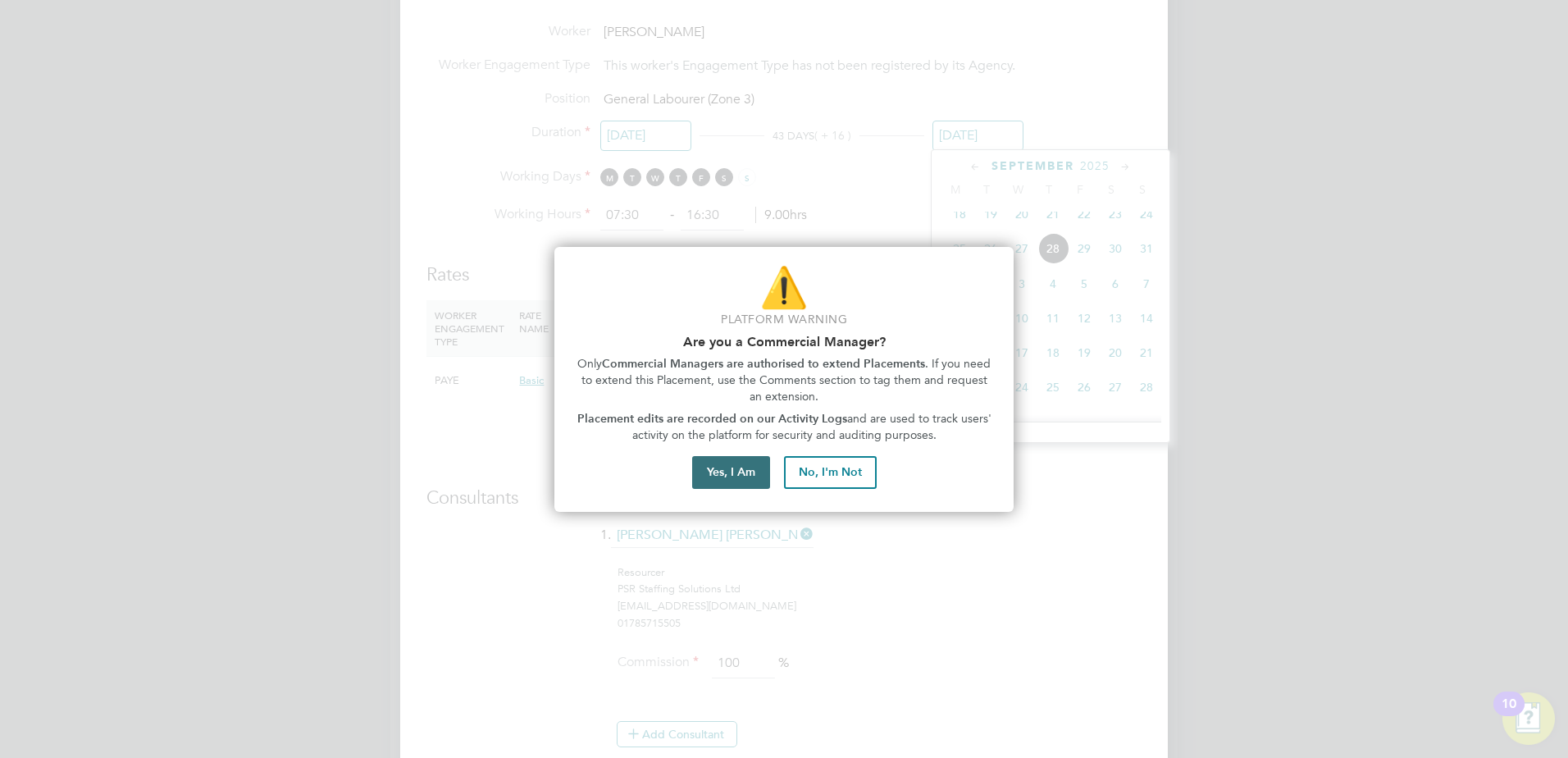
click at [761, 475] on button "Yes, I Am" at bounding box center [731, 473] width 78 height 33
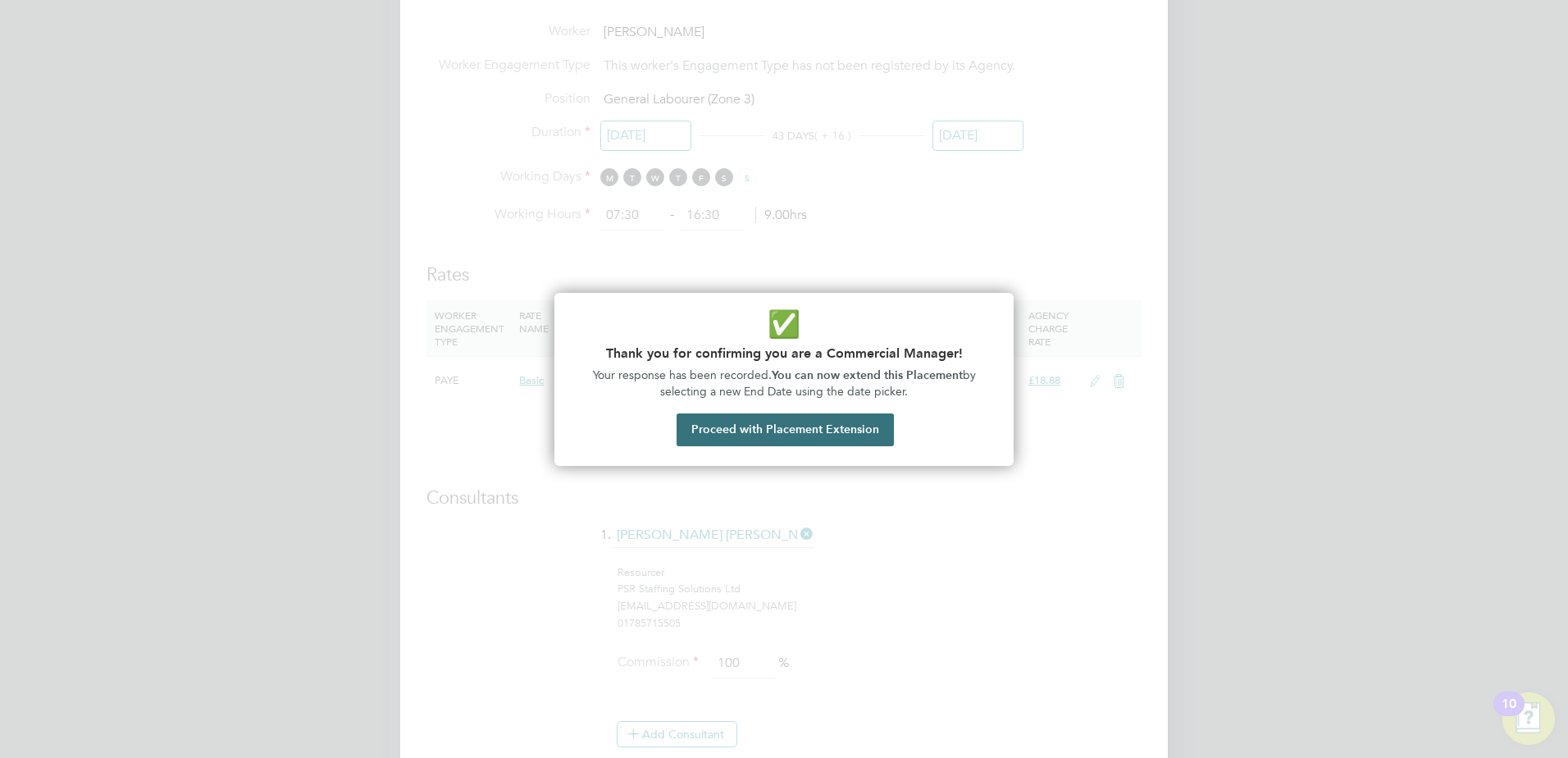
click at [784, 440] on button "Proceed with Placement Extension" at bounding box center [786, 430] width 218 height 33
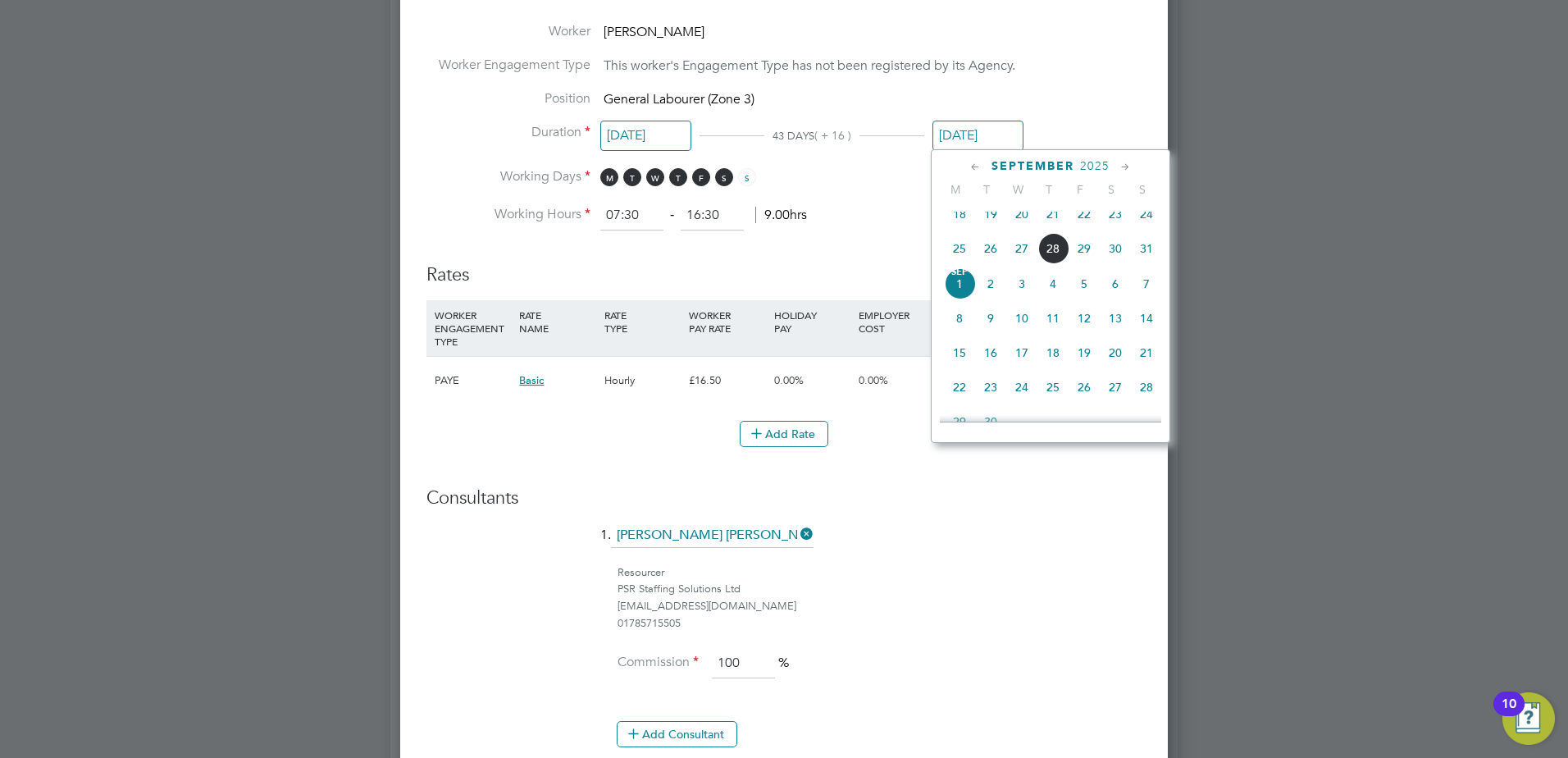
click at [1089, 260] on span "29" at bounding box center [1084, 249] width 31 height 31
type input "29 Aug 2025"
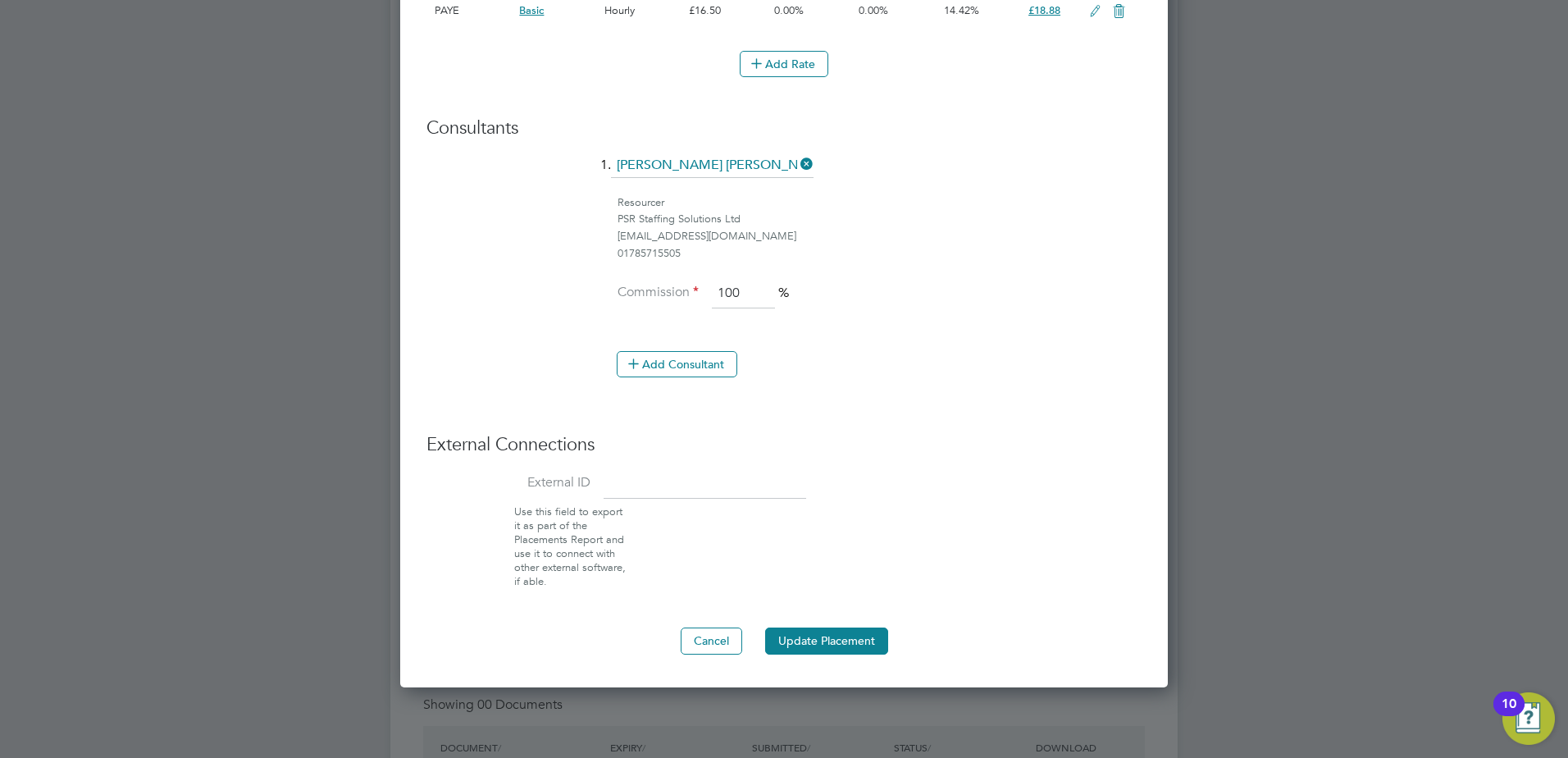
scroll to position [1394, 0]
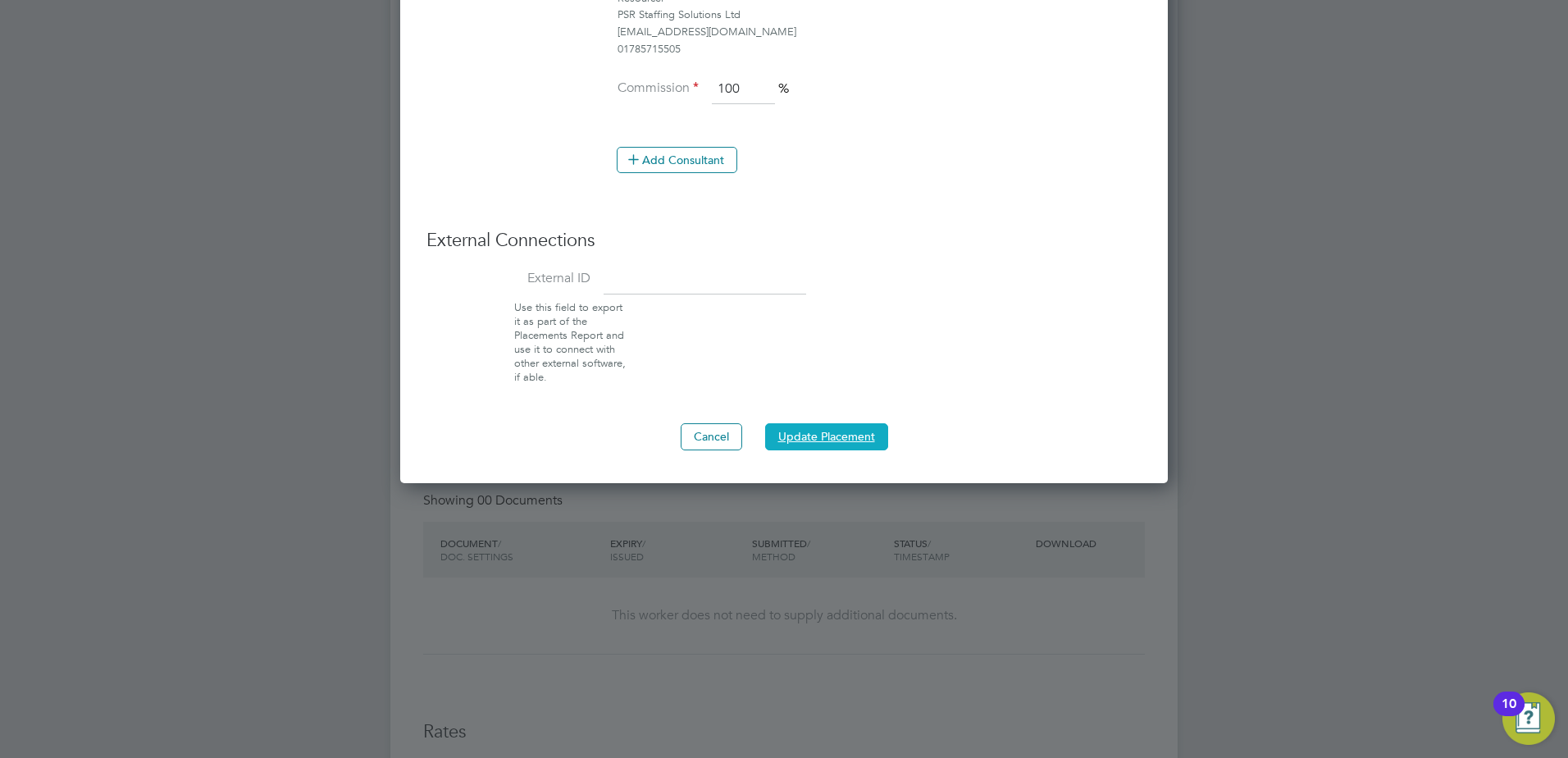
click at [842, 441] on button "Update Placement" at bounding box center [826, 436] width 123 height 26
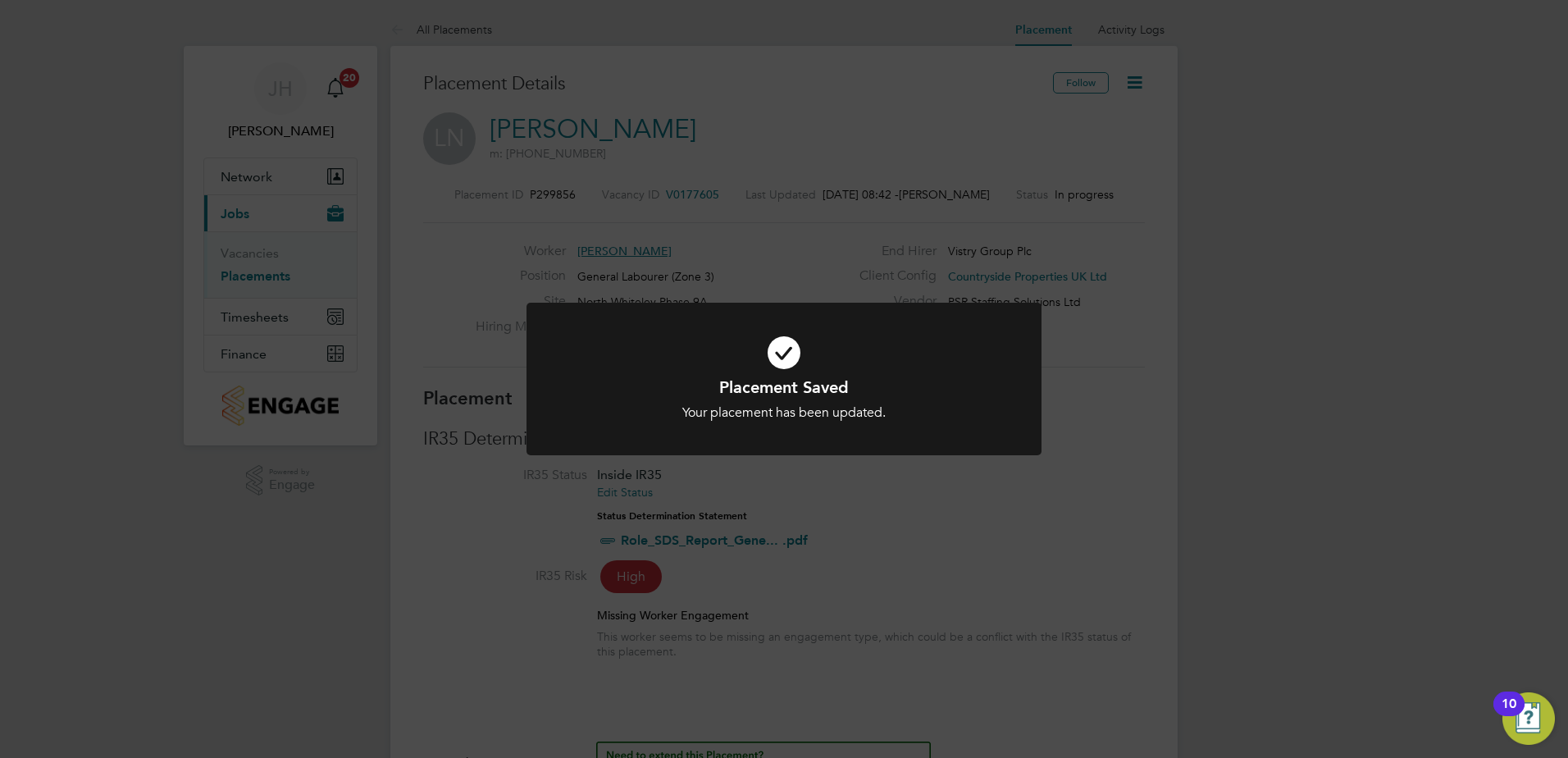
scroll to position [8, 8]
click at [1087, 453] on div "Placement Saved Your placement has been updated. Cancel Okay" at bounding box center [784, 379] width 1568 height 758
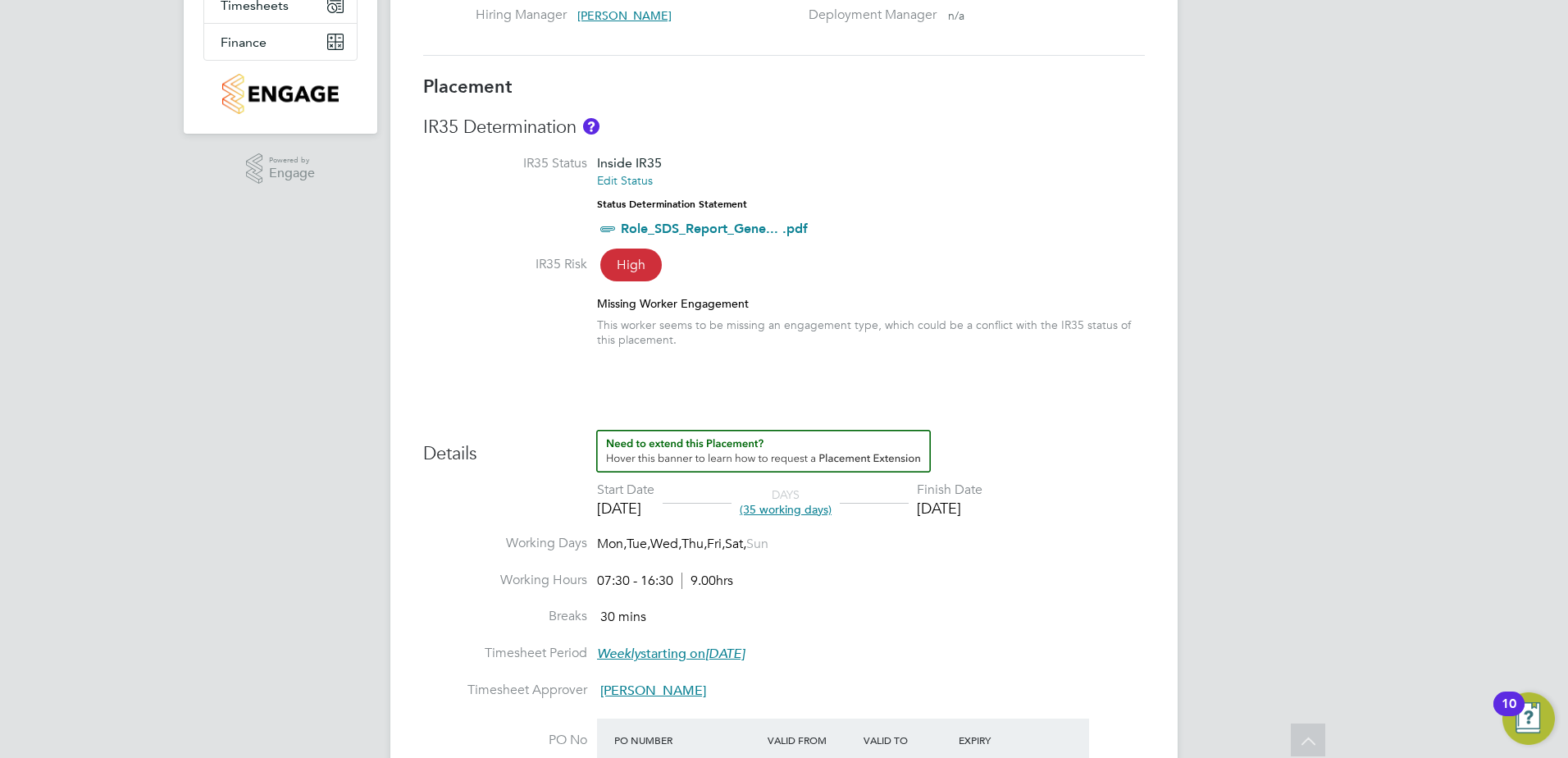
scroll to position [0, 0]
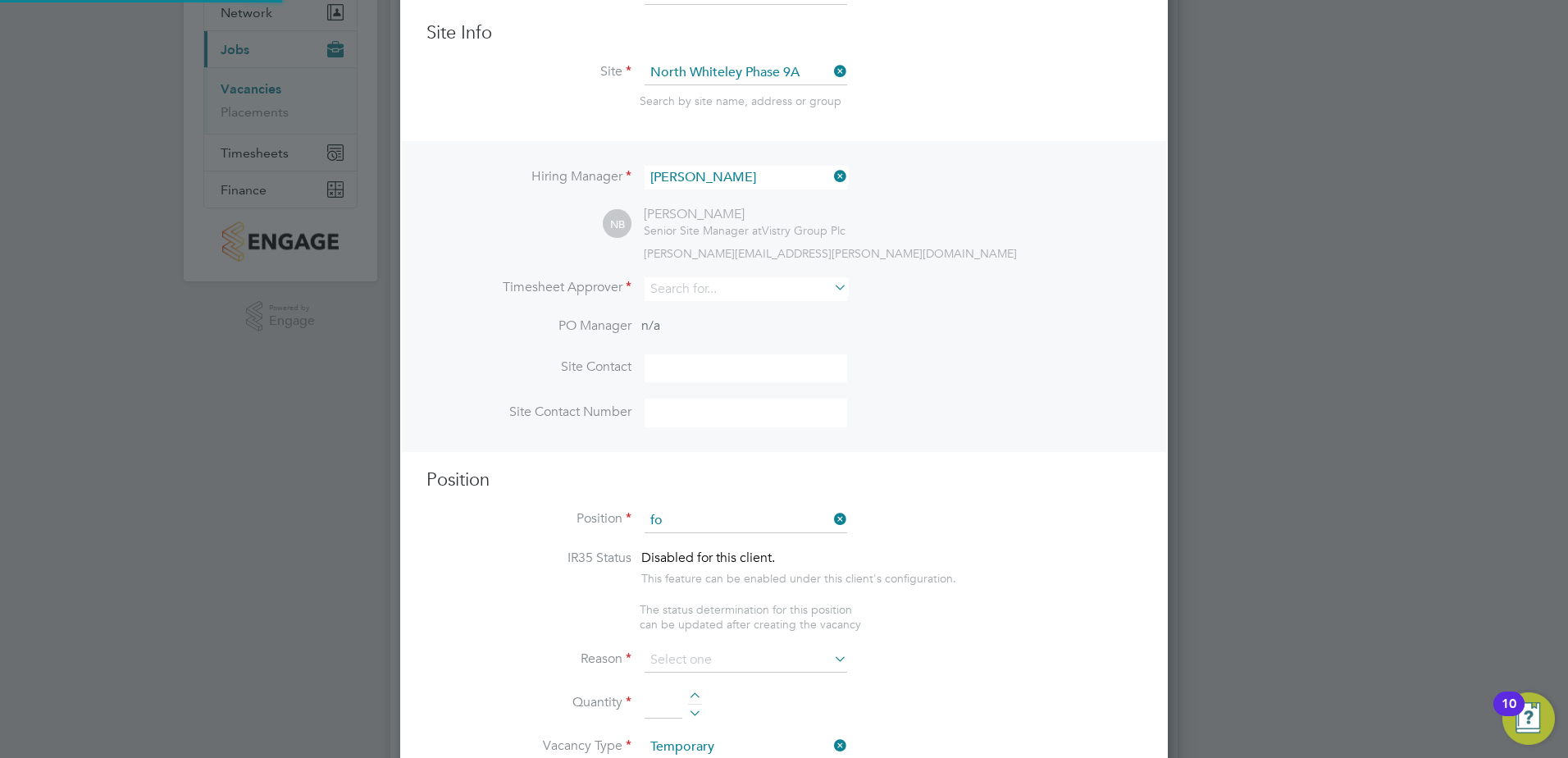
scroll to position [2292, 768]
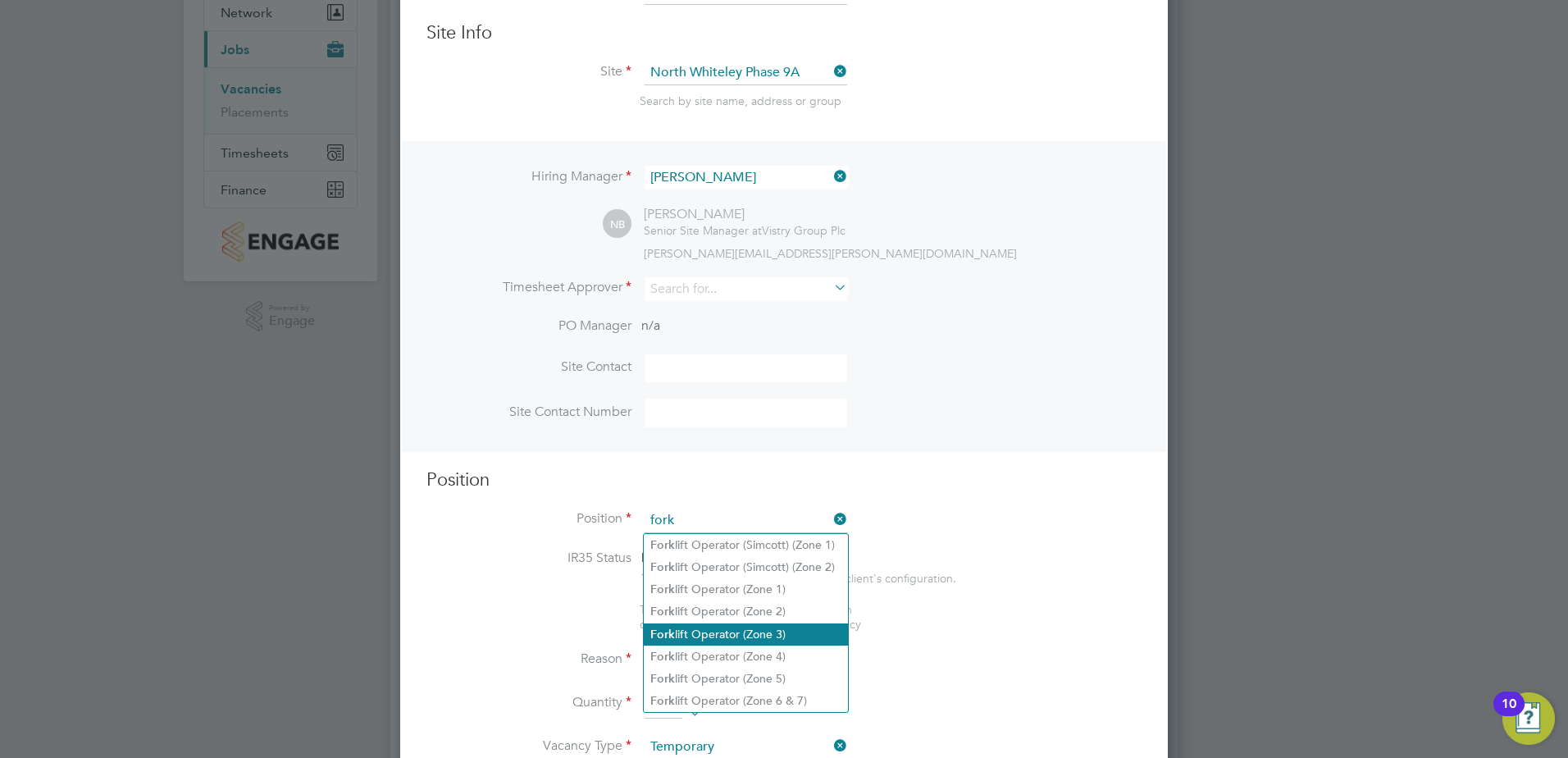
click at [773, 630] on li "Fork lift Operator (Zone 3)" at bounding box center [746, 634] width 204 height 22
type input "Forklift Operator (Zone 3)"
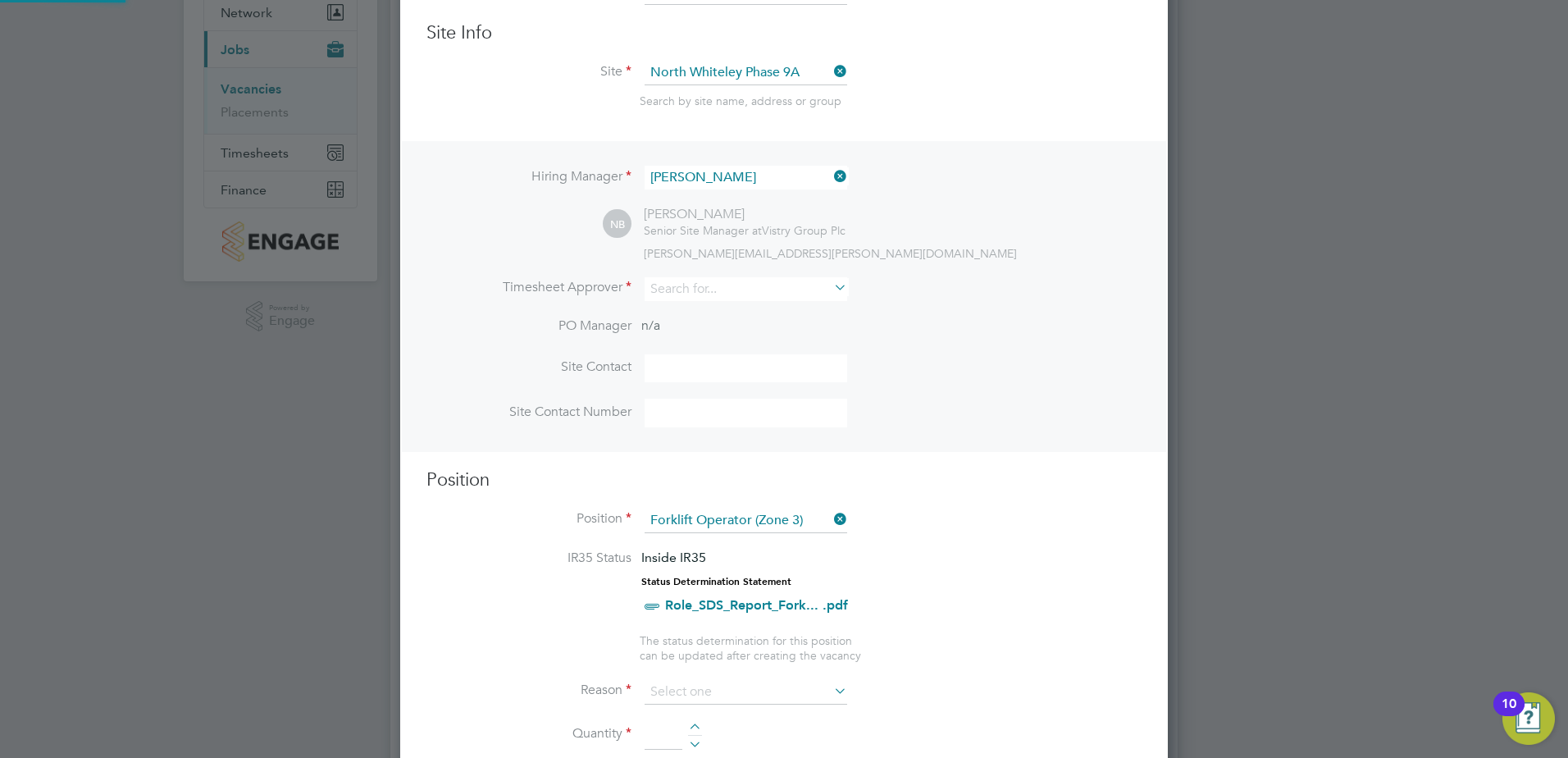
type textarea "• Operate construction machinery • Delivering large quantities of materials to …"
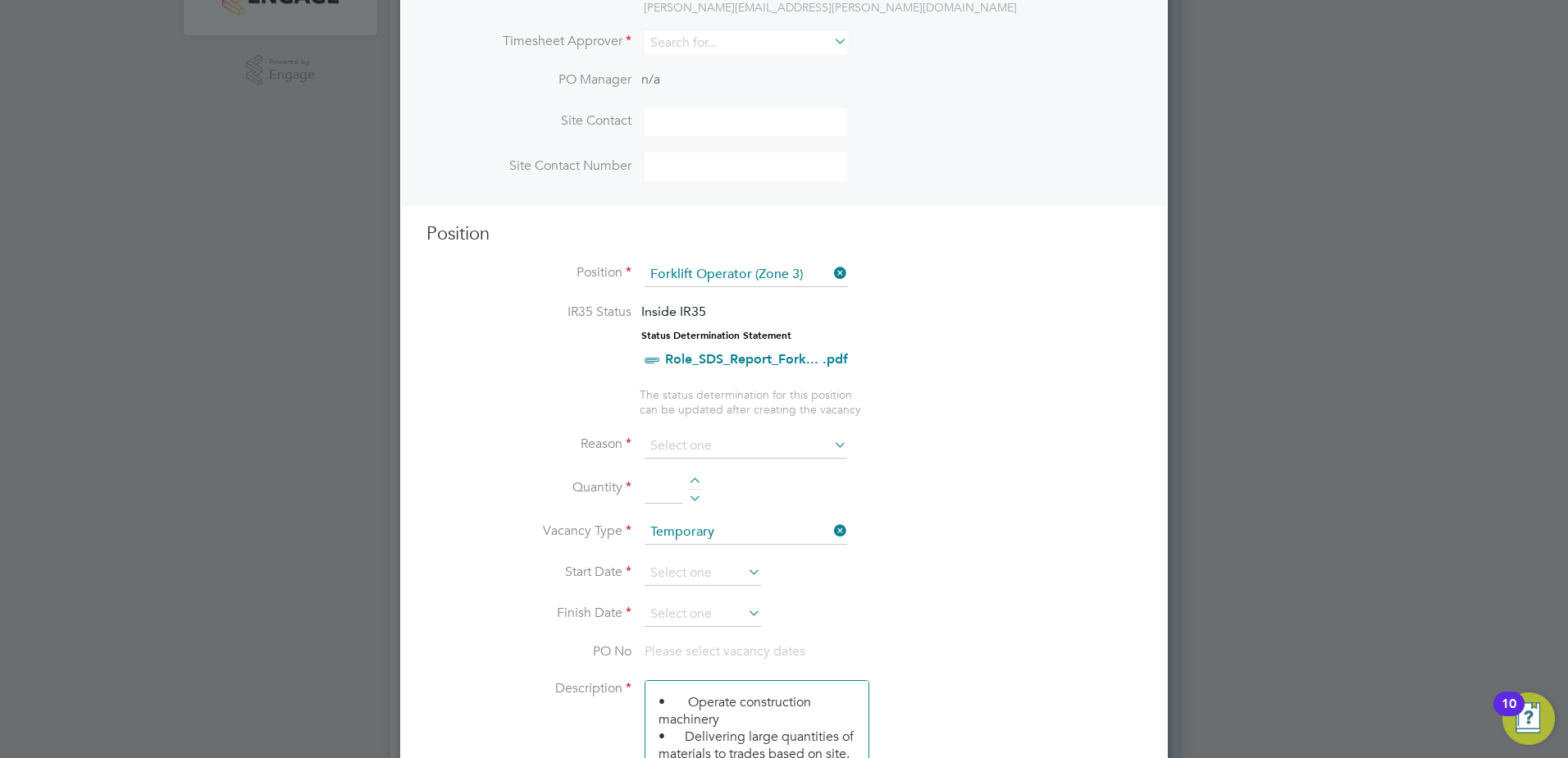
scroll to position [574, 0]
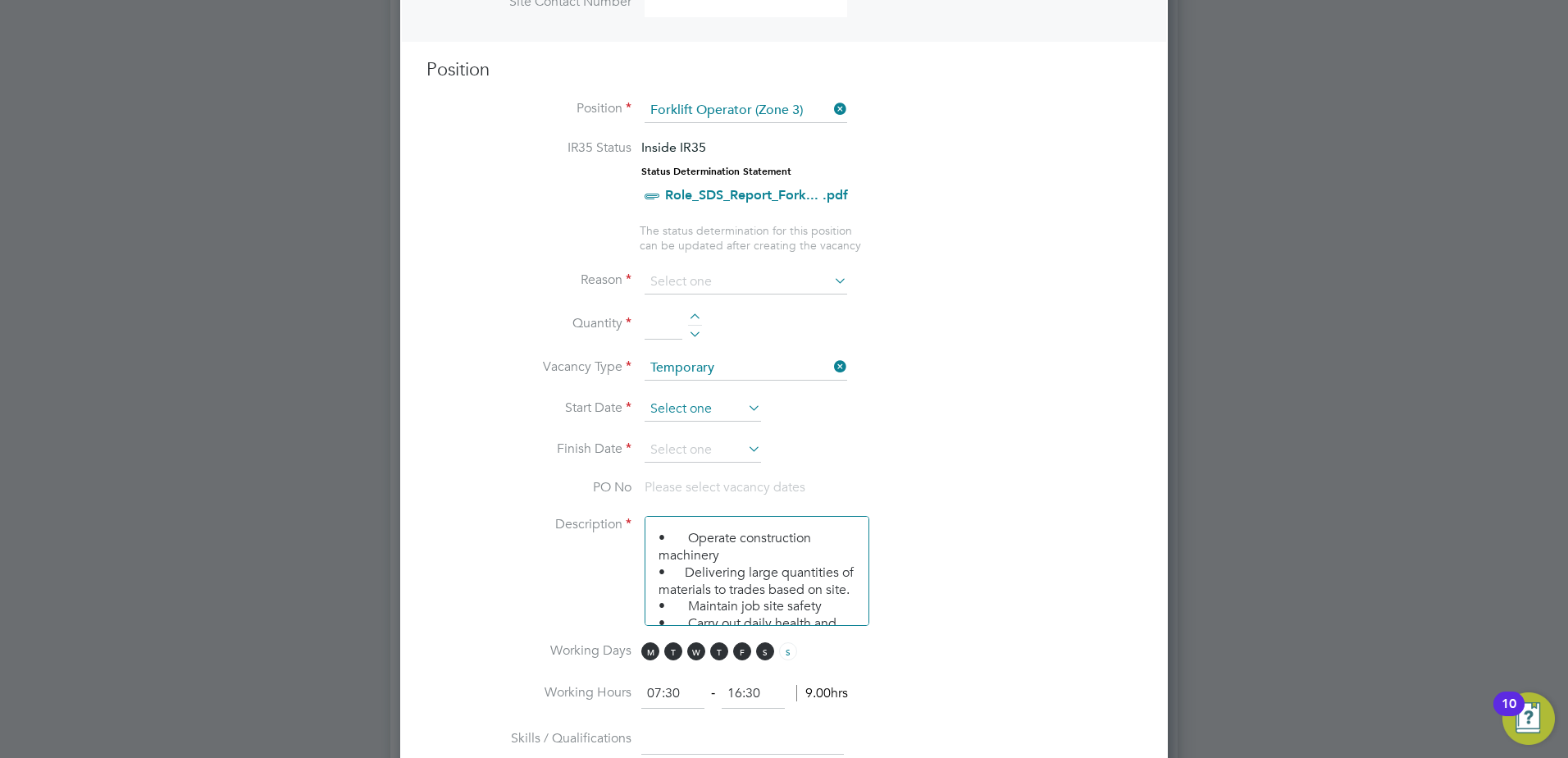
click at [707, 406] on input at bounding box center [703, 409] width 117 height 24
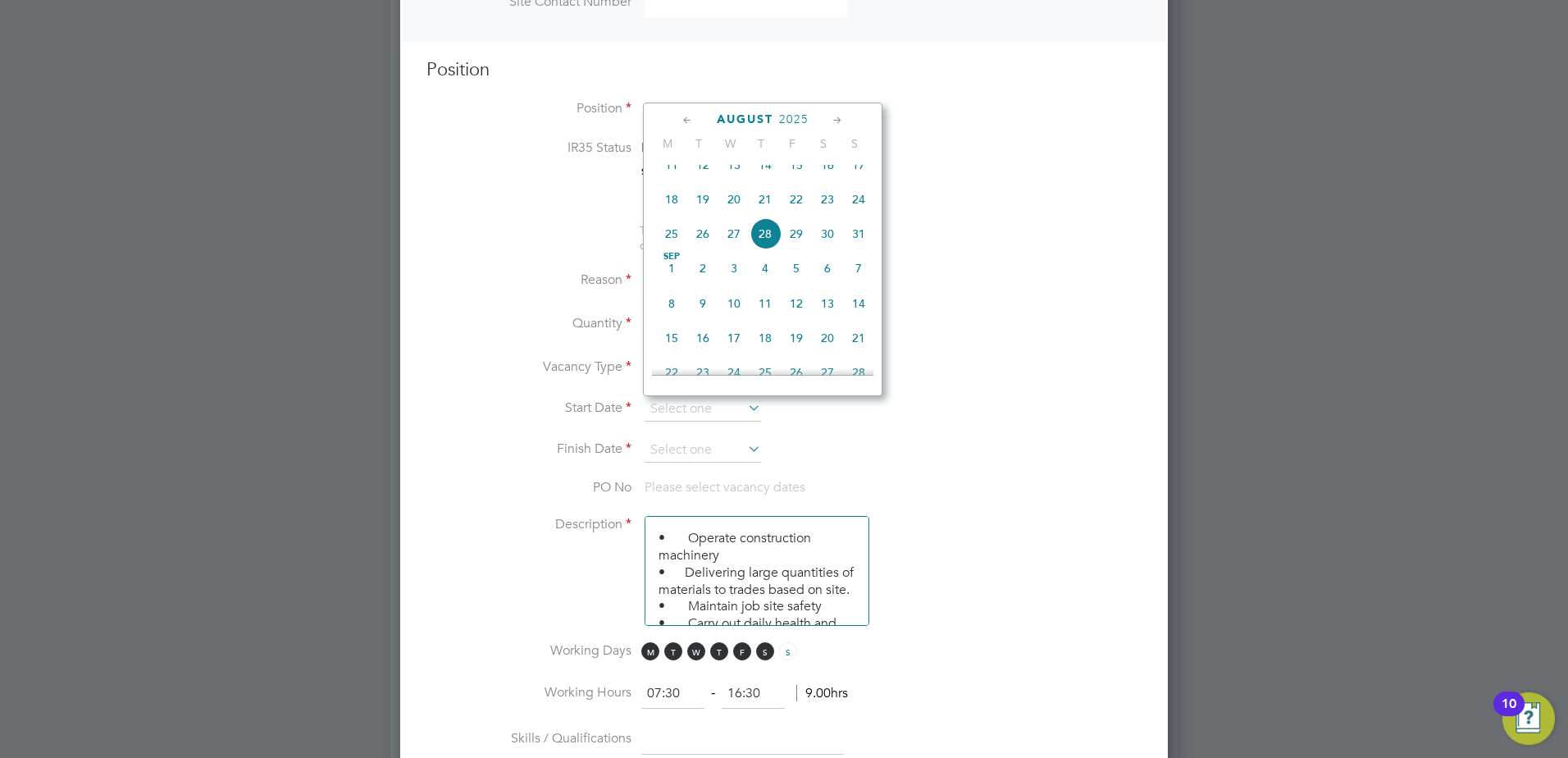
click at [704, 249] on span "26" at bounding box center [703, 234] width 31 height 31
type input "26 Aug 2025"
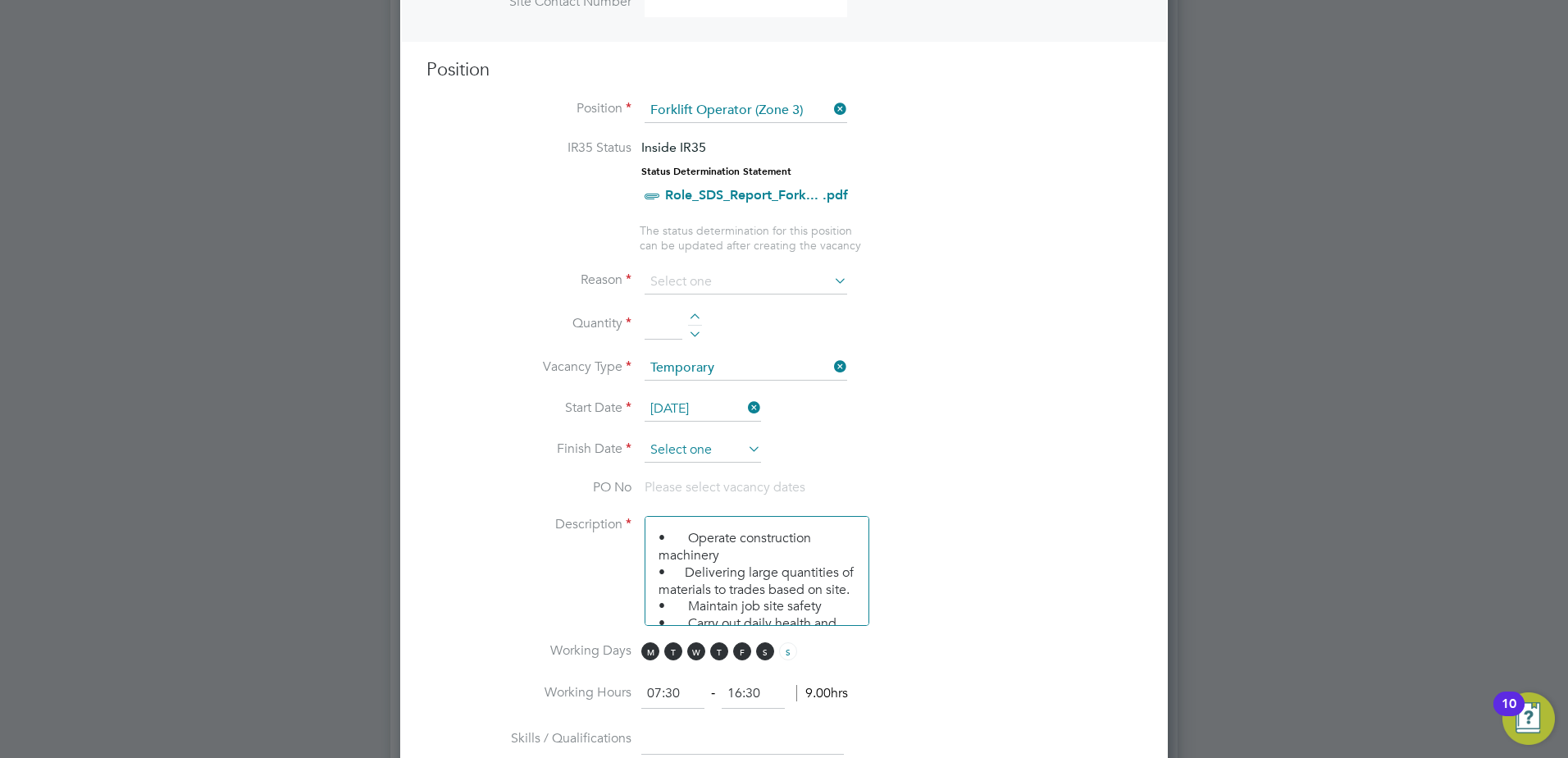
click at [723, 447] on input at bounding box center [703, 450] width 117 height 24
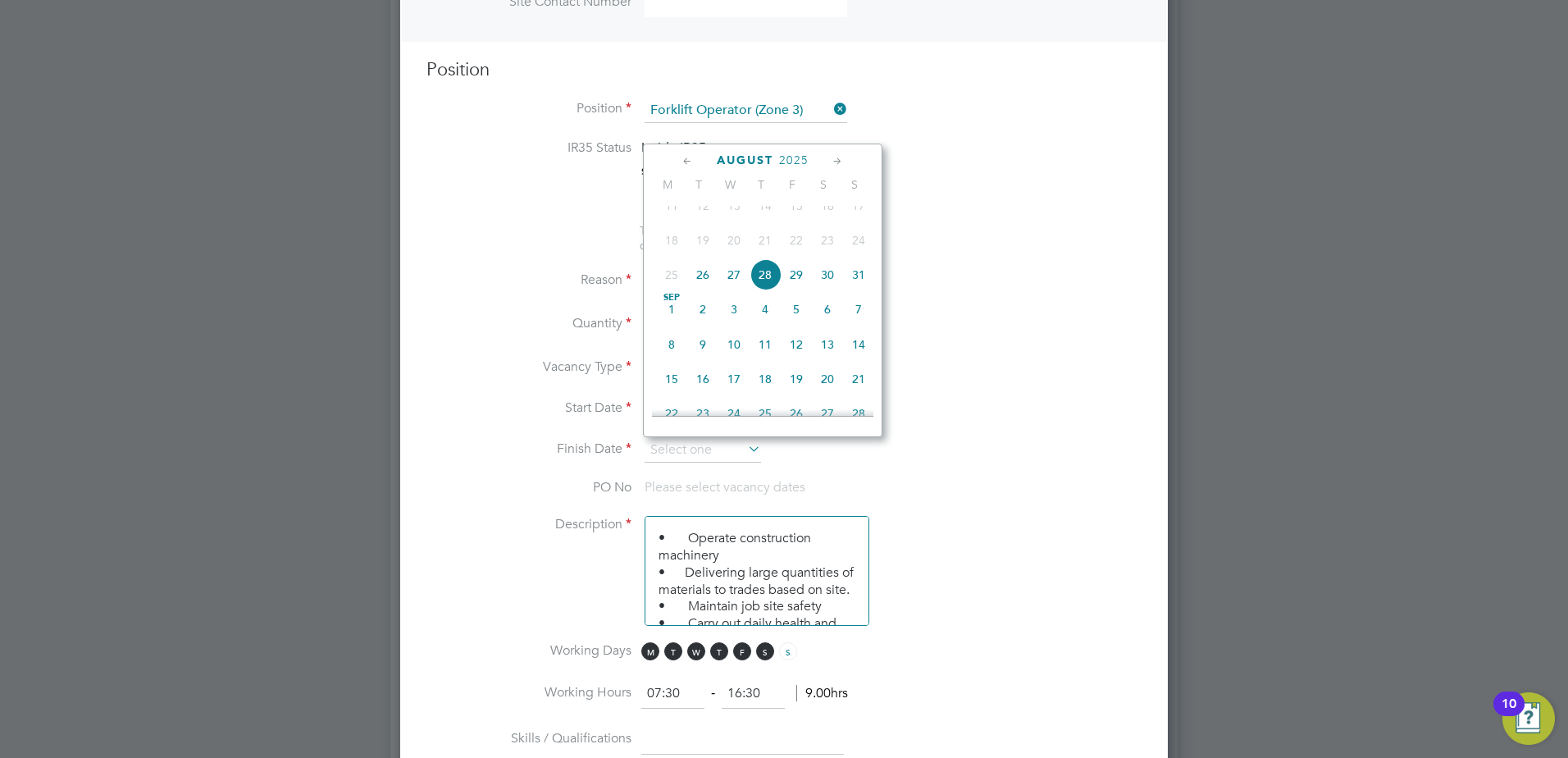
click at [855, 474] on li "Finish Date" at bounding box center [784, 458] width 715 height 41
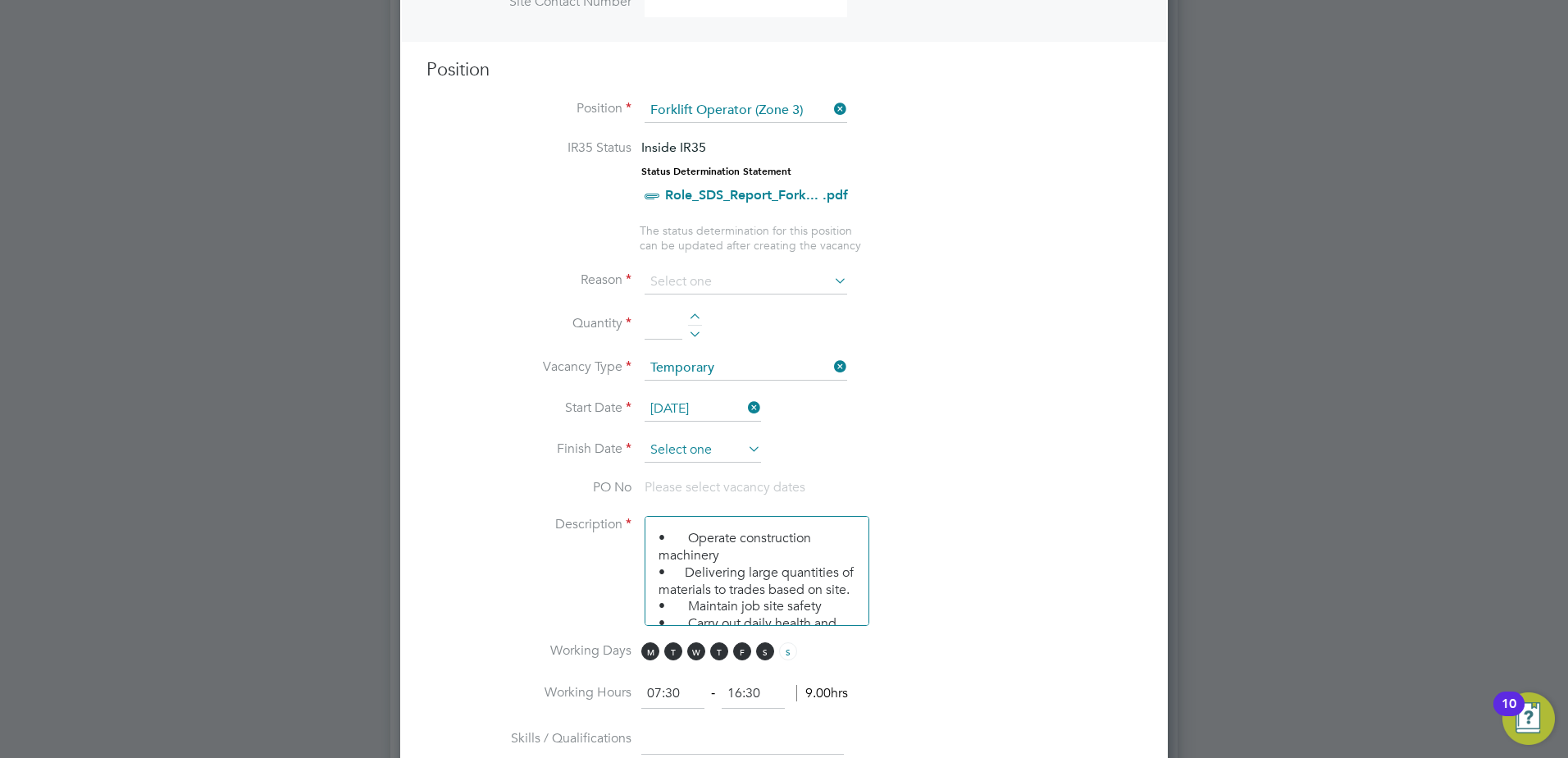
click at [718, 442] on input at bounding box center [703, 450] width 117 height 24
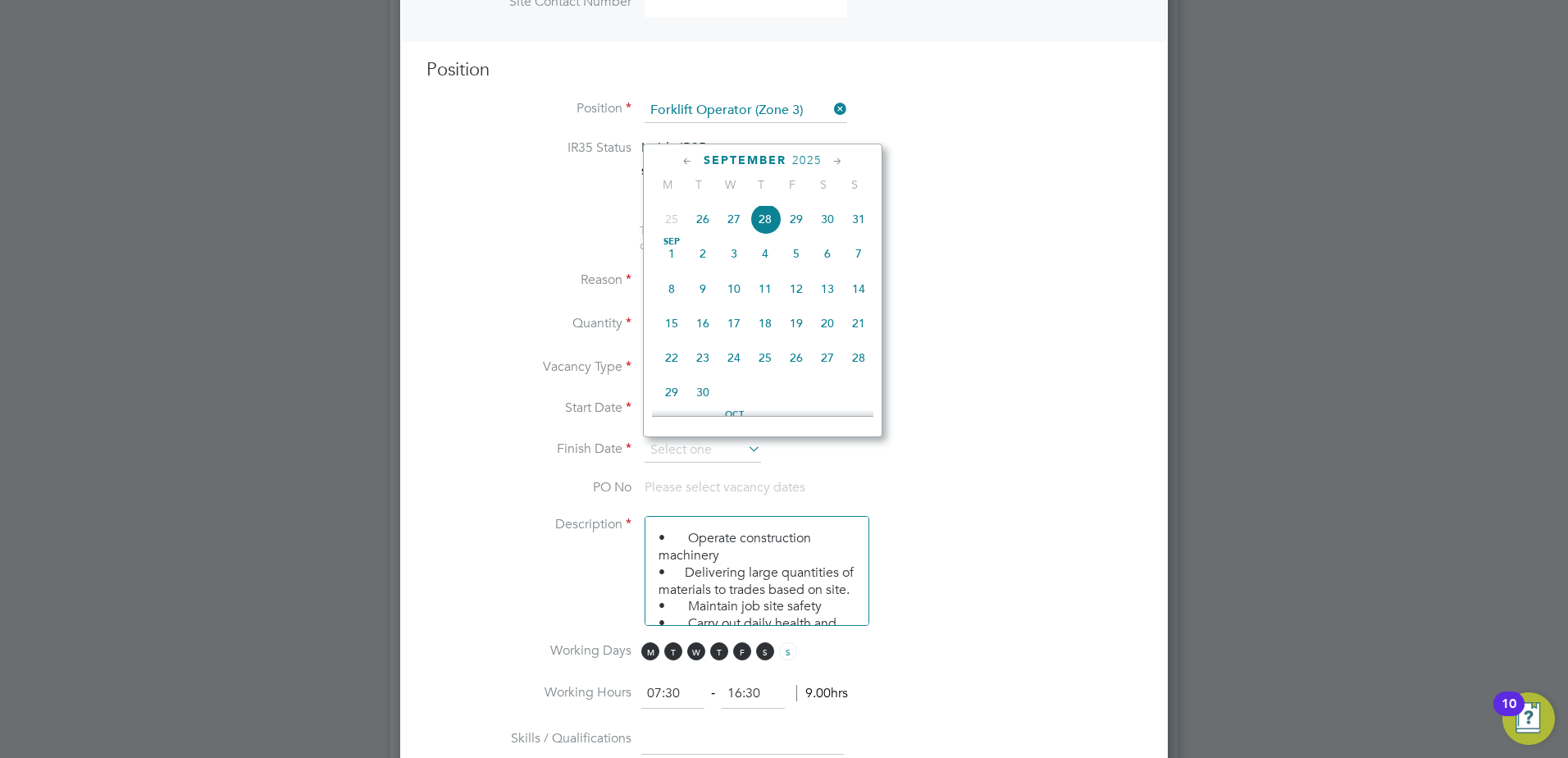
scroll to position [721, 0]
click at [701, 381] on span "30" at bounding box center [703, 366] width 31 height 31
type input "30 Sep 2025"
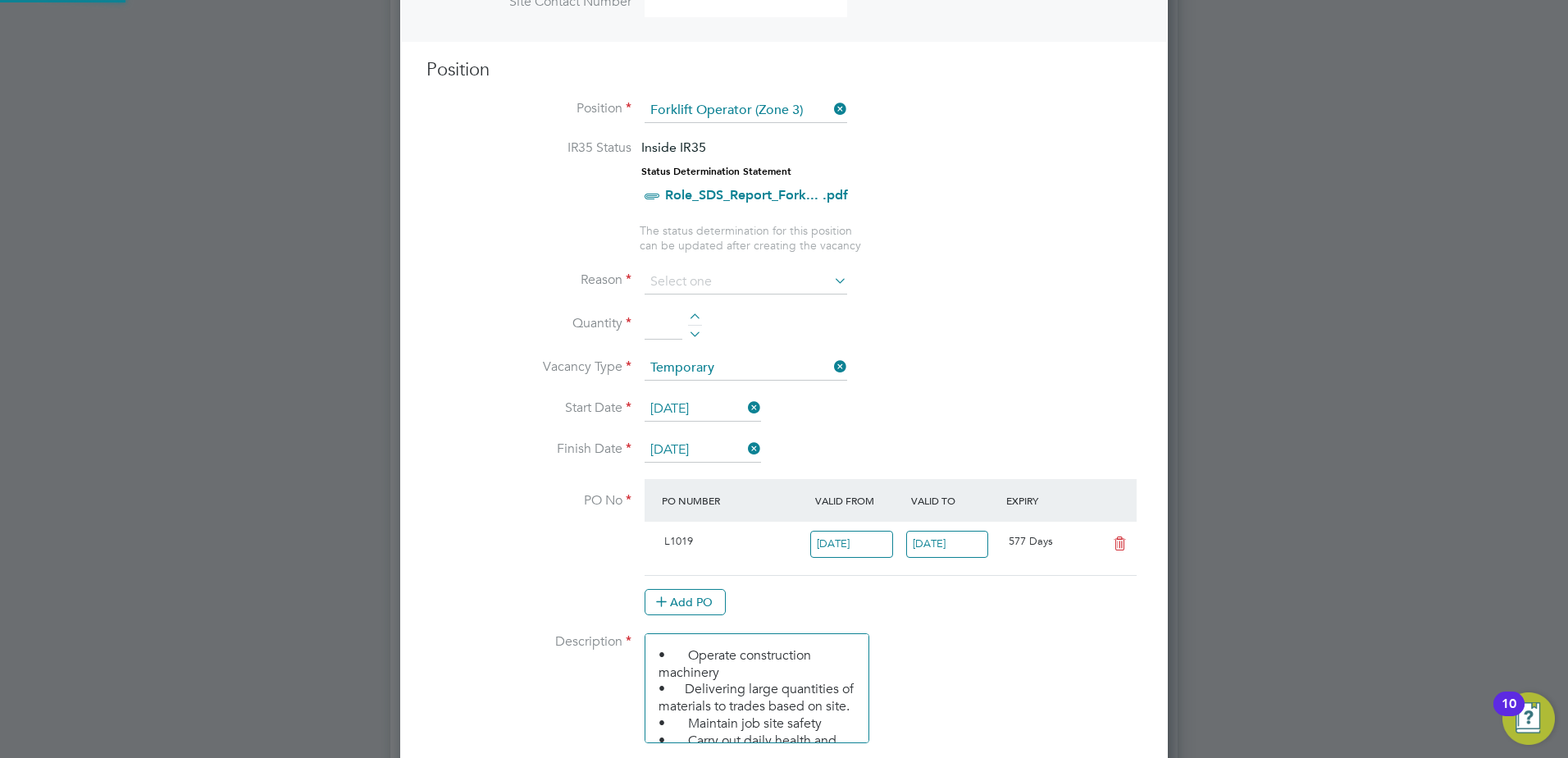
scroll to position [28, 154]
click at [745, 448] on icon at bounding box center [745, 448] width 0 height 23
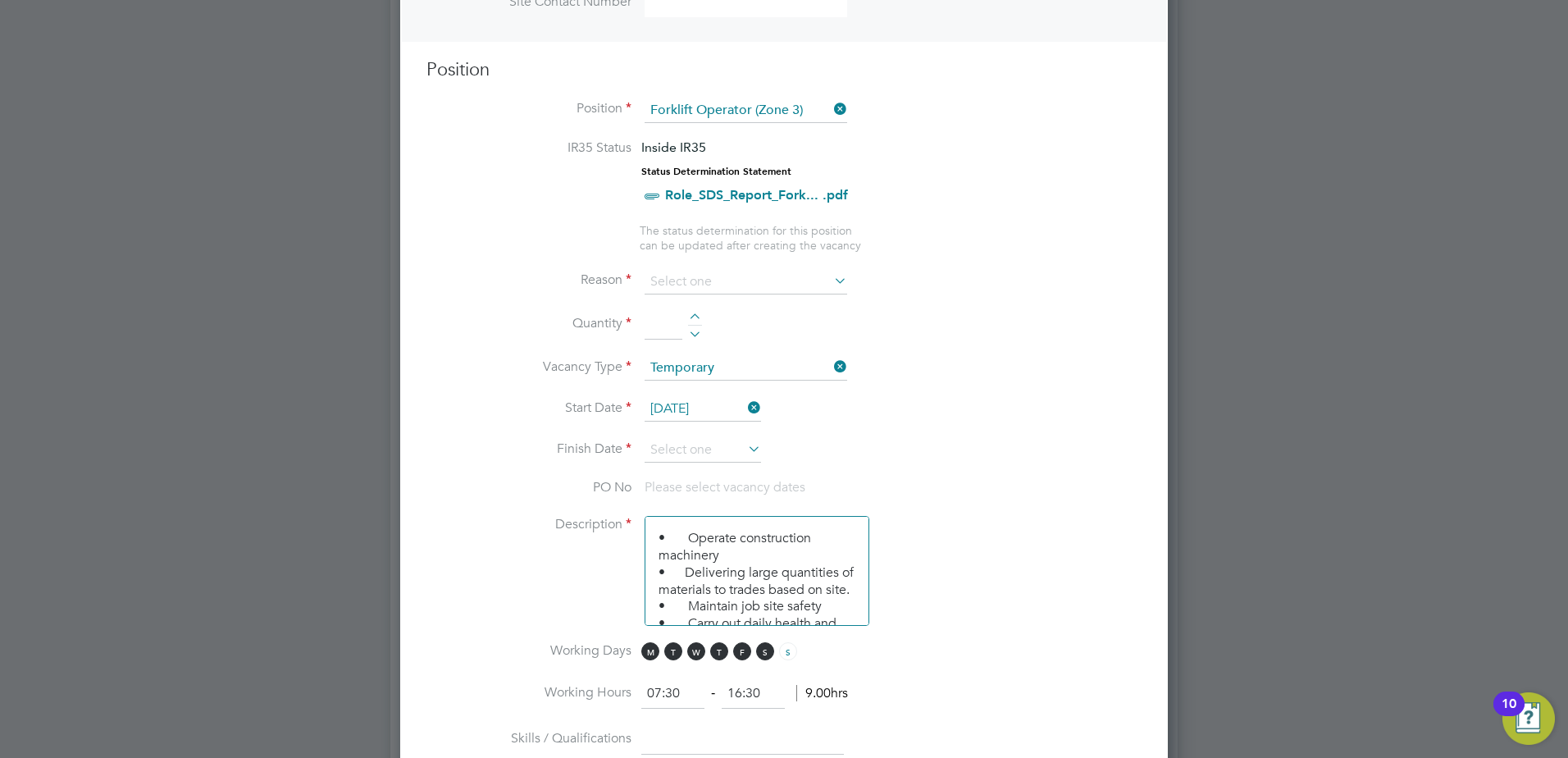
scroll to position [2321, 768]
click at [707, 450] on input at bounding box center [703, 450] width 117 height 24
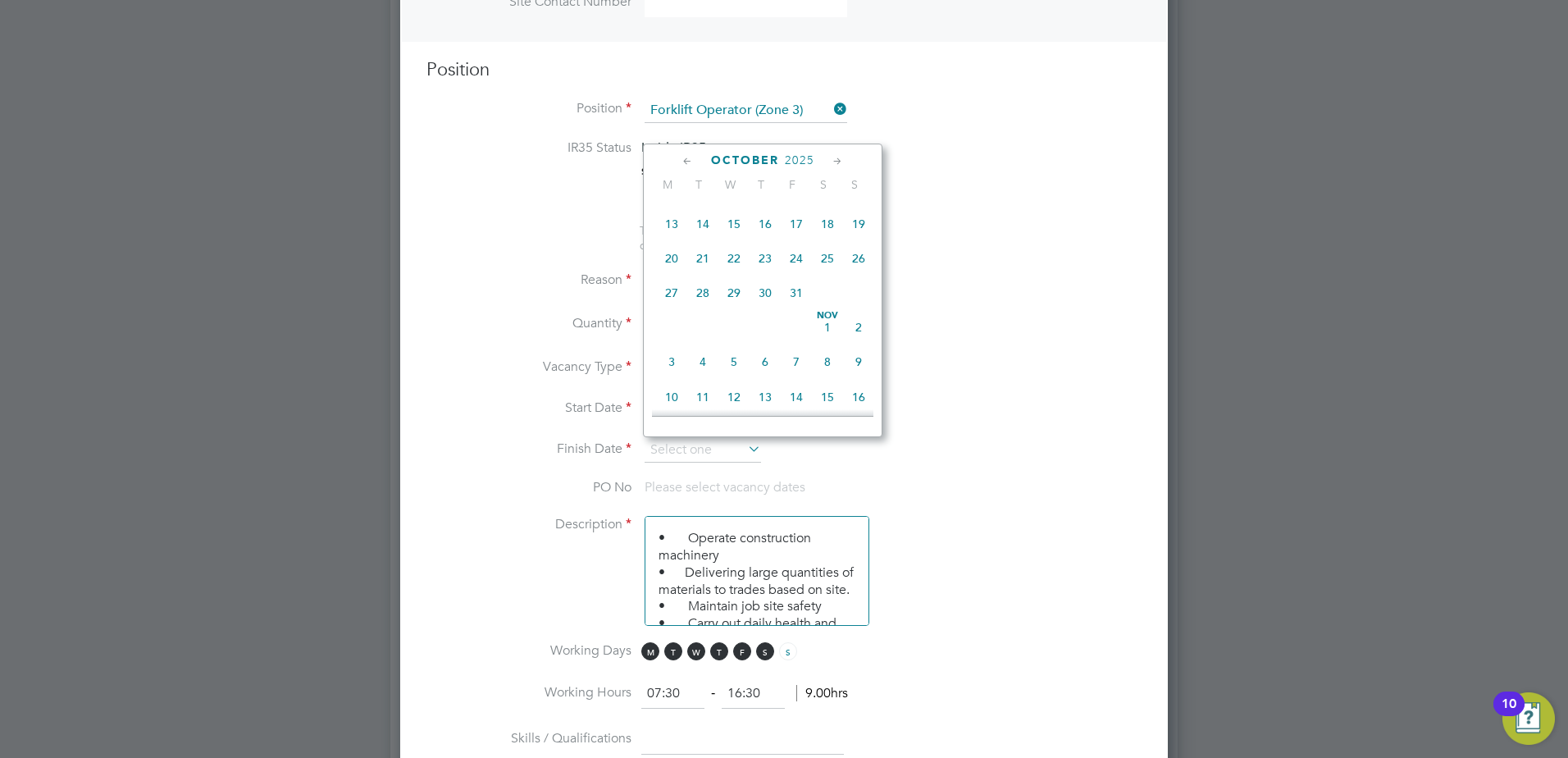
scroll to position [885, 0]
click at [795, 391] on span "31" at bounding box center [796, 375] width 31 height 31
type input "31 Oct 2025"
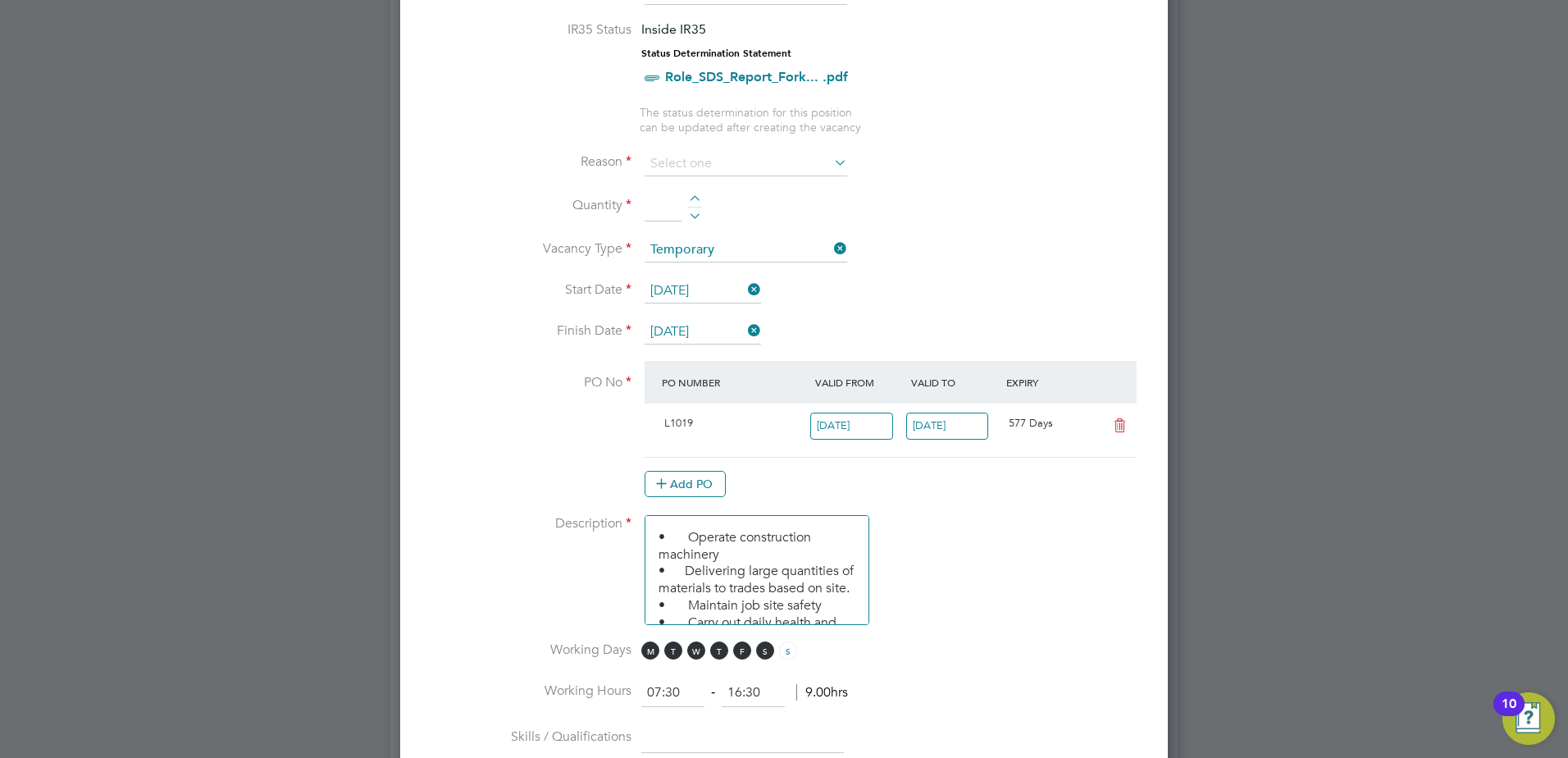
scroll to position [528, 0]
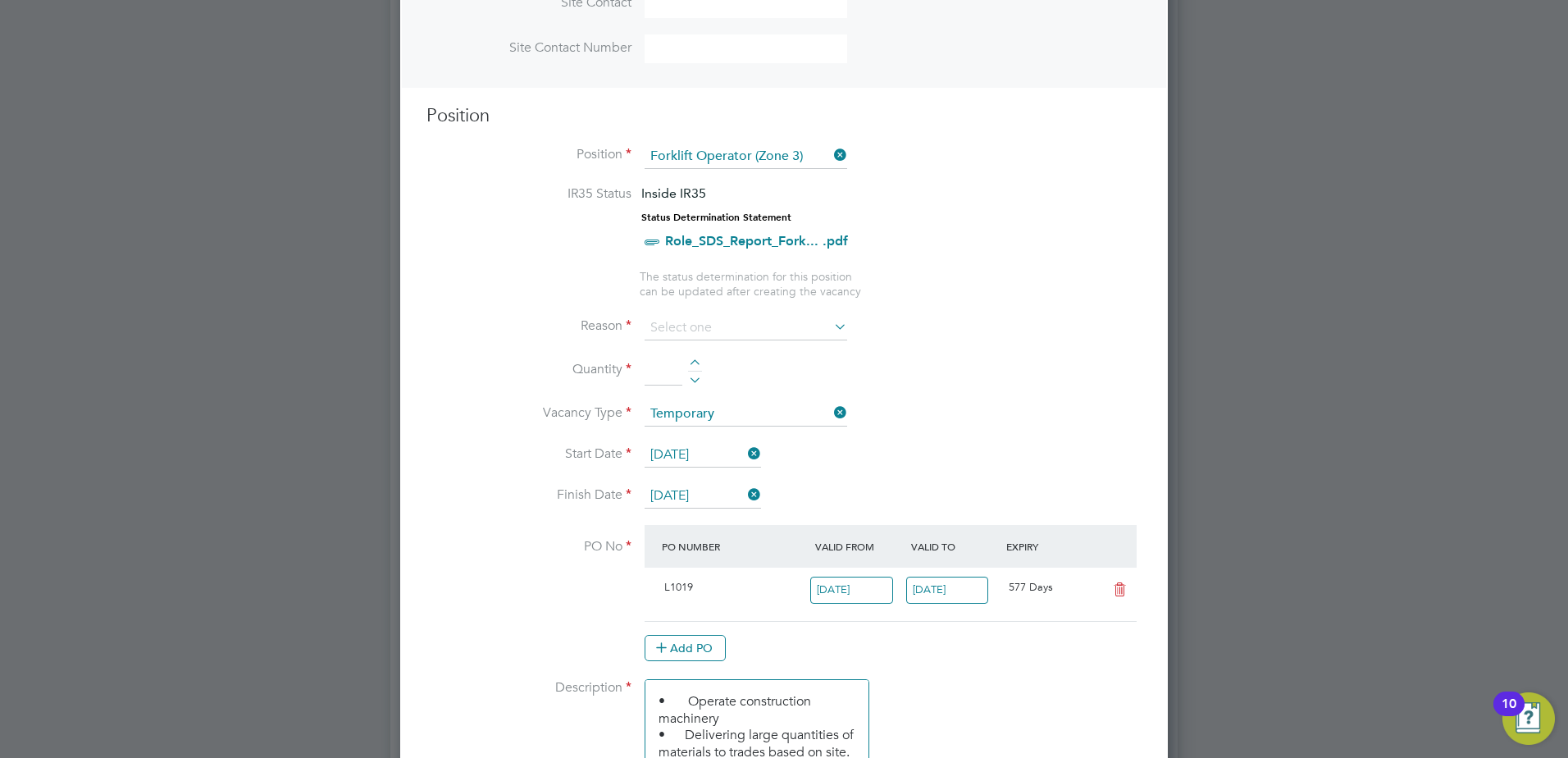
click at [691, 360] on div at bounding box center [695, 365] width 14 height 11
type input "1"
click at [699, 335] on input at bounding box center [746, 328] width 203 height 24
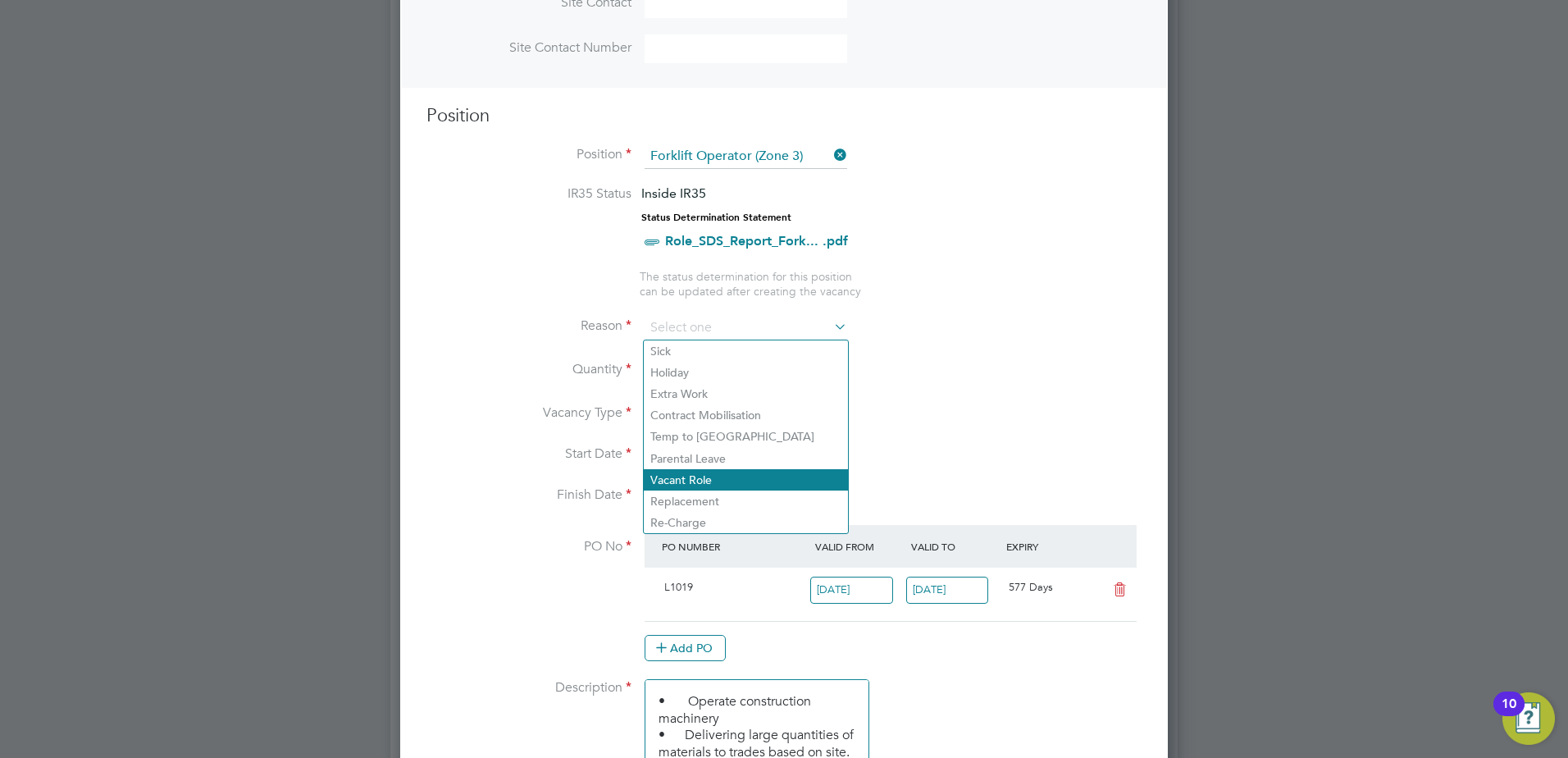
click at [711, 473] on li "Vacant Role" at bounding box center [746, 480] width 204 height 22
type input "Vacant Role"
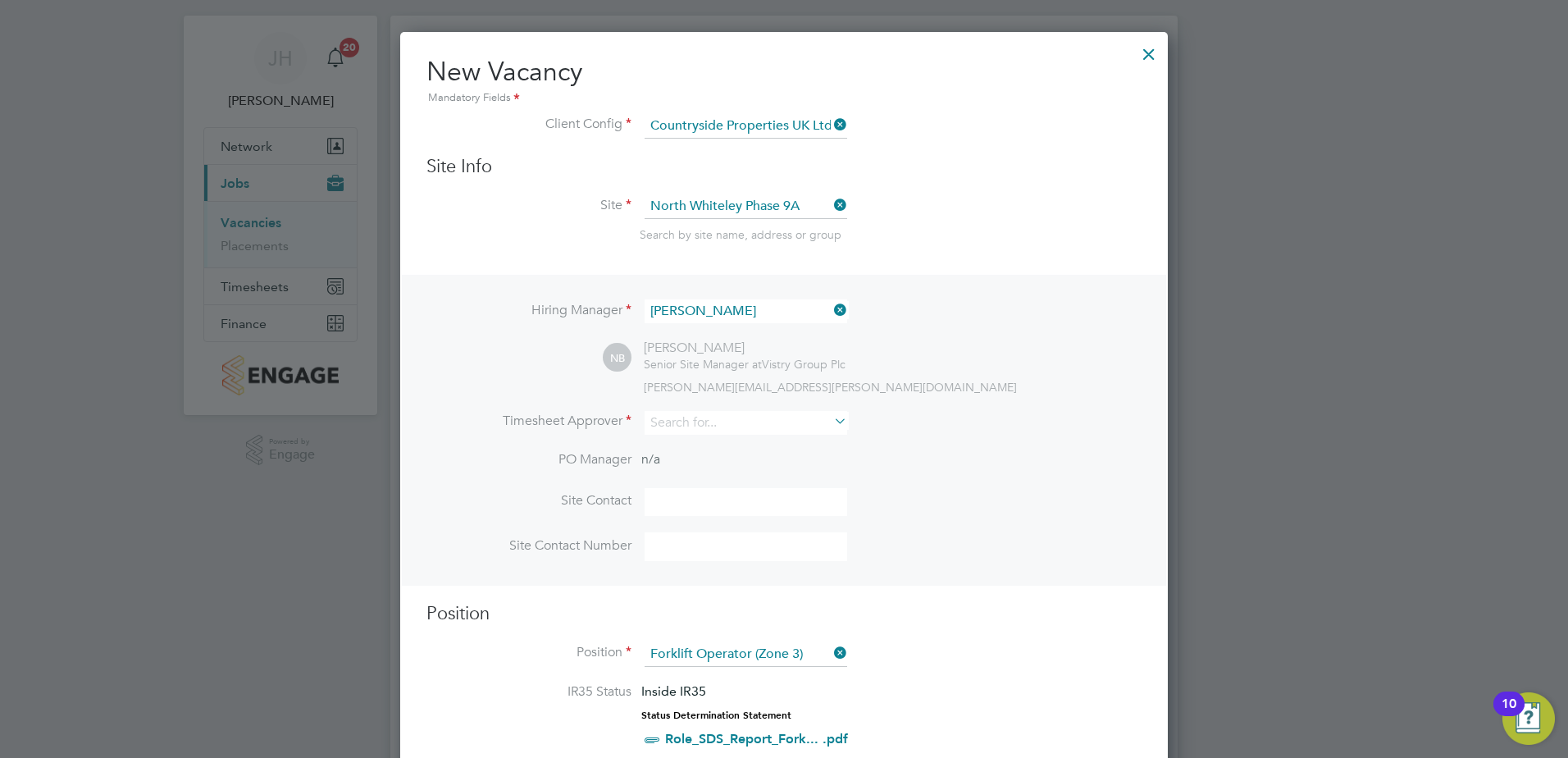
scroll to position [0, 0]
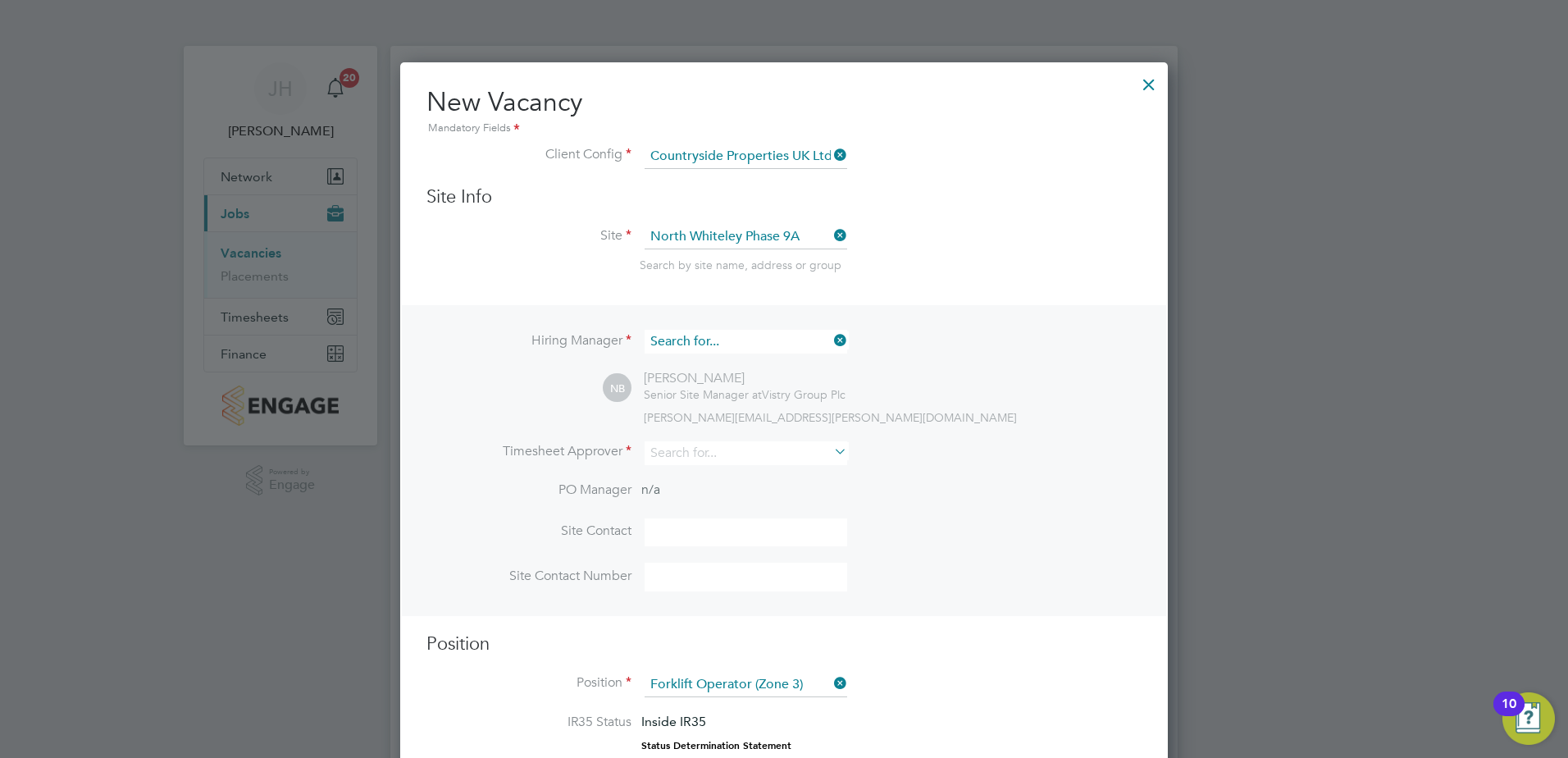
click at [724, 336] on input at bounding box center [746, 341] width 203 height 23
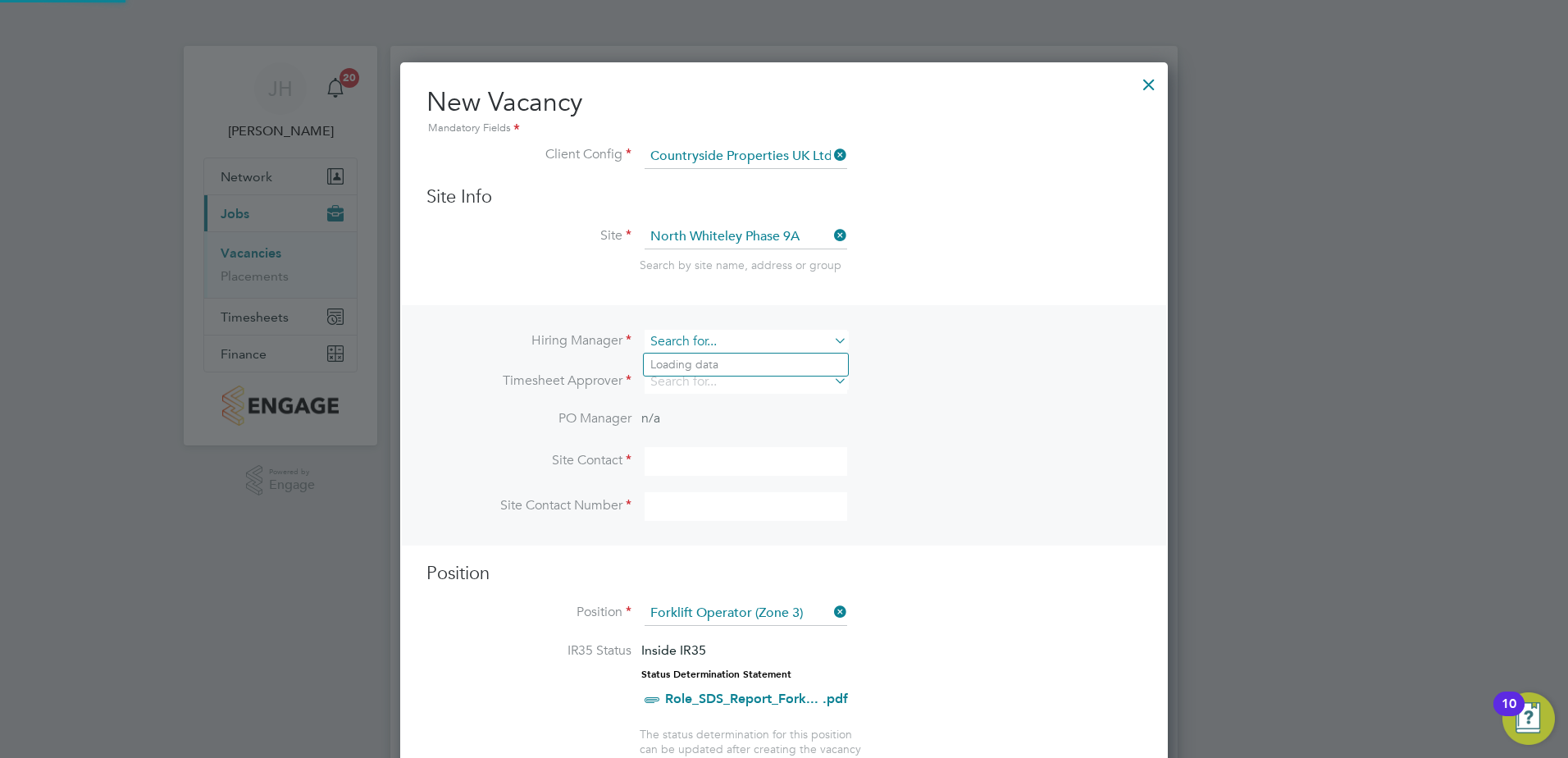
scroll to position [2366, 768]
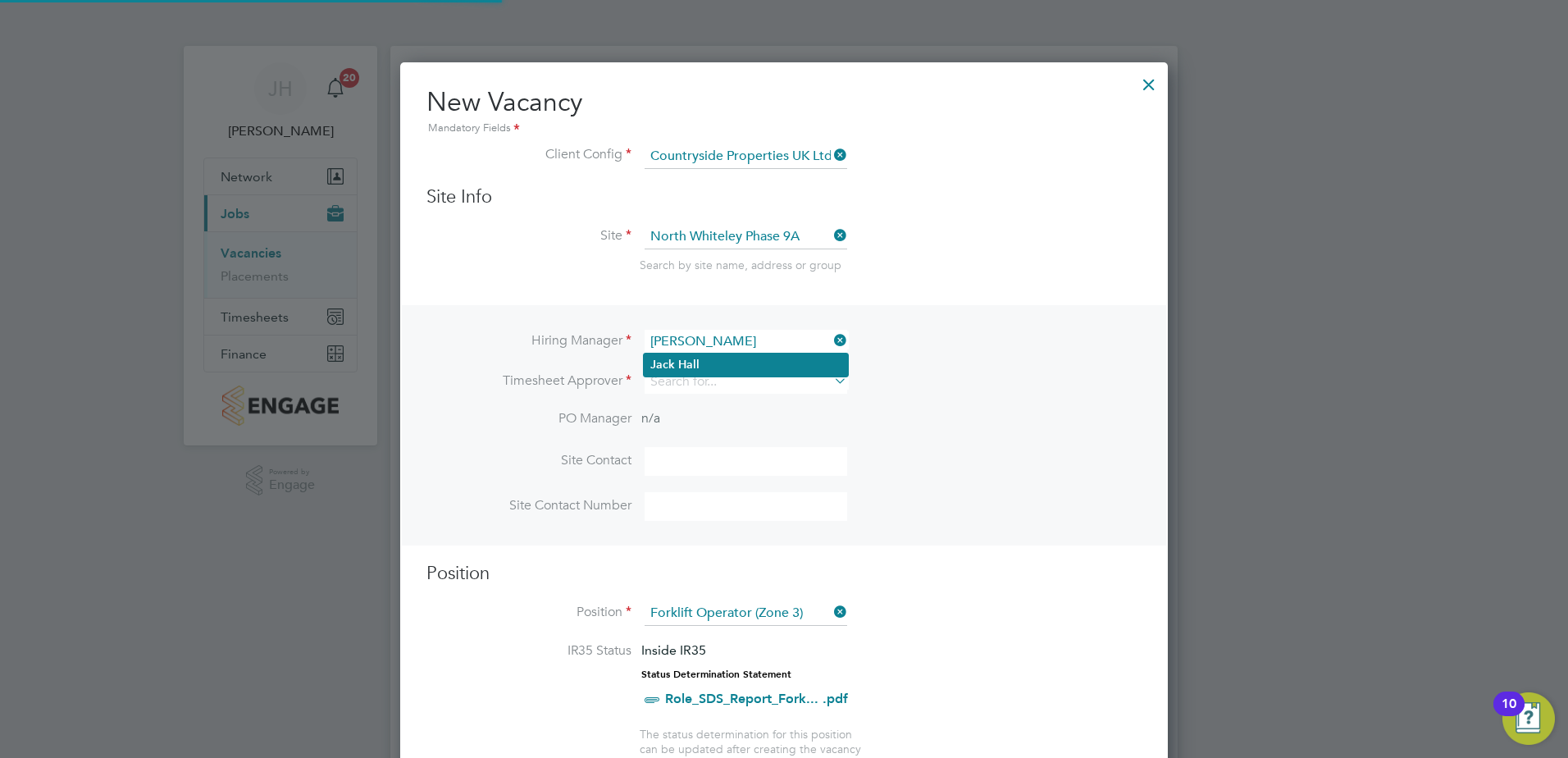
type input "Jack Hall"
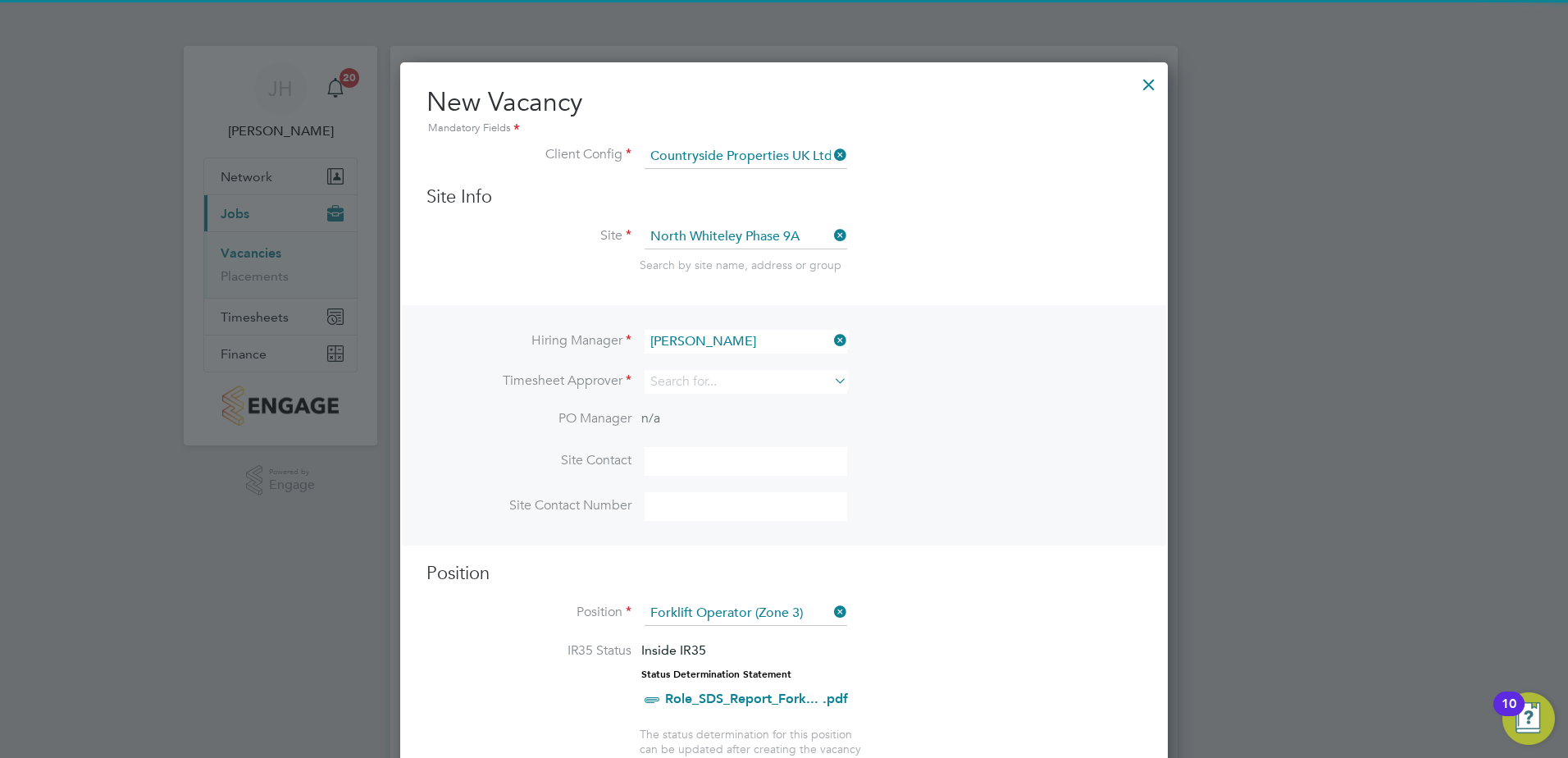
click at [719, 368] on li "Jack Hall" at bounding box center [746, 364] width 204 height 22
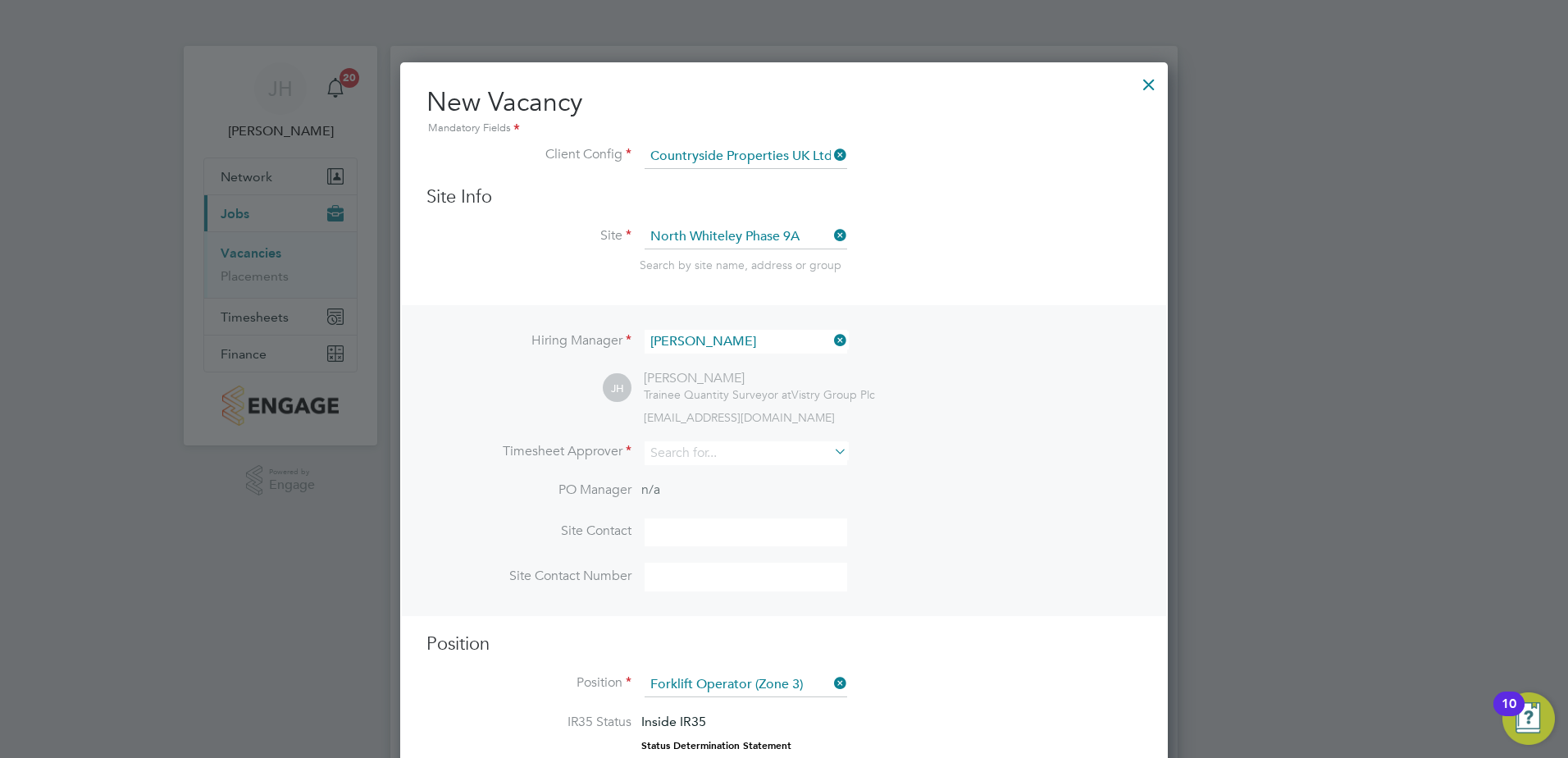
click at [723, 520] on input at bounding box center [746, 533] width 203 height 29
click at [751, 455] on input at bounding box center [746, 453] width 203 height 23
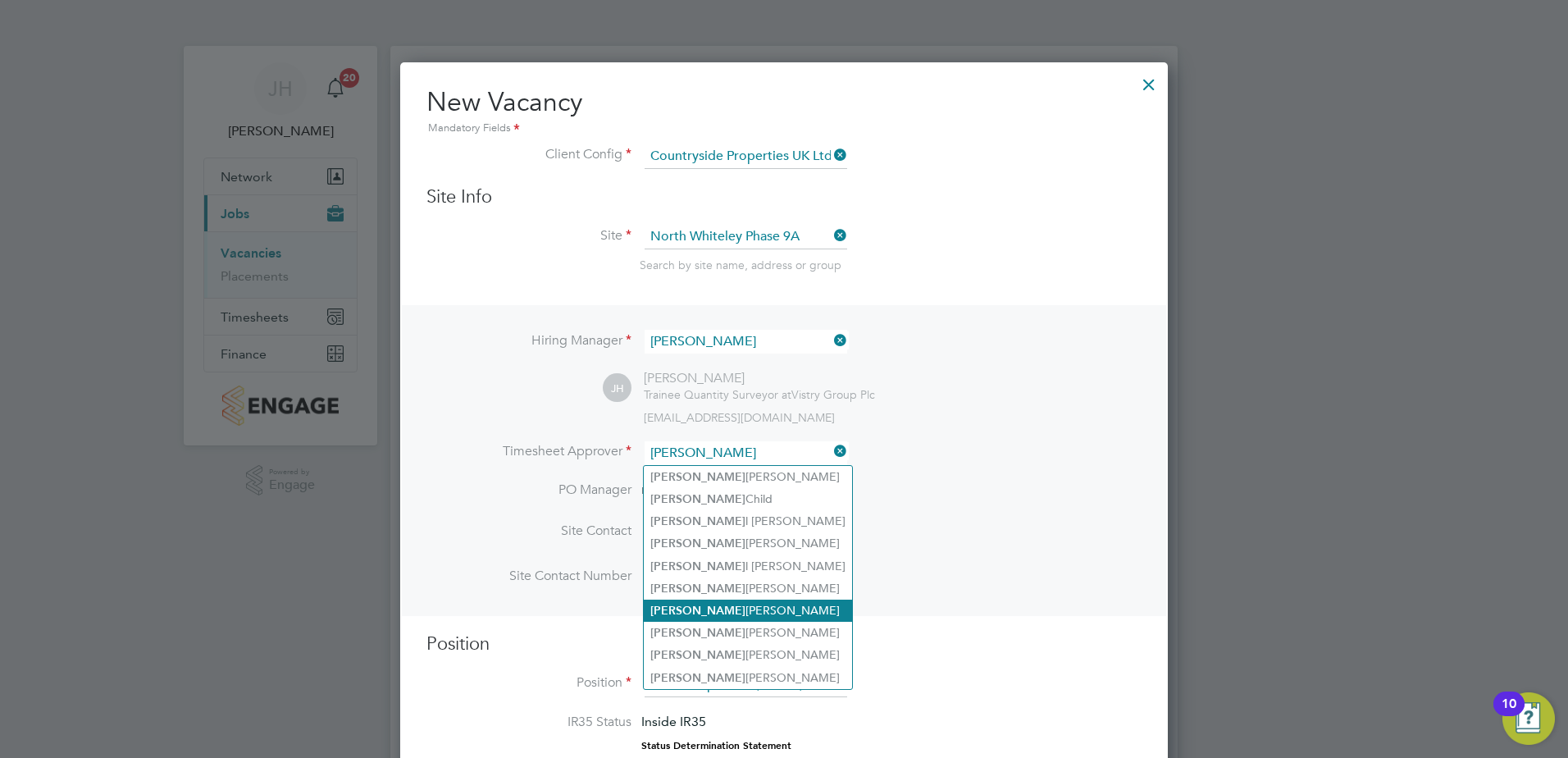
click at [720, 605] on li "Joe Nicklin" at bounding box center [747, 610] width 208 height 22
type input "Joe Nicklin"
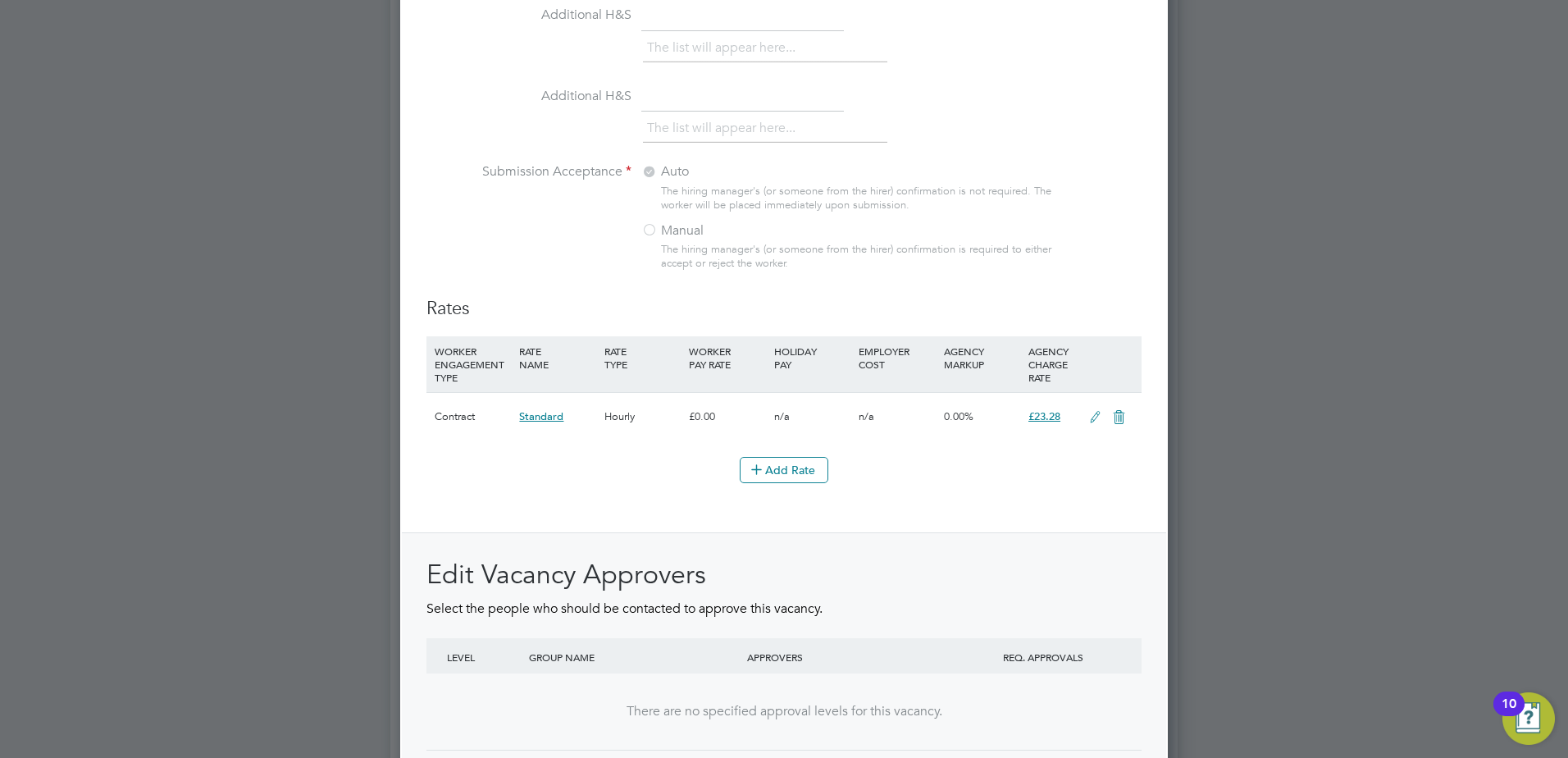
scroll to position [1813, 0]
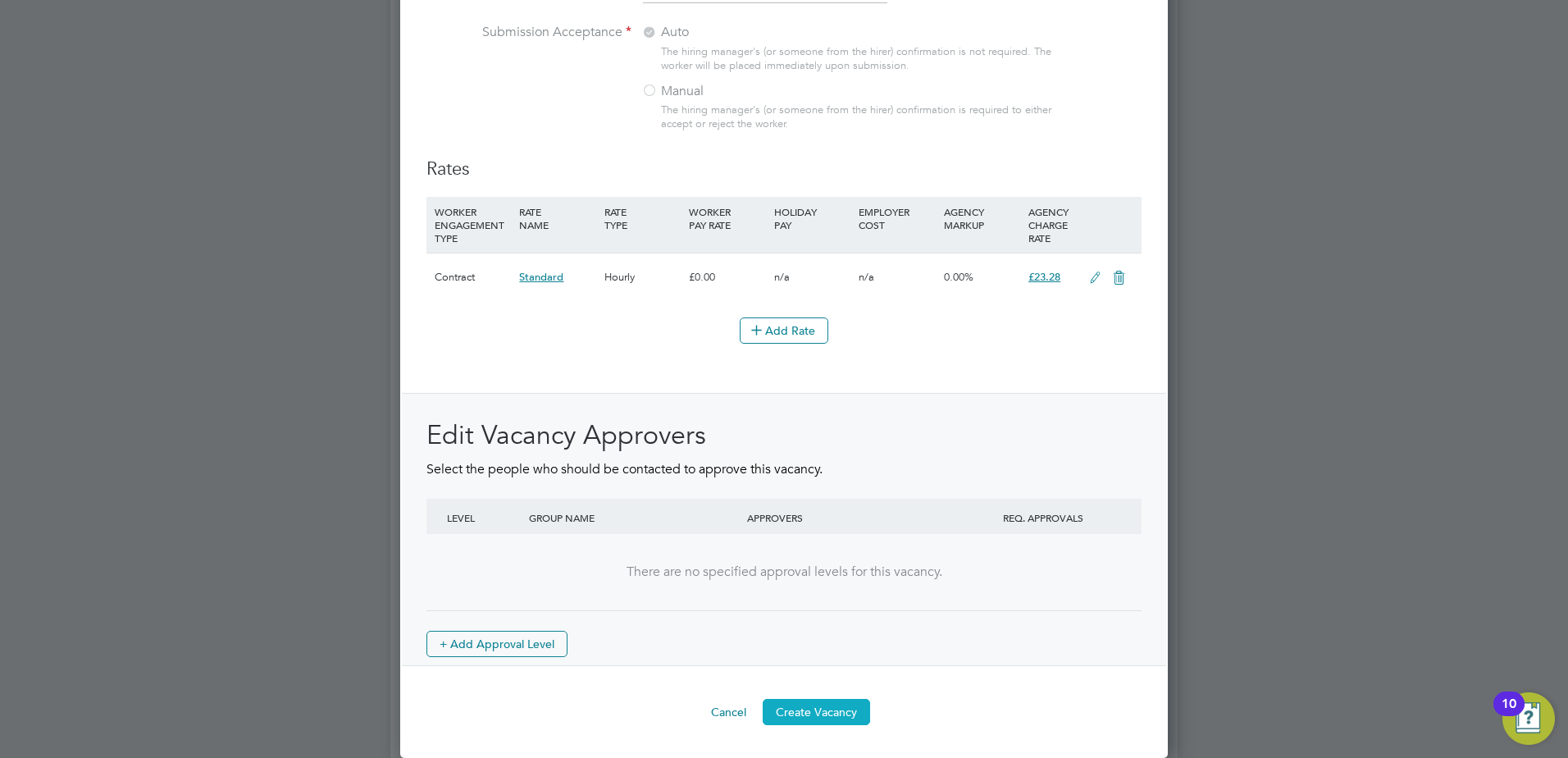
click at [822, 716] on button "Create Vacancy" at bounding box center [816, 712] width 107 height 26
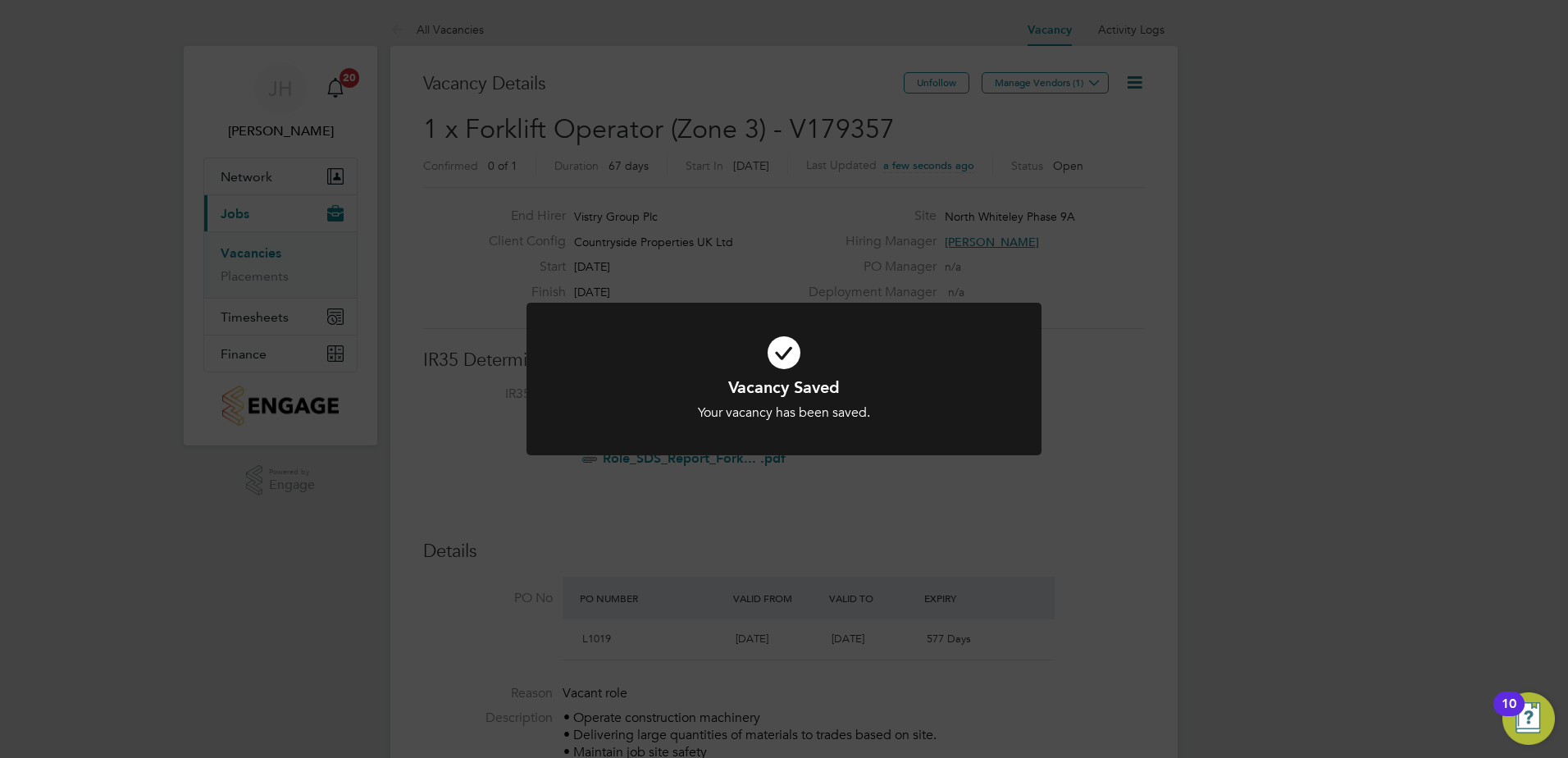
click at [1083, 264] on div "Vacancy Saved Your vacancy has been saved. Cancel Okay" at bounding box center [784, 379] width 1568 height 758
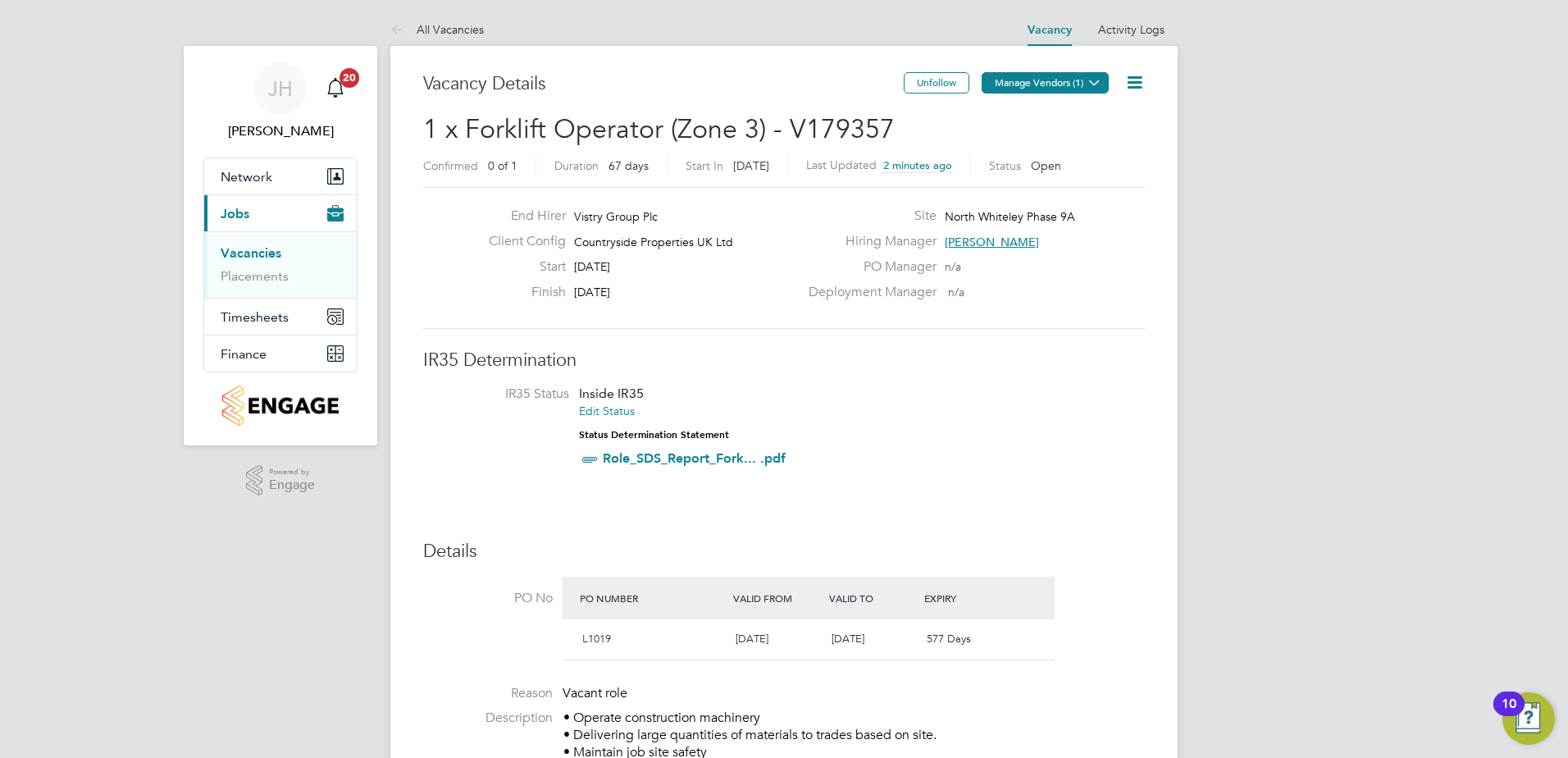
click at [1093, 81] on icon at bounding box center [1095, 83] width 12 height 12
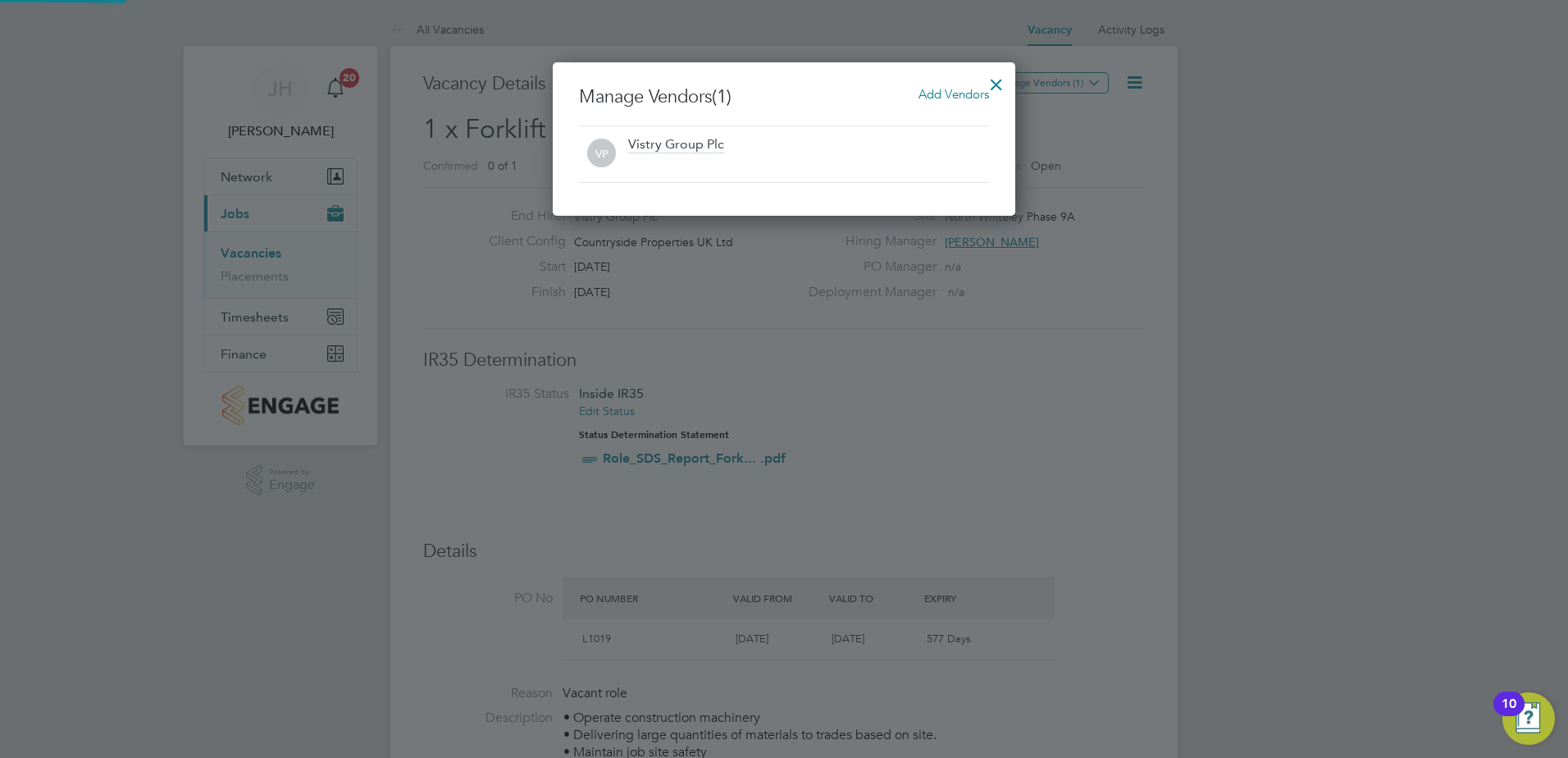
scroll to position [153, 464]
click at [945, 92] on span "Add Vendors" at bounding box center [954, 94] width 70 height 16
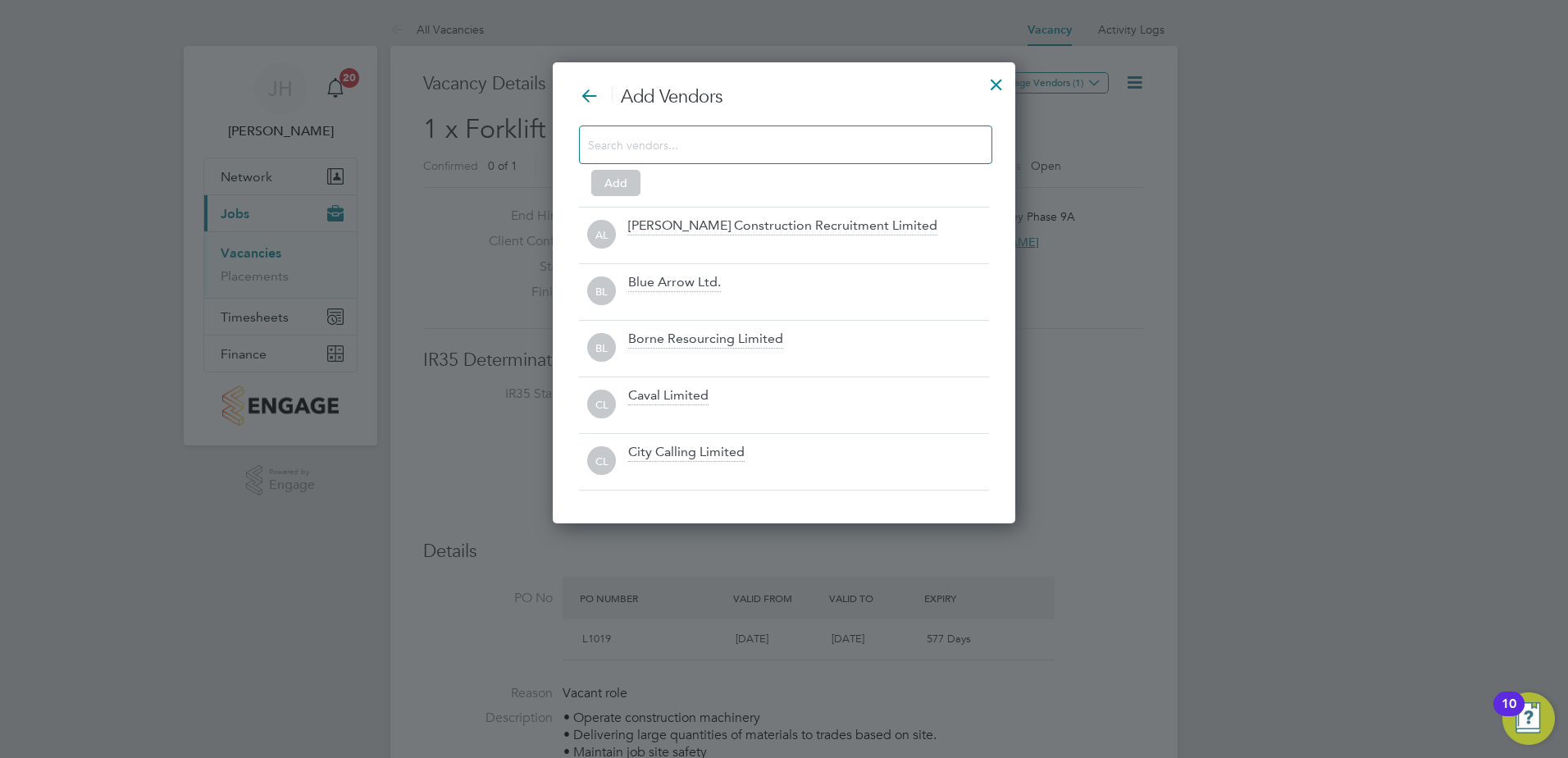
scroll to position [462, 464]
click at [696, 137] on input at bounding box center [773, 144] width 369 height 22
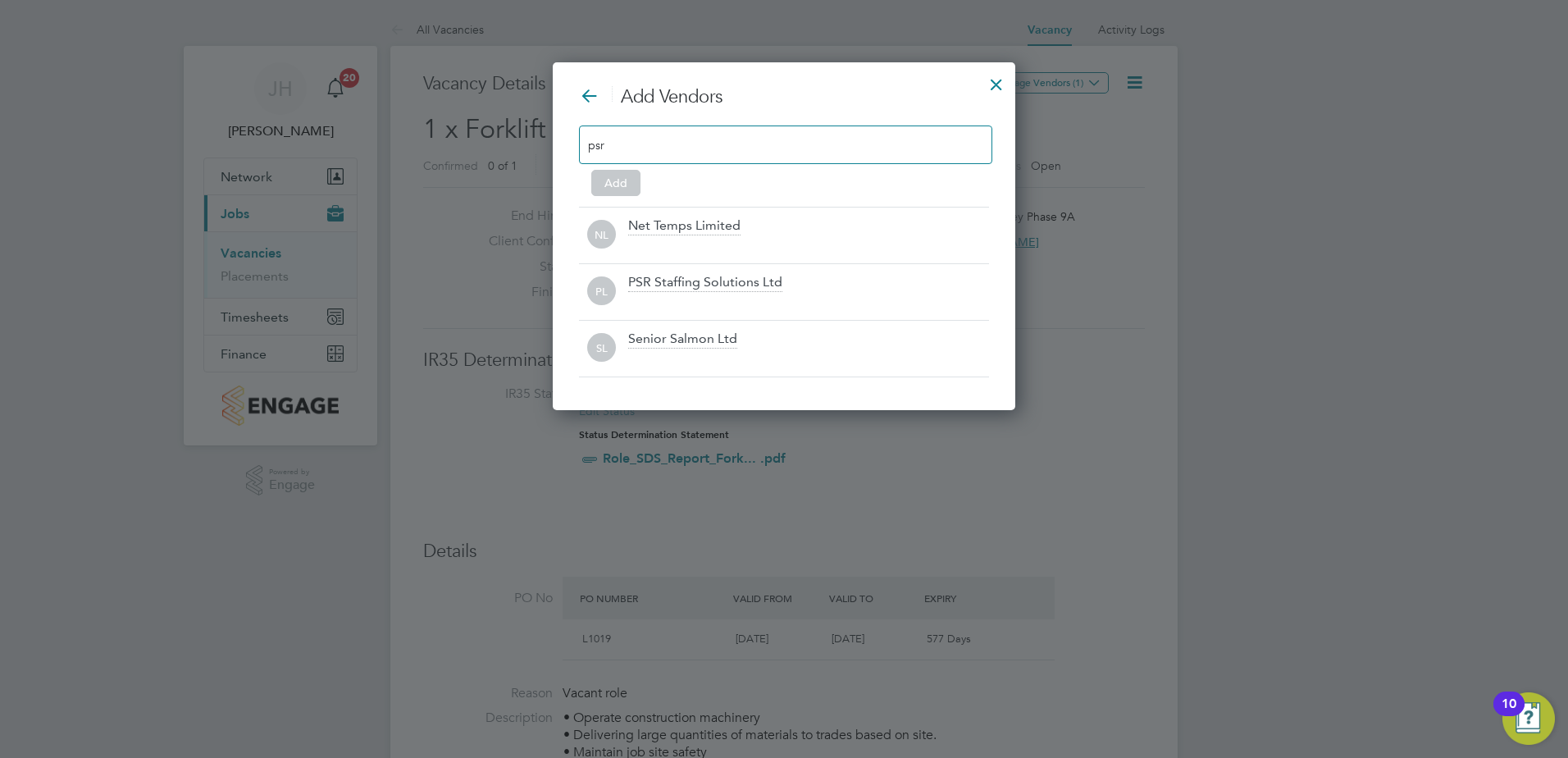
scroll to position [236, 464]
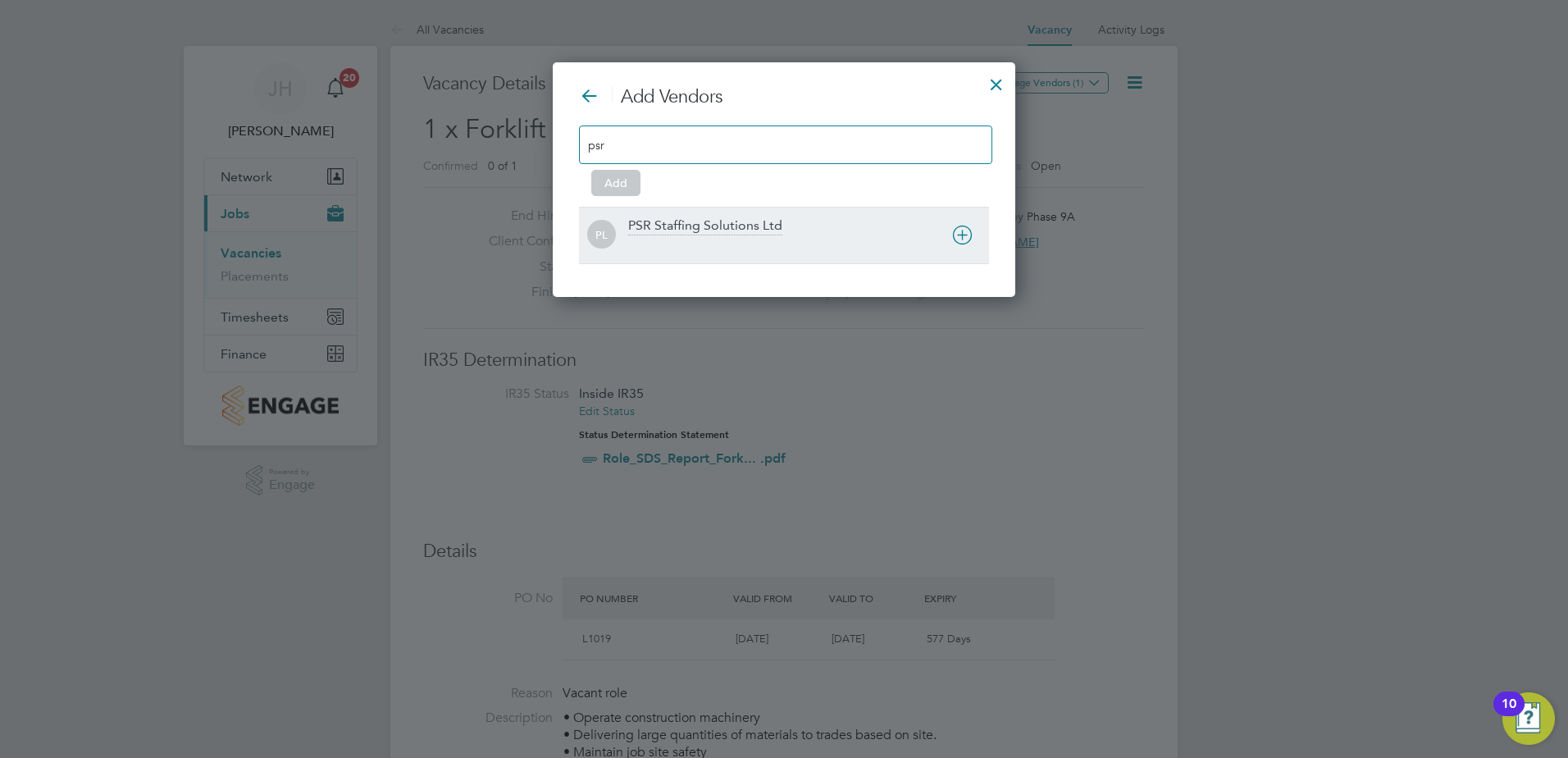
type input "psr"
click at [749, 230] on div "PSR Staffing Solutions Ltd" at bounding box center [705, 226] width 154 height 18
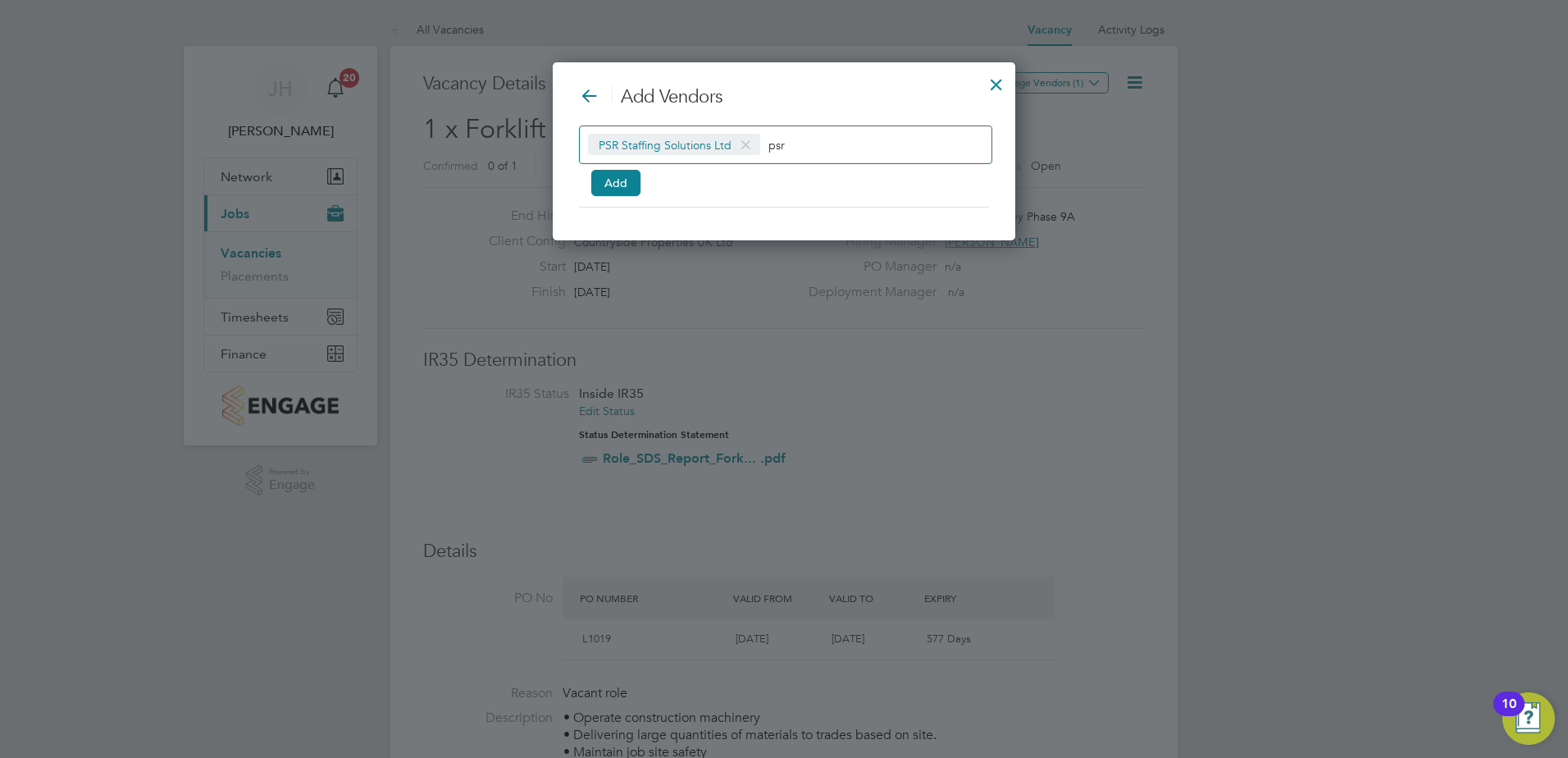
scroll to position [178, 464]
click at [629, 183] on button "Add" at bounding box center [616, 183] width 50 height 26
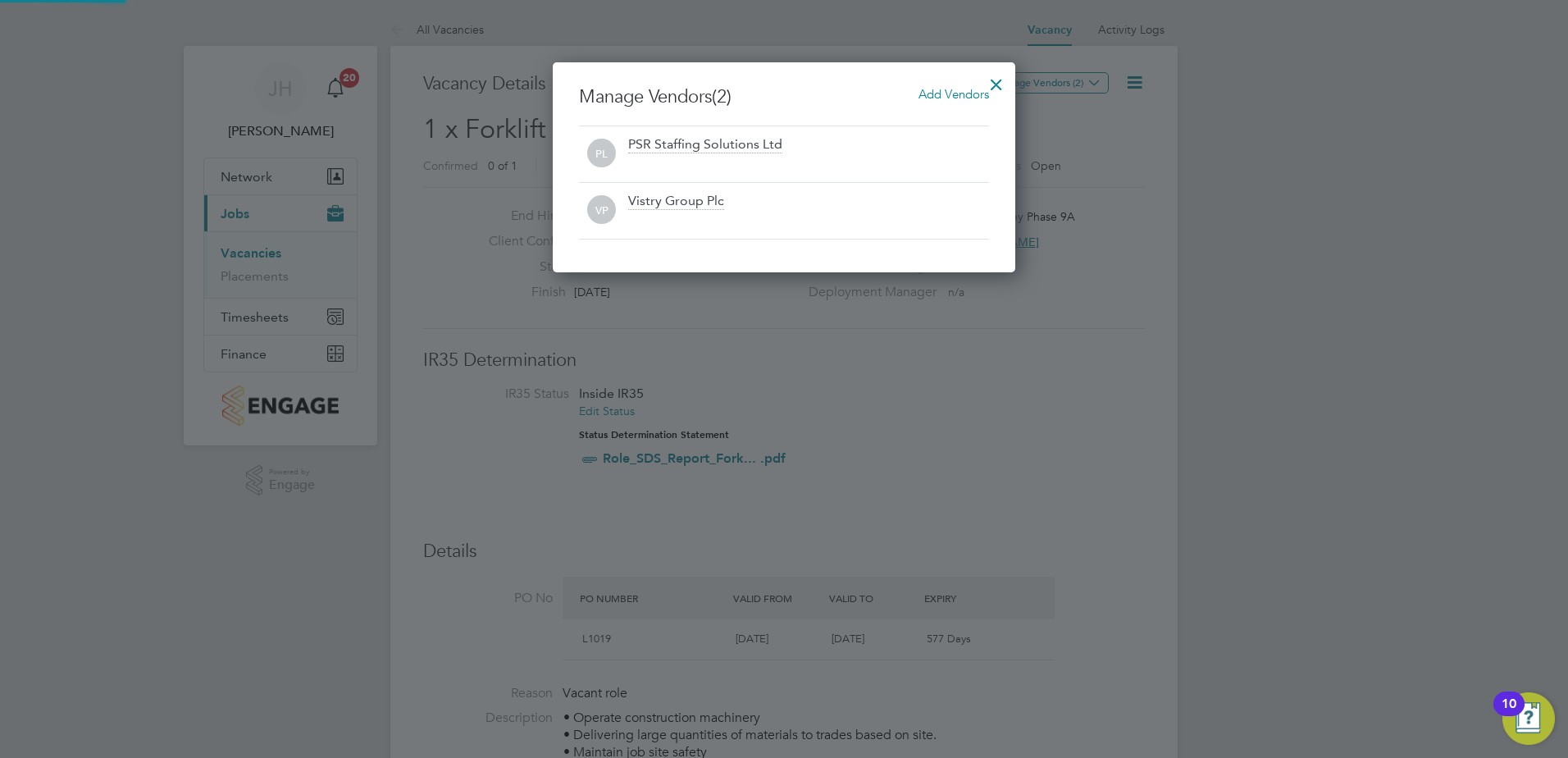
scroll to position [210, 464]
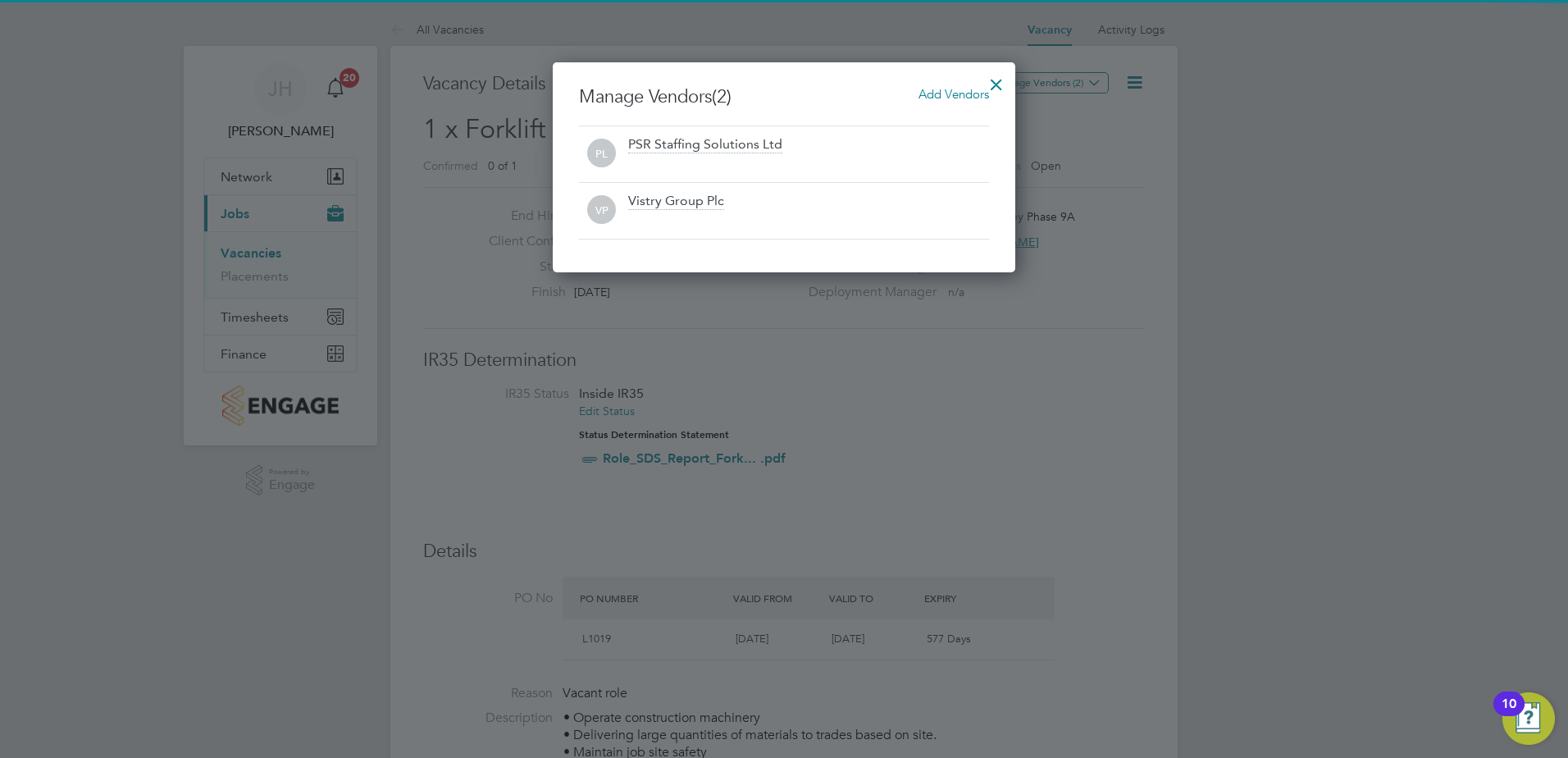
click at [911, 382] on div at bounding box center [784, 379] width 1568 height 758
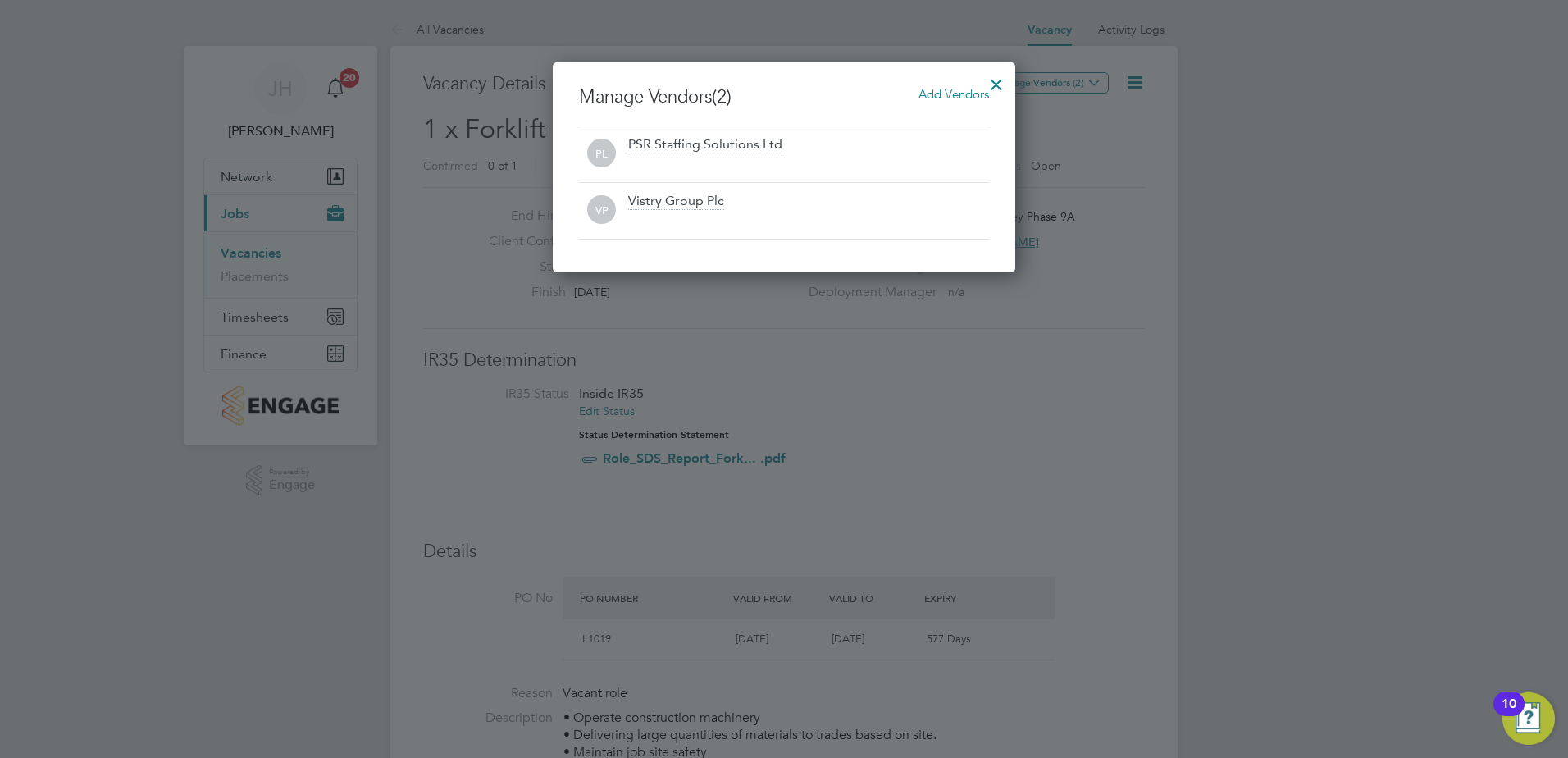
click at [1003, 77] on div at bounding box center [996, 80] width 30 height 30
